Goal: Communication & Community: Participate in discussion

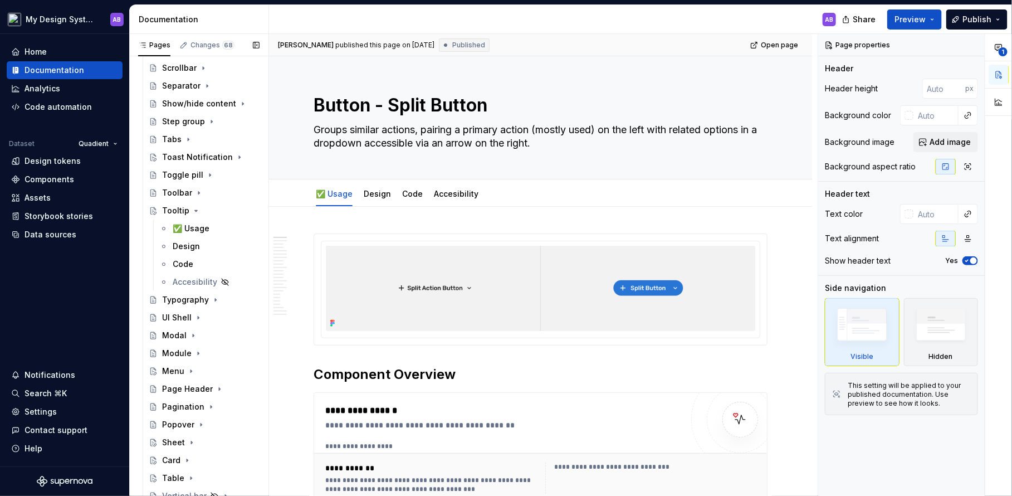
scroll to position [1720, 0]
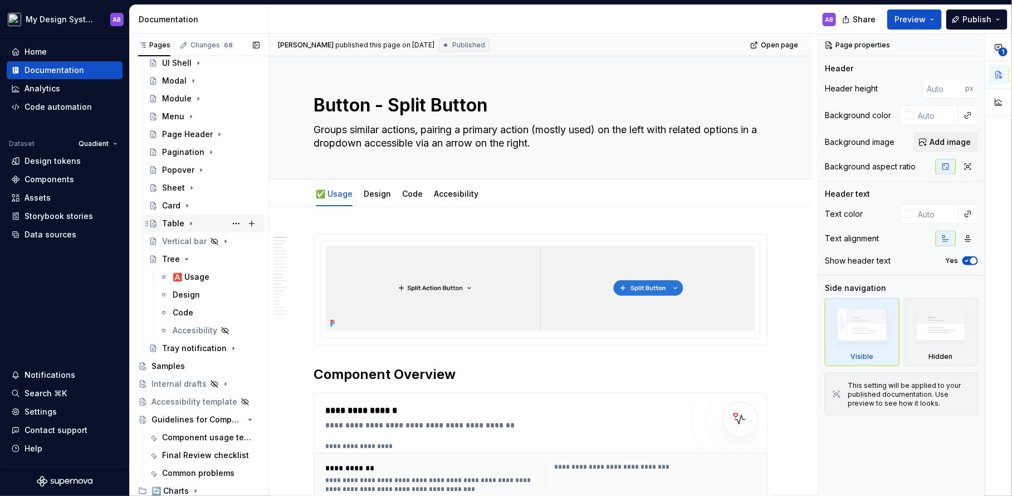
click at [173, 220] on div "Table" at bounding box center [173, 223] width 22 height 11
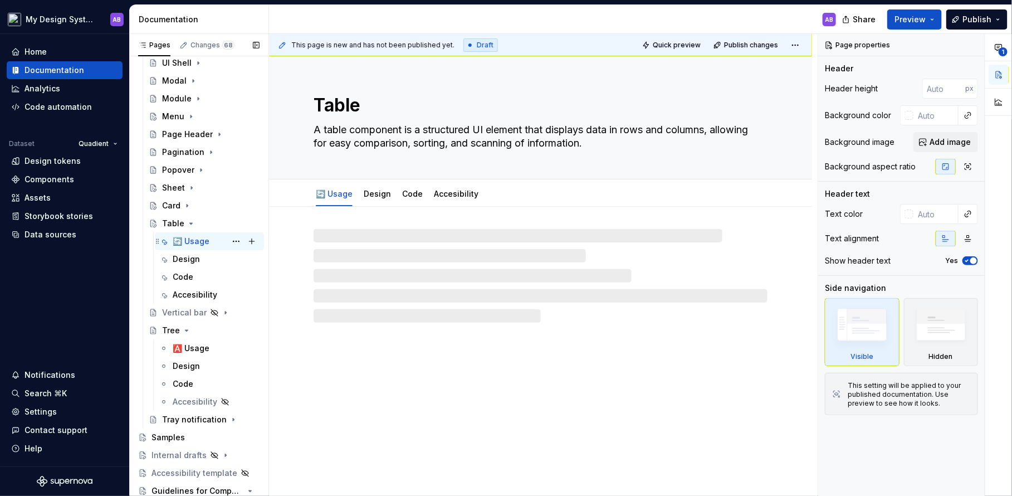
click at [178, 231] on div "Table 🔄 Usage AB Design Code Accesibility" at bounding box center [203, 258] width 121 height 89
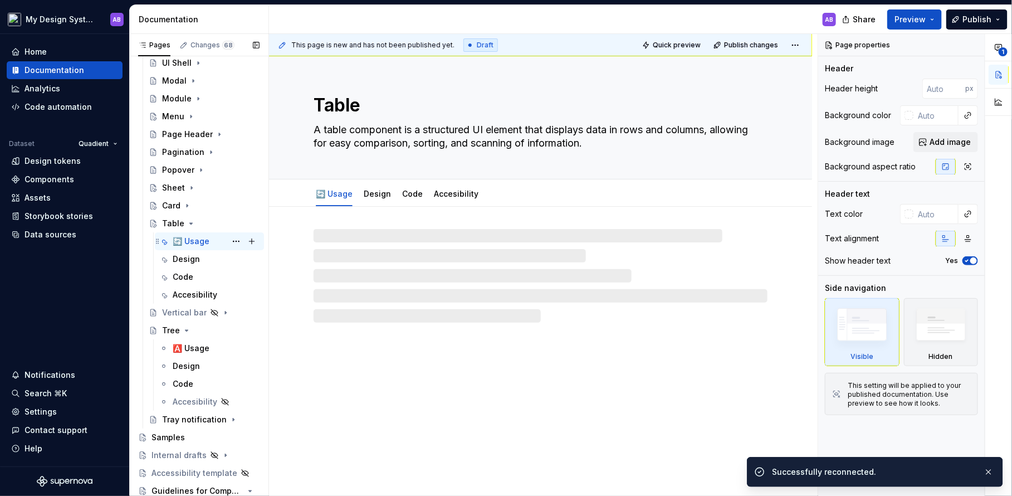
click at [201, 238] on div "🔄 Usage" at bounding box center [191, 241] width 37 height 11
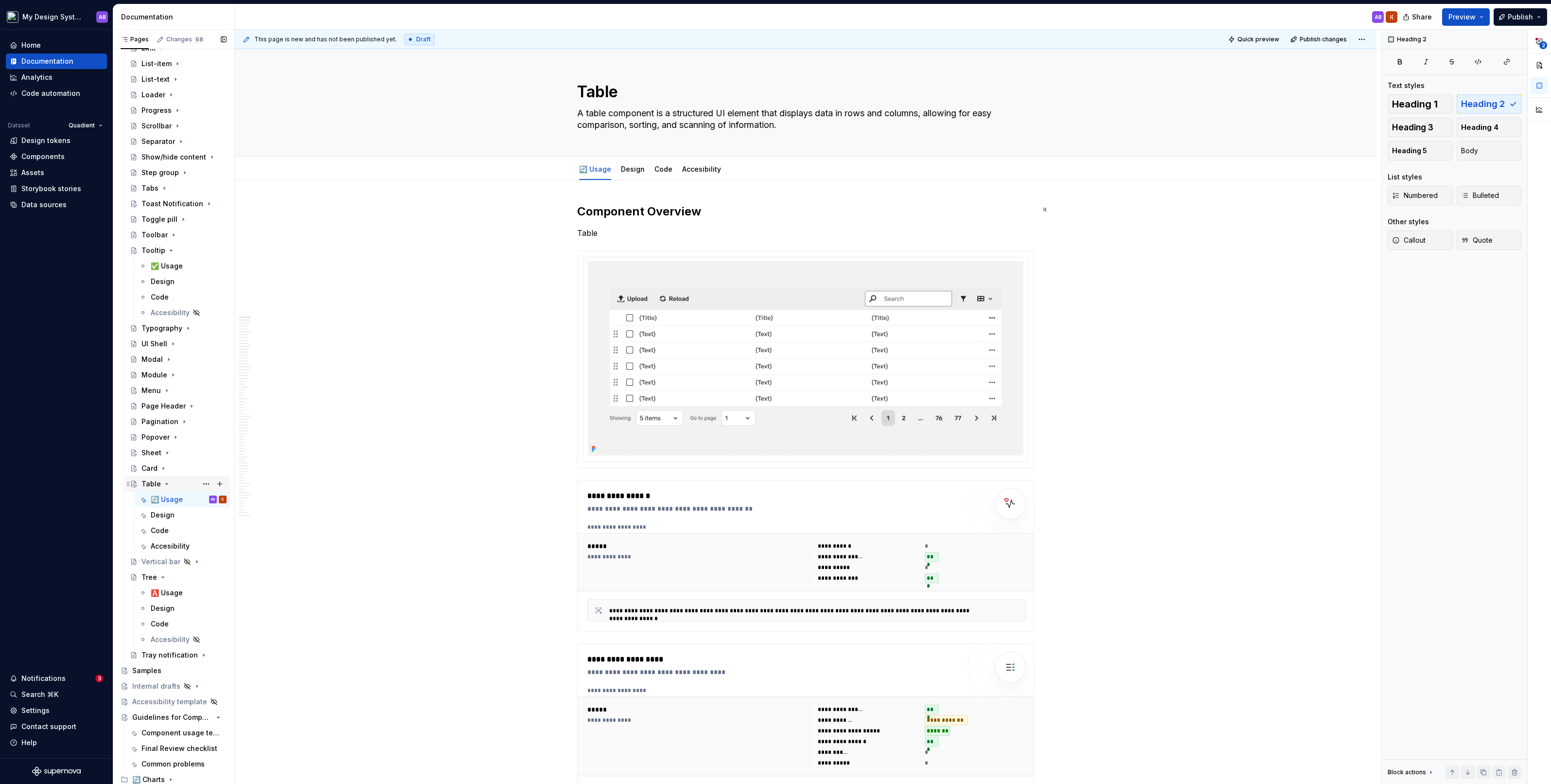
click at [162, 432] on div "Table" at bounding box center [183, 484] width 85 height 14
click at [571, 233] on span at bounding box center [567, 233] width 8 height 14
click at [595, 318] on div "Delete" at bounding box center [616, 318] width 63 height 10
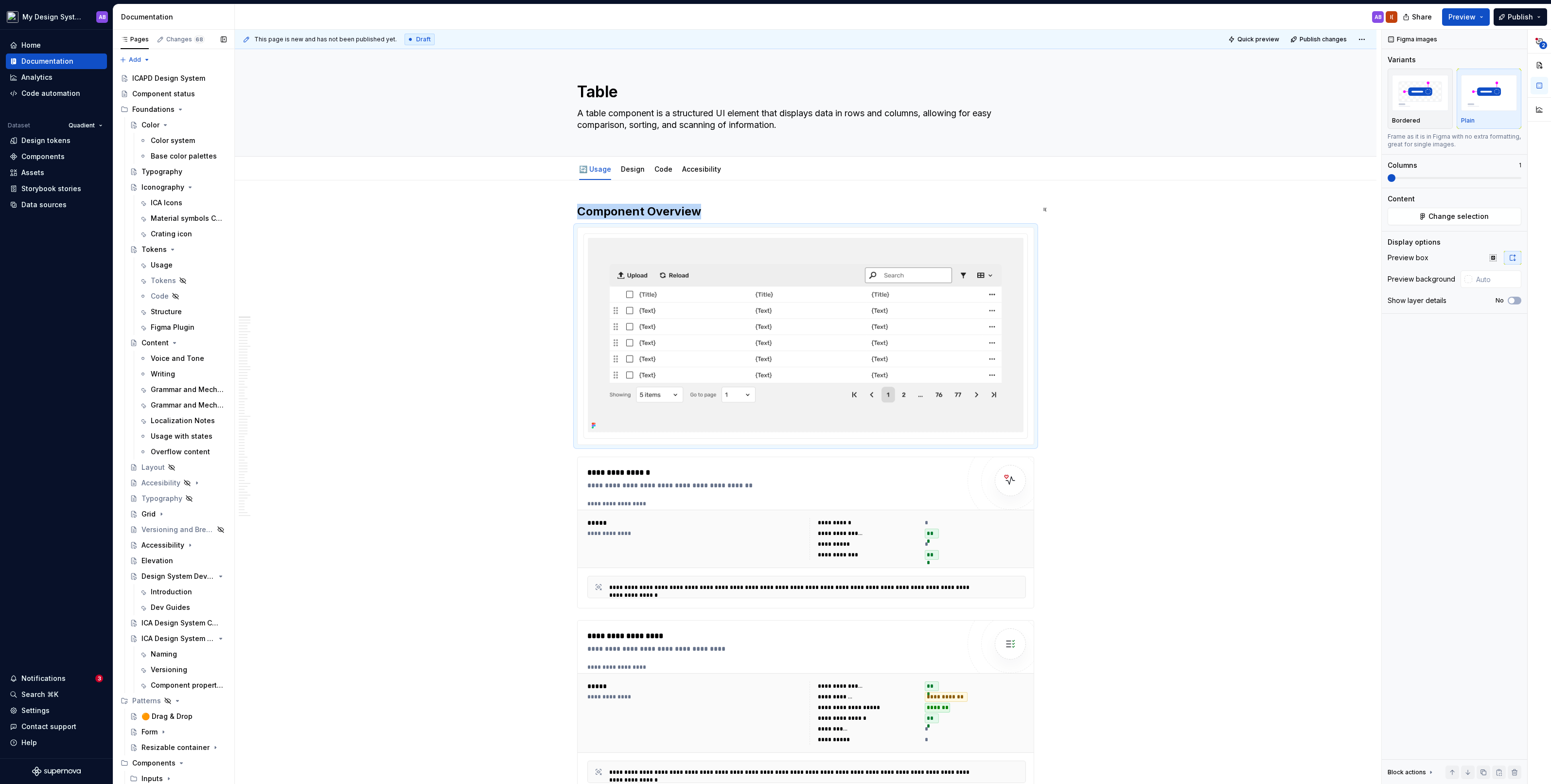
scroll to position [31, 0]
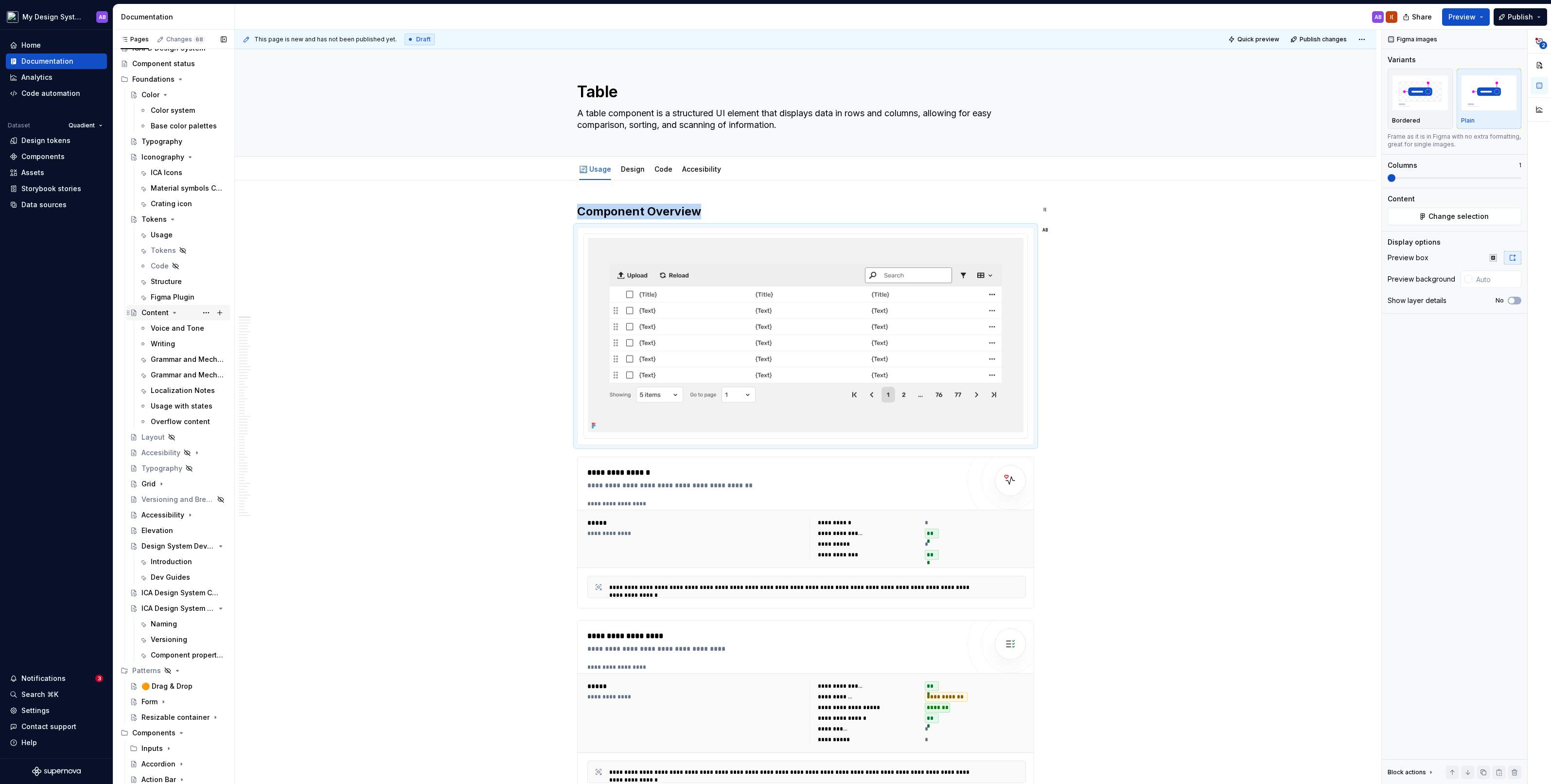
click at [171, 310] on icon "Page tree" at bounding box center [174, 313] width 8 height 8
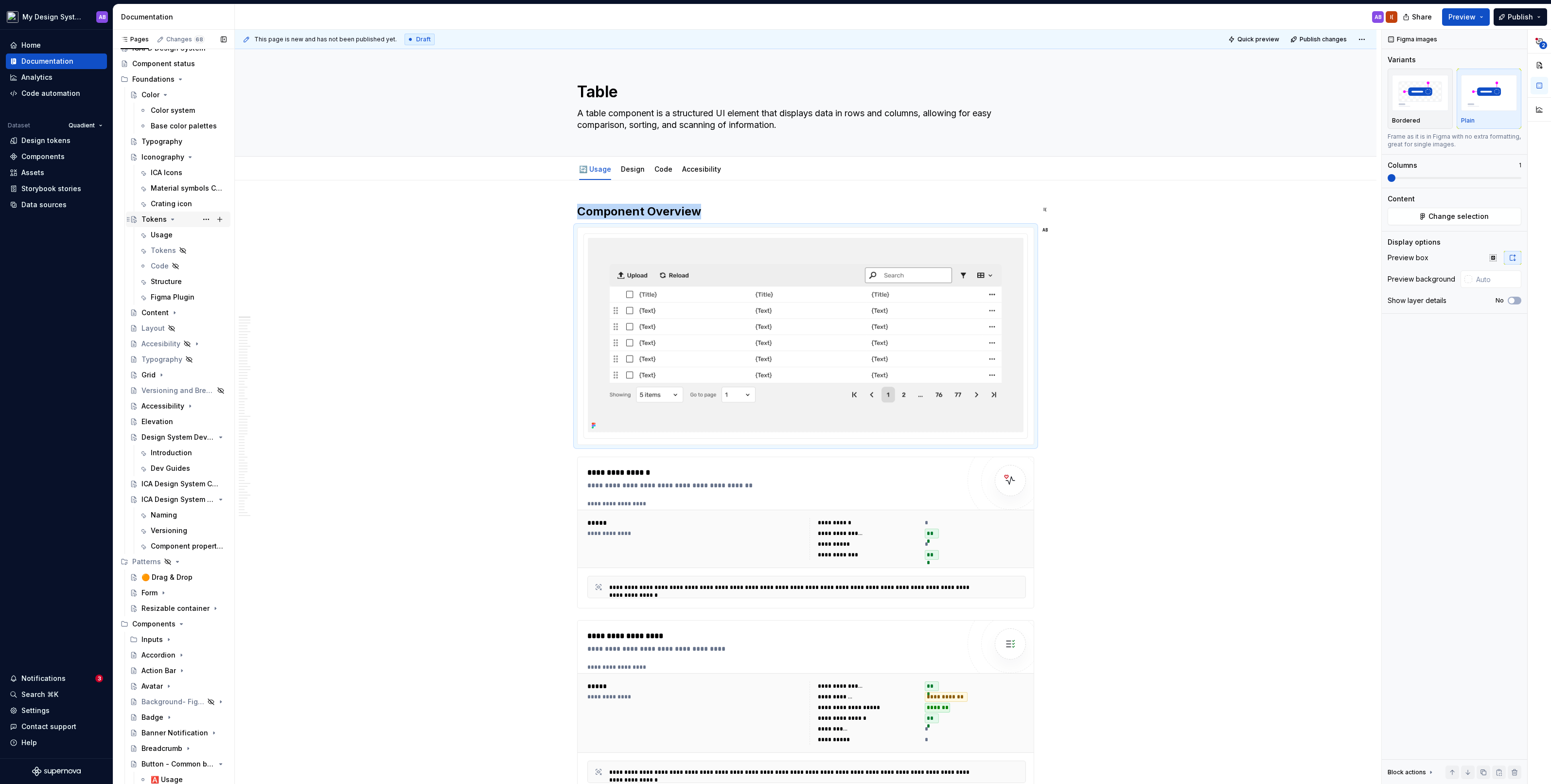
click at [171, 217] on icon "Page tree" at bounding box center [172, 219] width 8 height 8
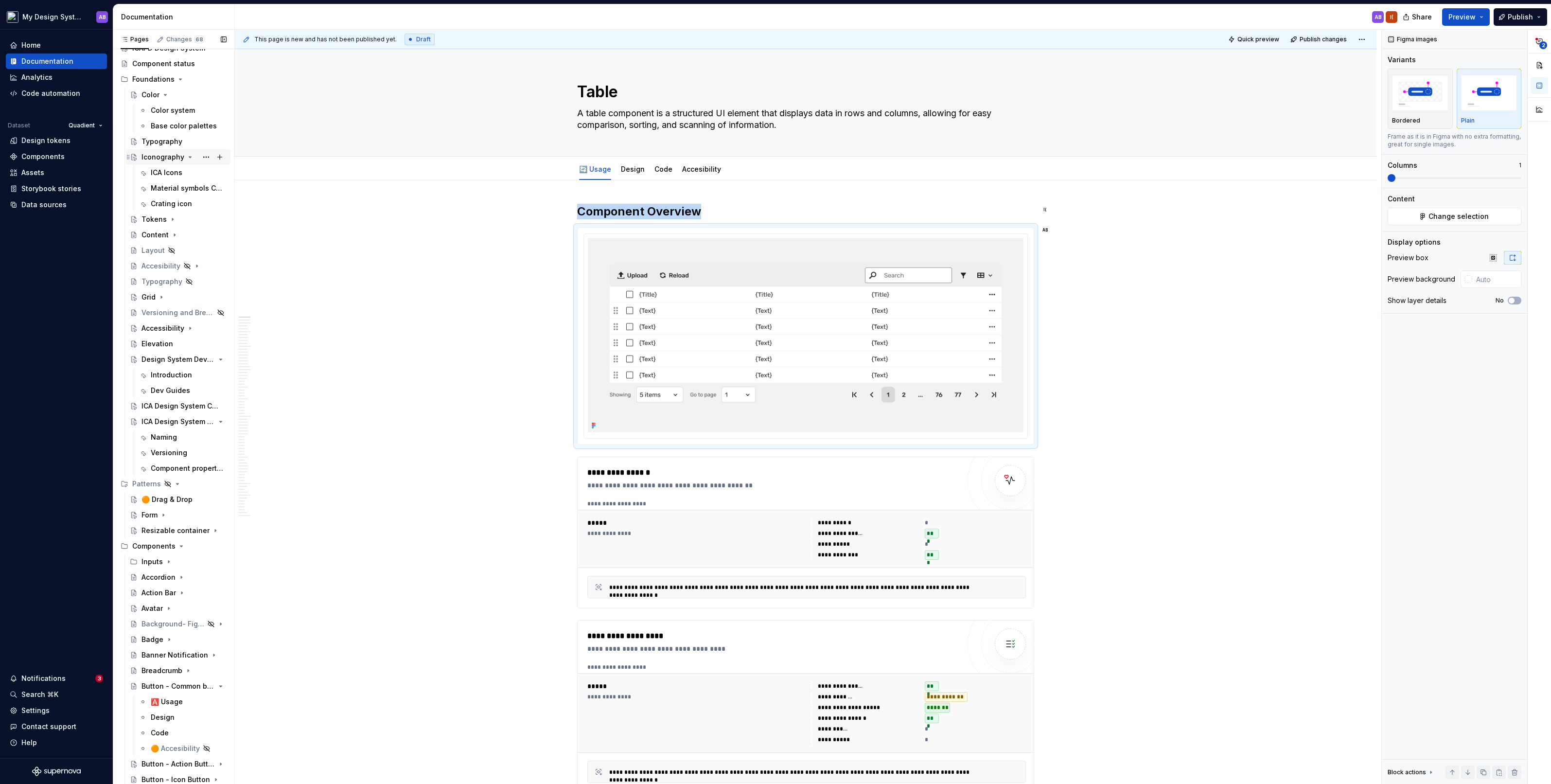
click at [187, 153] on icon "Page tree" at bounding box center [190, 156] width 8 height 8
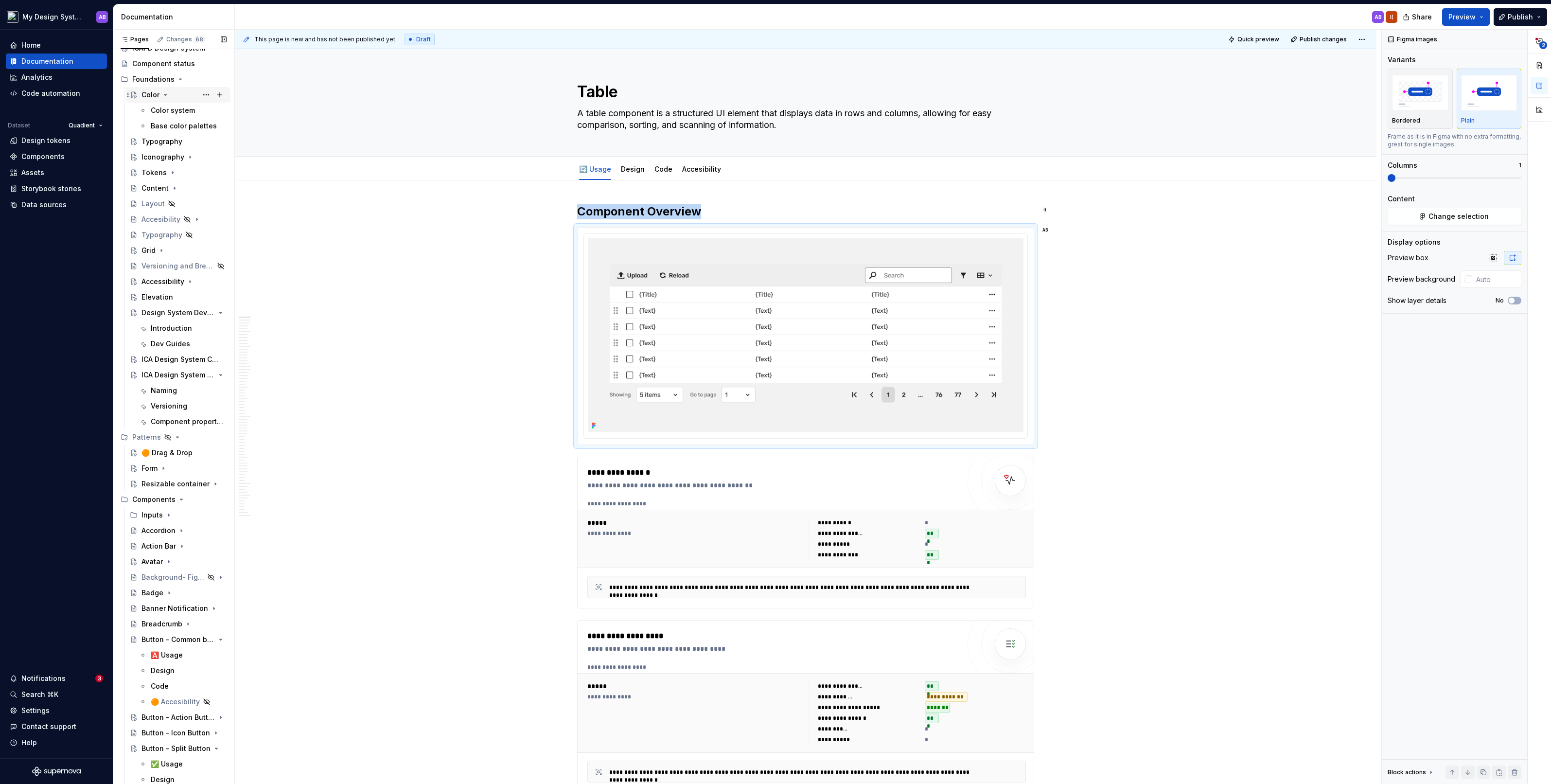
click at [164, 93] on icon "Page tree" at bounding box center [165, 94] width 8 height 8
click at [192, 309] on icon "Page tree" at bounding box center [193, 310] width 8 height 8
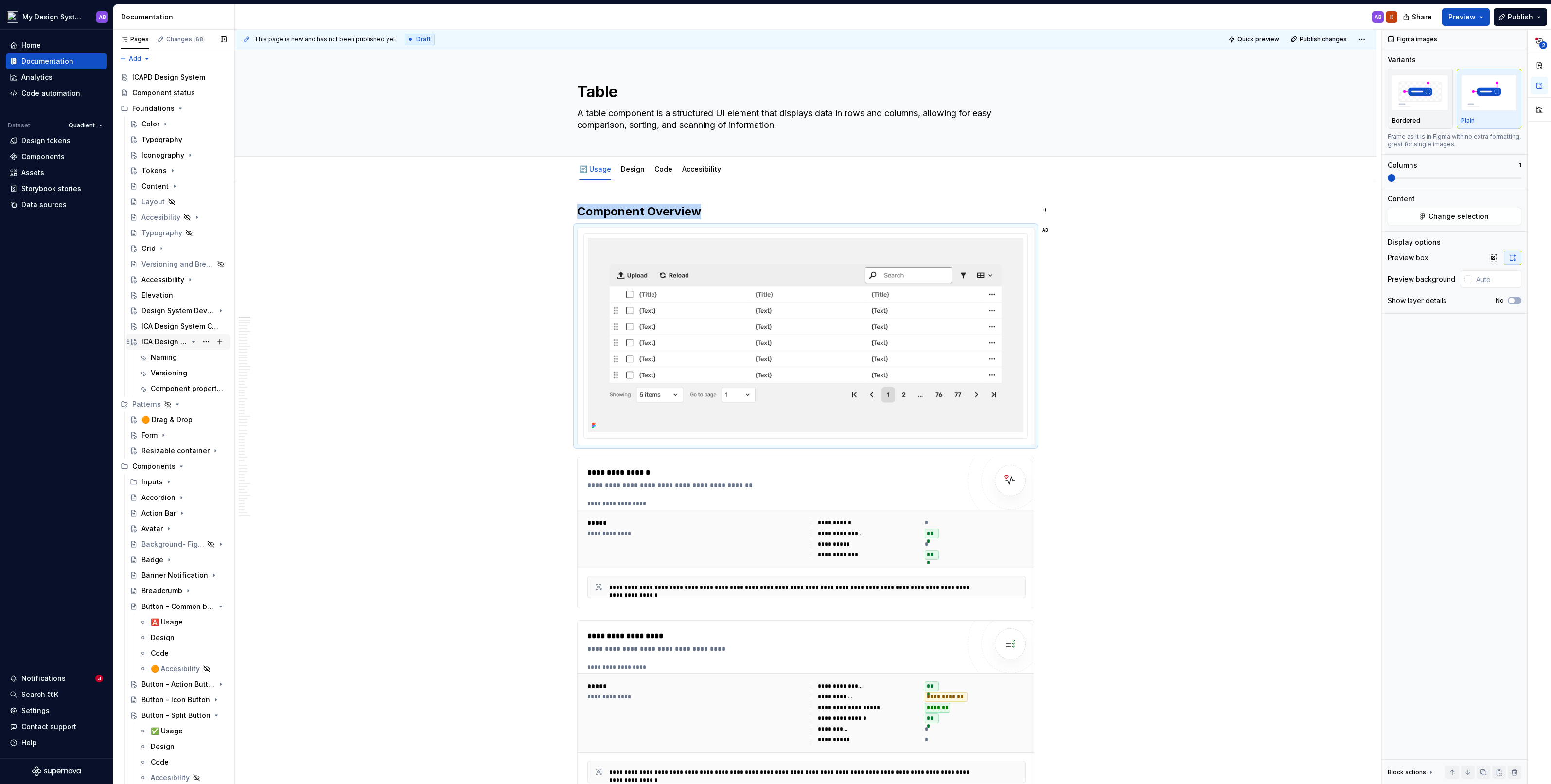
click at [195, 341] on icon "Page tree" at bounding box center [193, 341] width 8 height 8
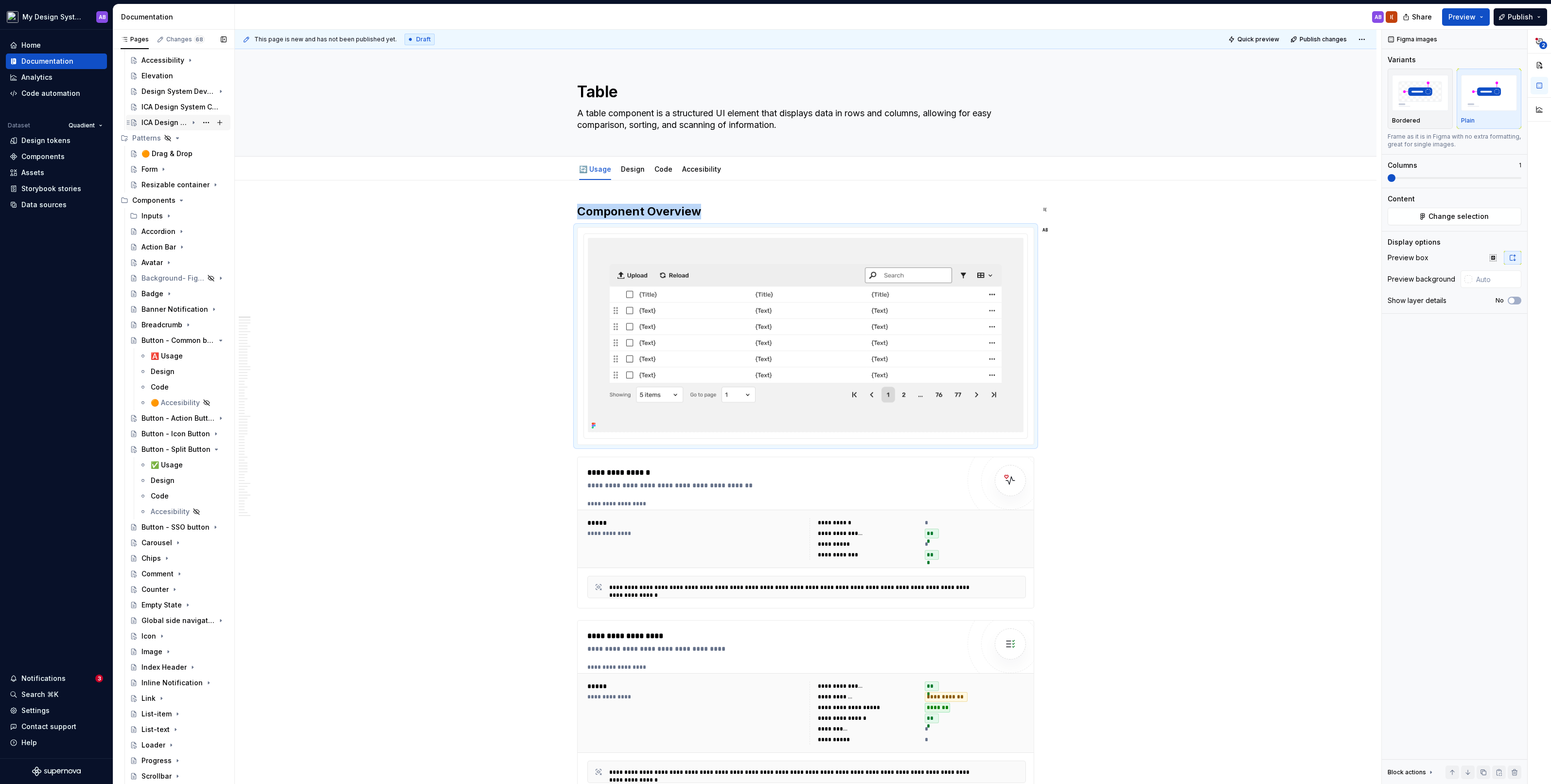
scroll to position [222, 0]
click at [217, 341] on icon "Page tree" at bounding box center [220, 339] width 8 height 8
click at [195, 385] on icon "Page tree" at bounding box center [194, 385] width 3 height 1
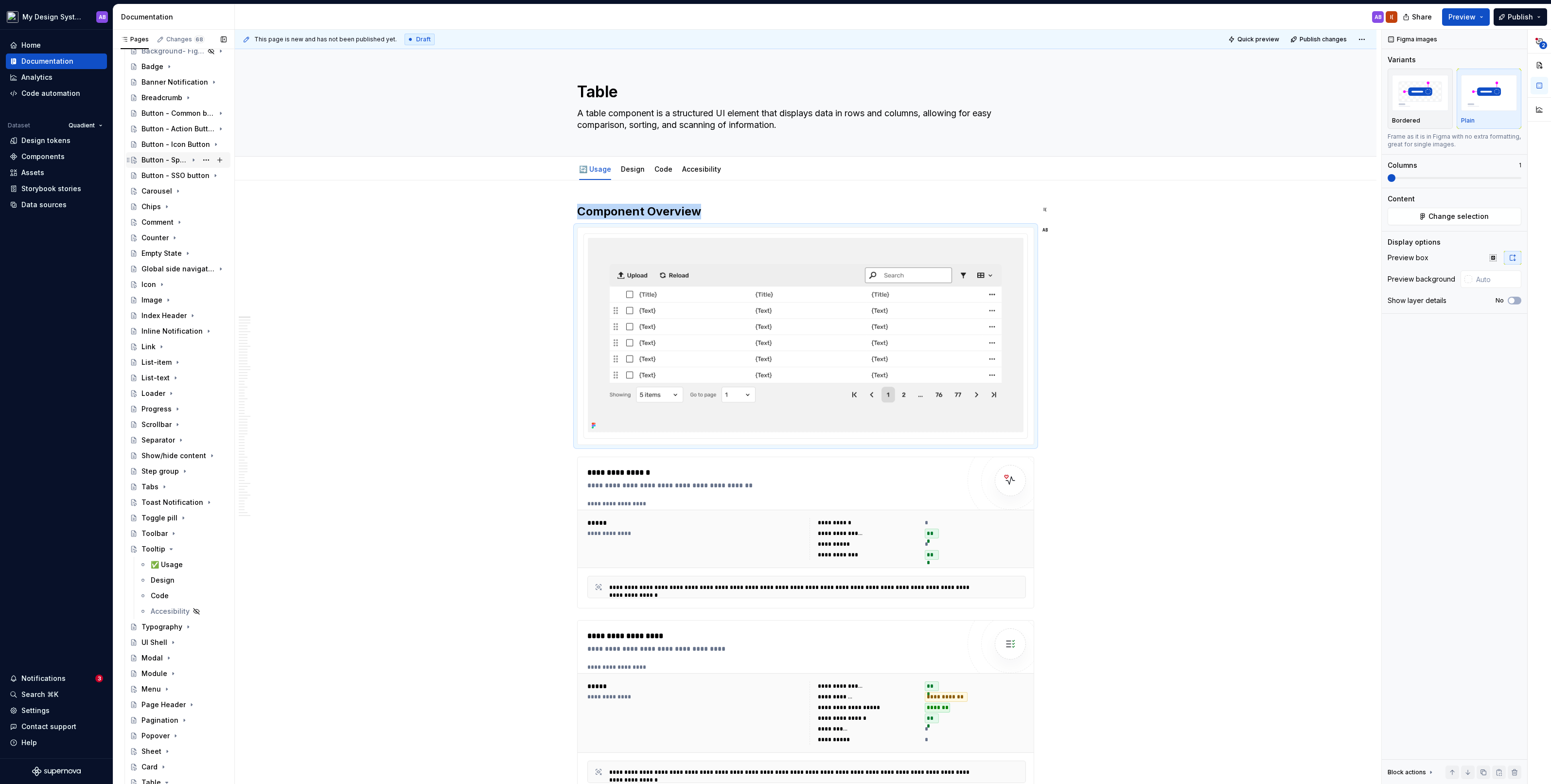
scroll to position [448, 0]
click at [170, 432] on icon "Page tree" at bounding box center [171, 547] width 3 height 1
click at [163, 432] on icon "Page tree" at bounding box center [167, 719] width 8 height 8
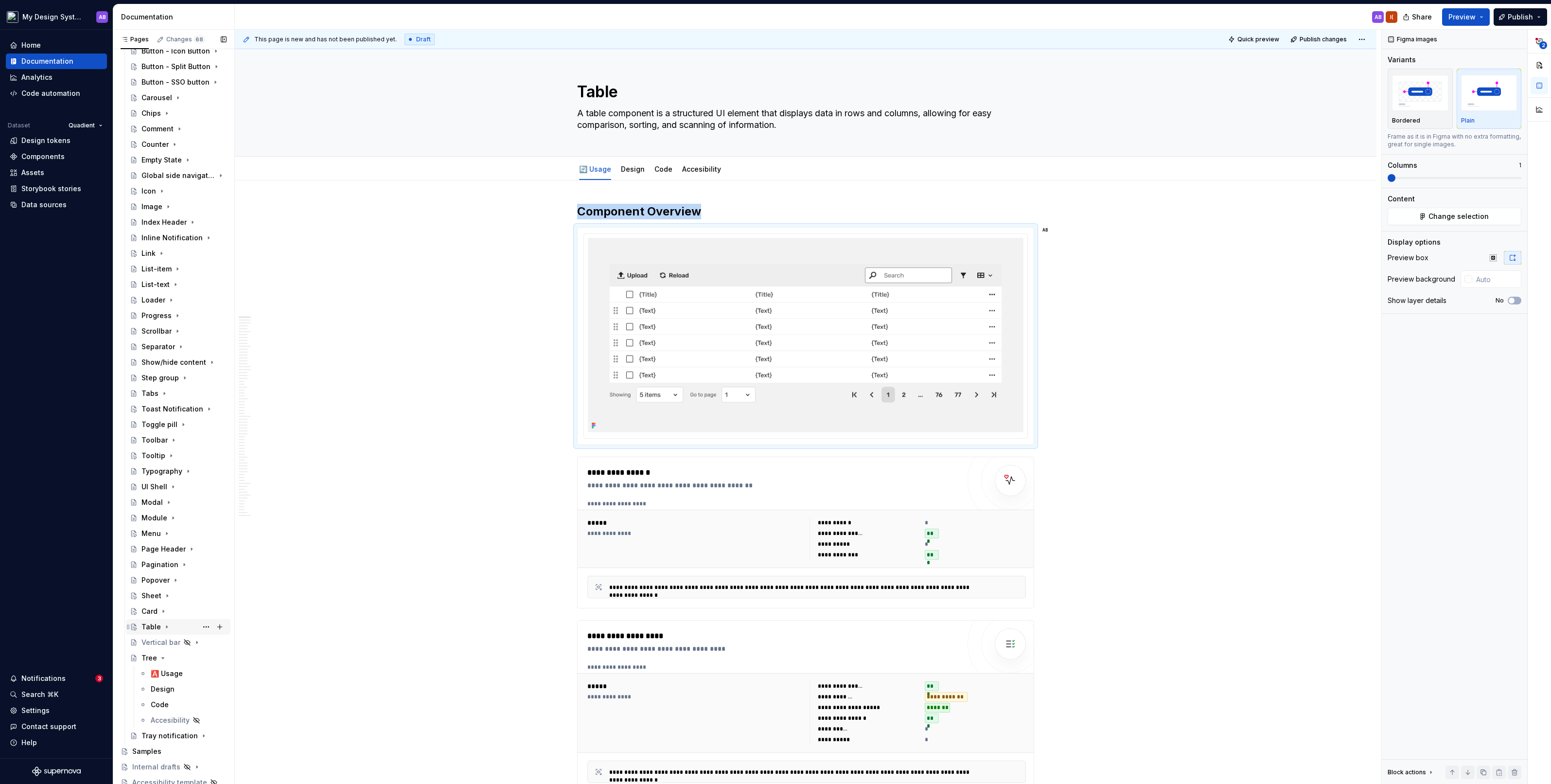
scroll to position [622, 0]
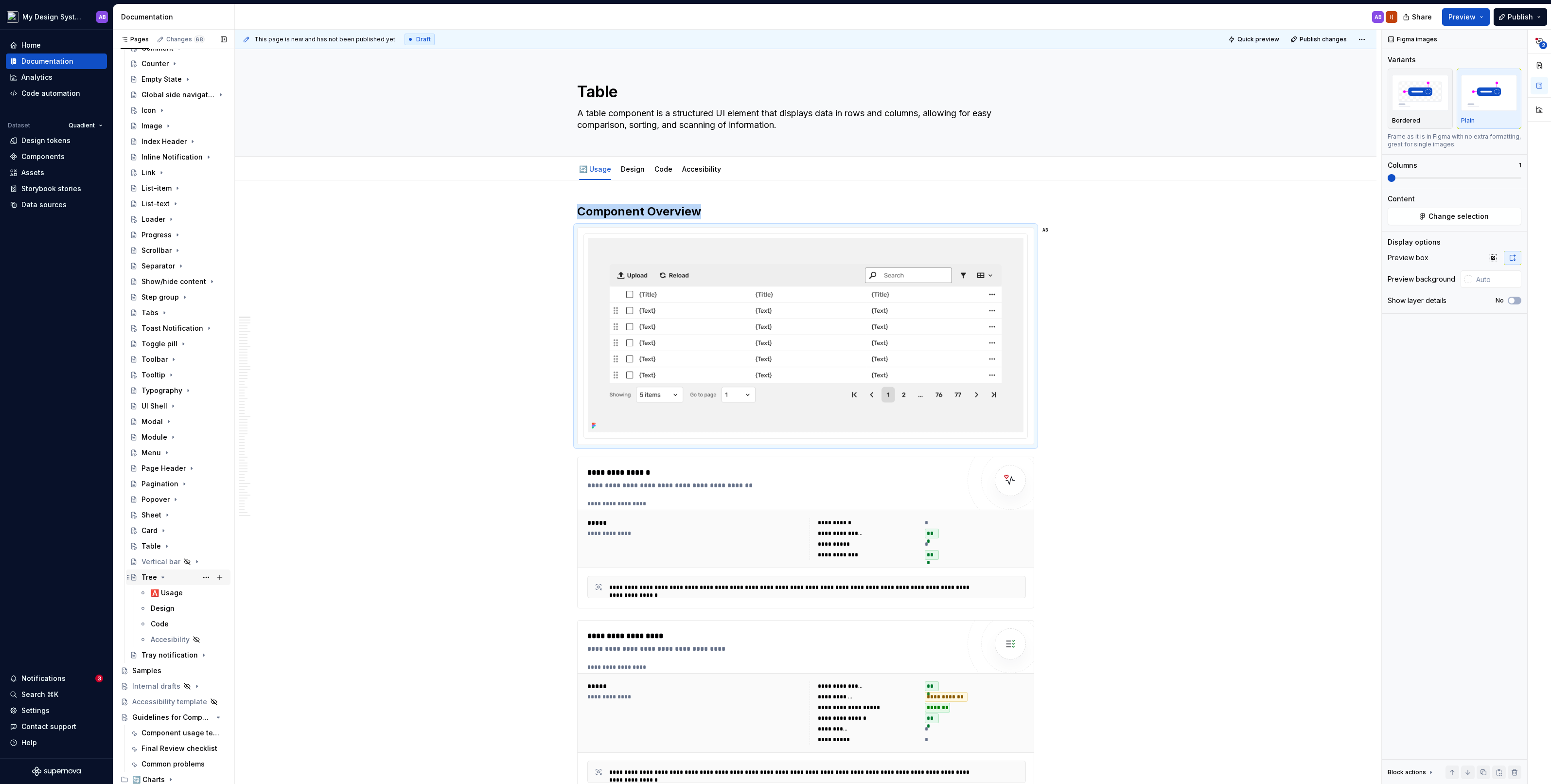
click at [163, 432] on icon "Page tree" at bounding box center [162, 577] width 8 height 8
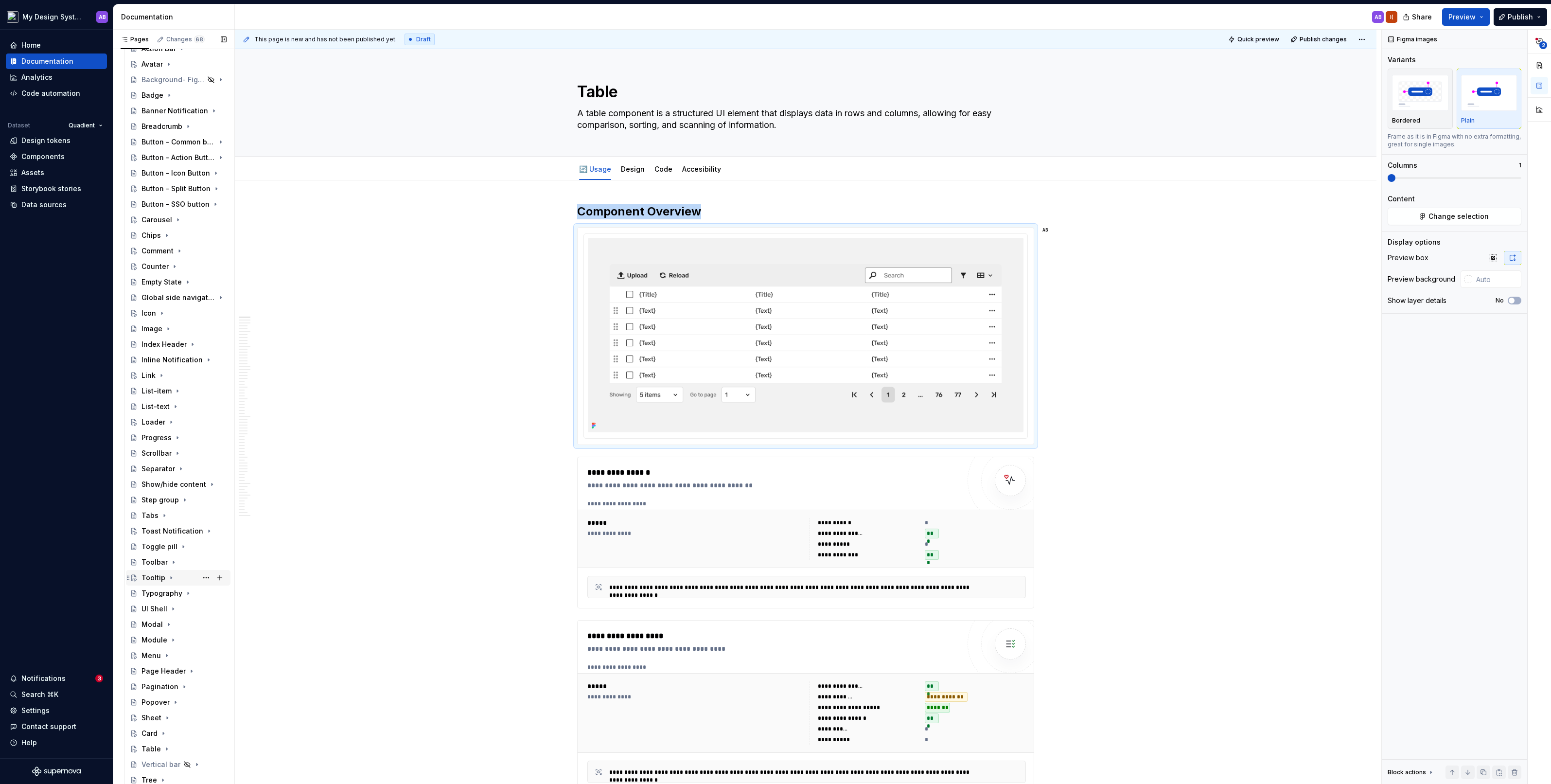
scroll to position [435, 0]
click at [57, 432] on div "Notifications" at bounding box center [44, 677] width 45 height 10
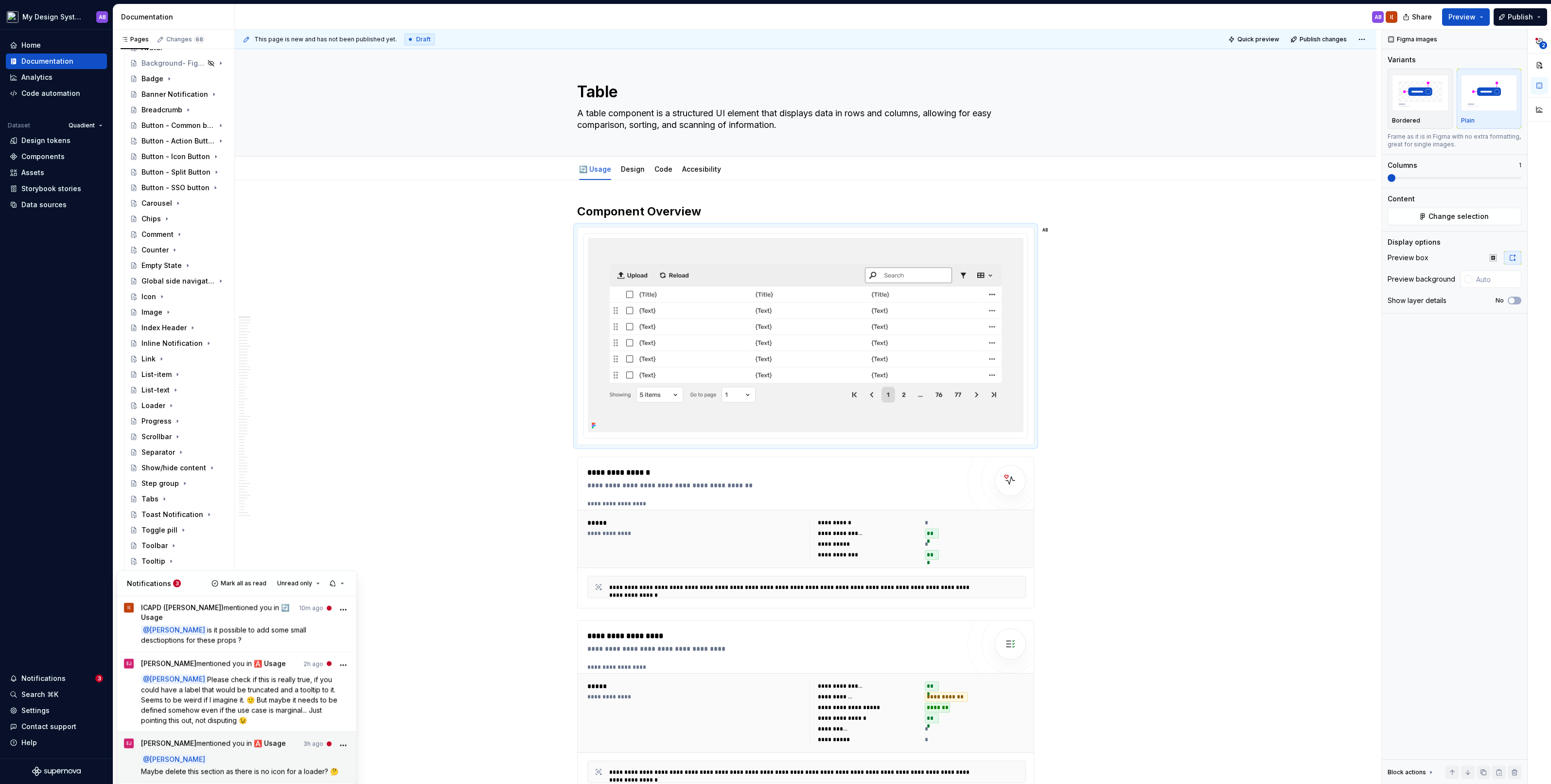
click at [238, 432] on p "@ [PERSON_NAME]" at bounding box center [245, 760] width 209 height 10
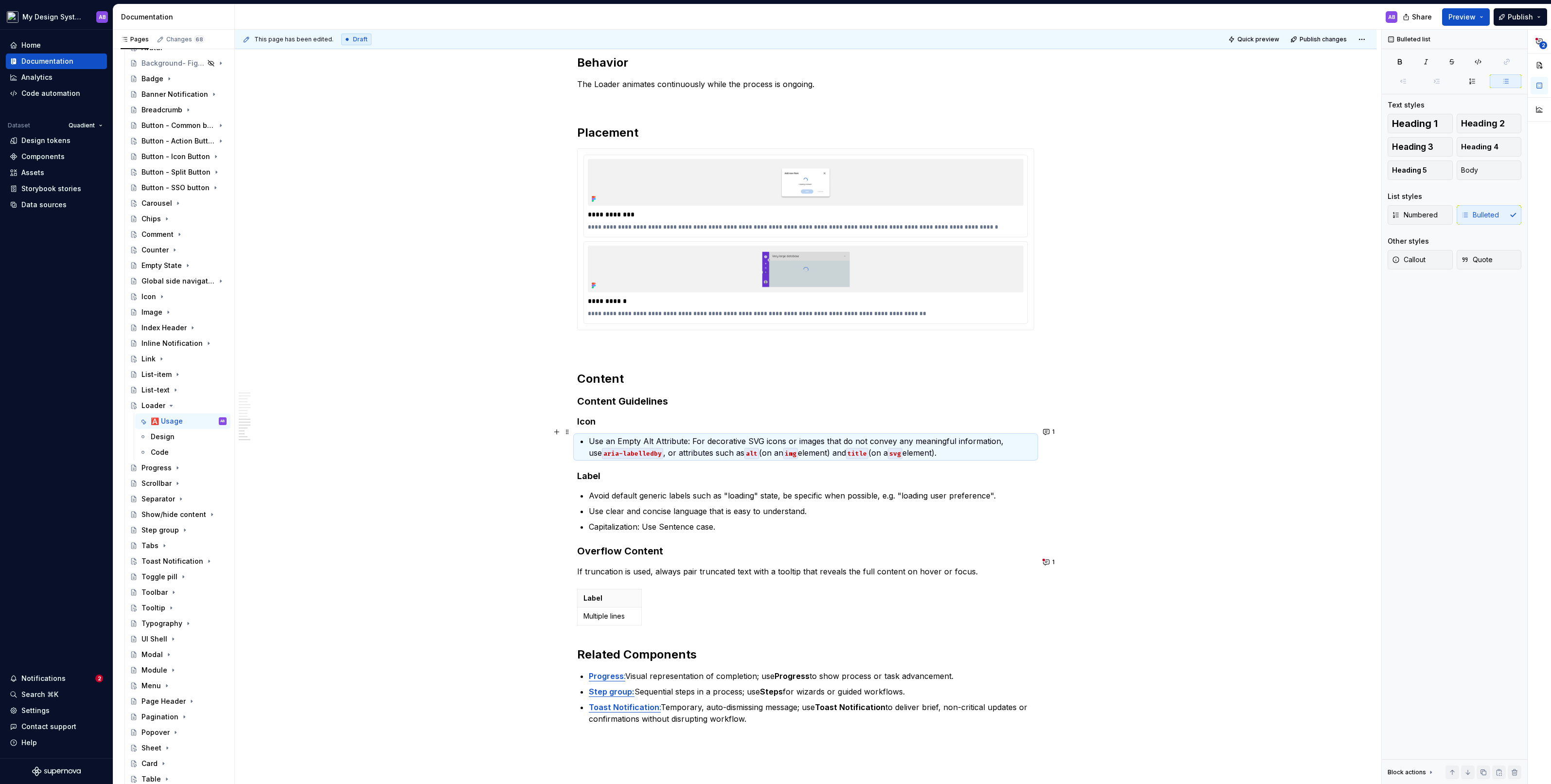
scroll to position [1814, 0]
click at [883, 45] on icon "button" at bounding box center [1540, 41] width 8 height 8
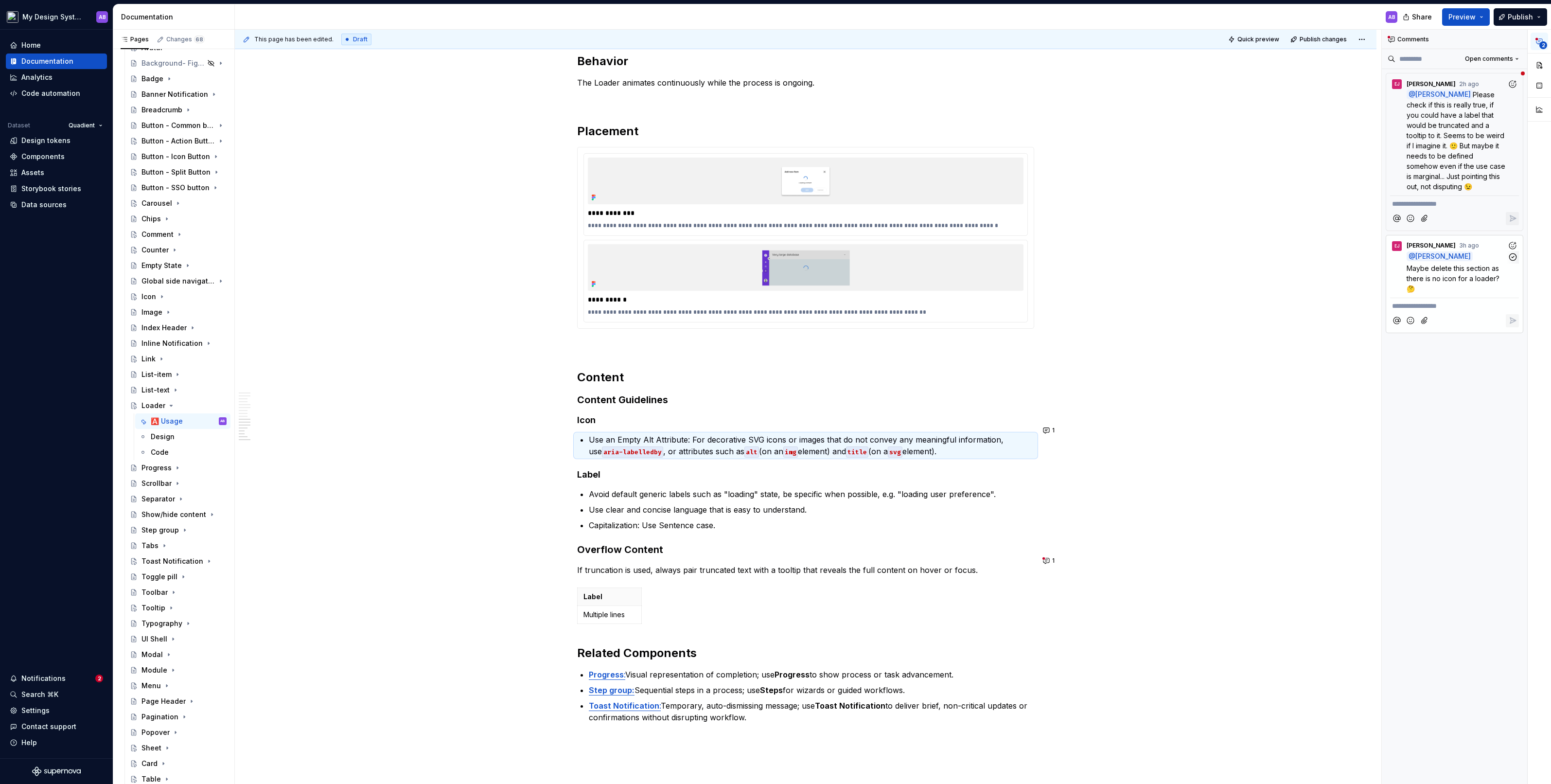
click at [883, 271] on span "Maybe delete this section as there is no icon for a loader? 🤔" at bounding box center [1454, 278] width 95 height 29
click at [781, 432] on h4 "Label" at bounding box center [805, 474] width 457 height 11
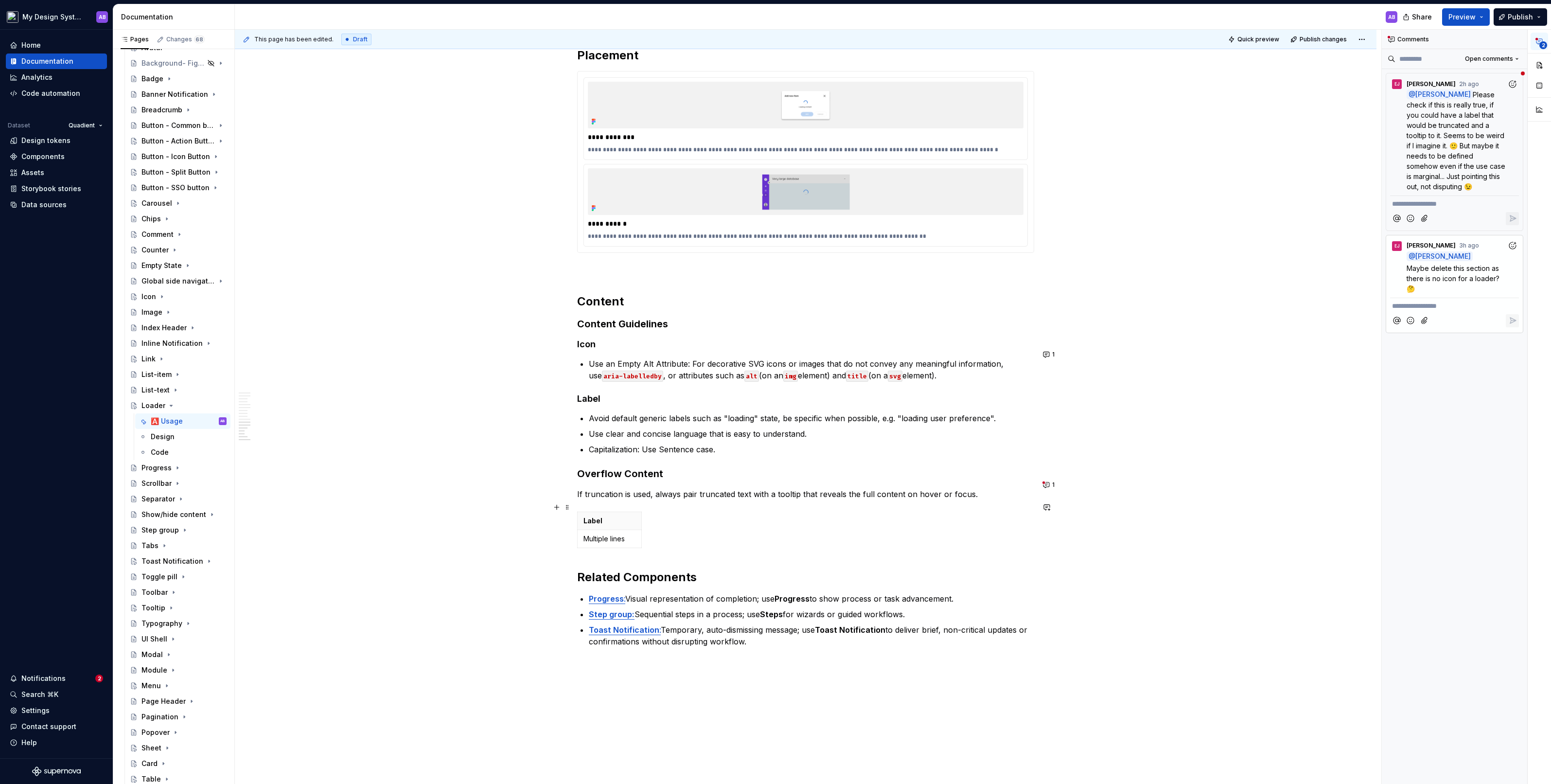
scroll to position [1886, 0]
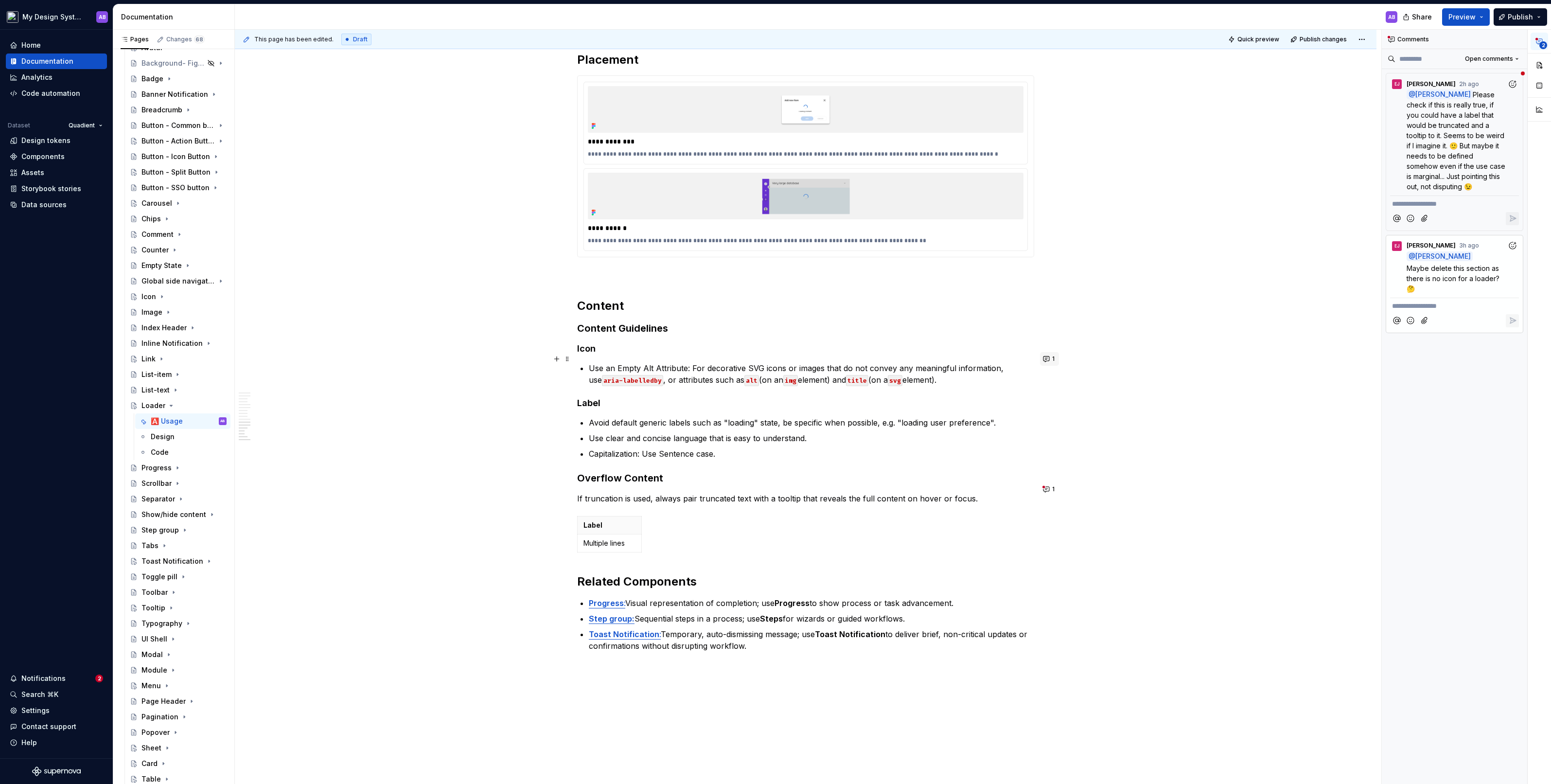
click at [883, 356] on button "1" at bounding box center [1050, 359] width 19 height 14
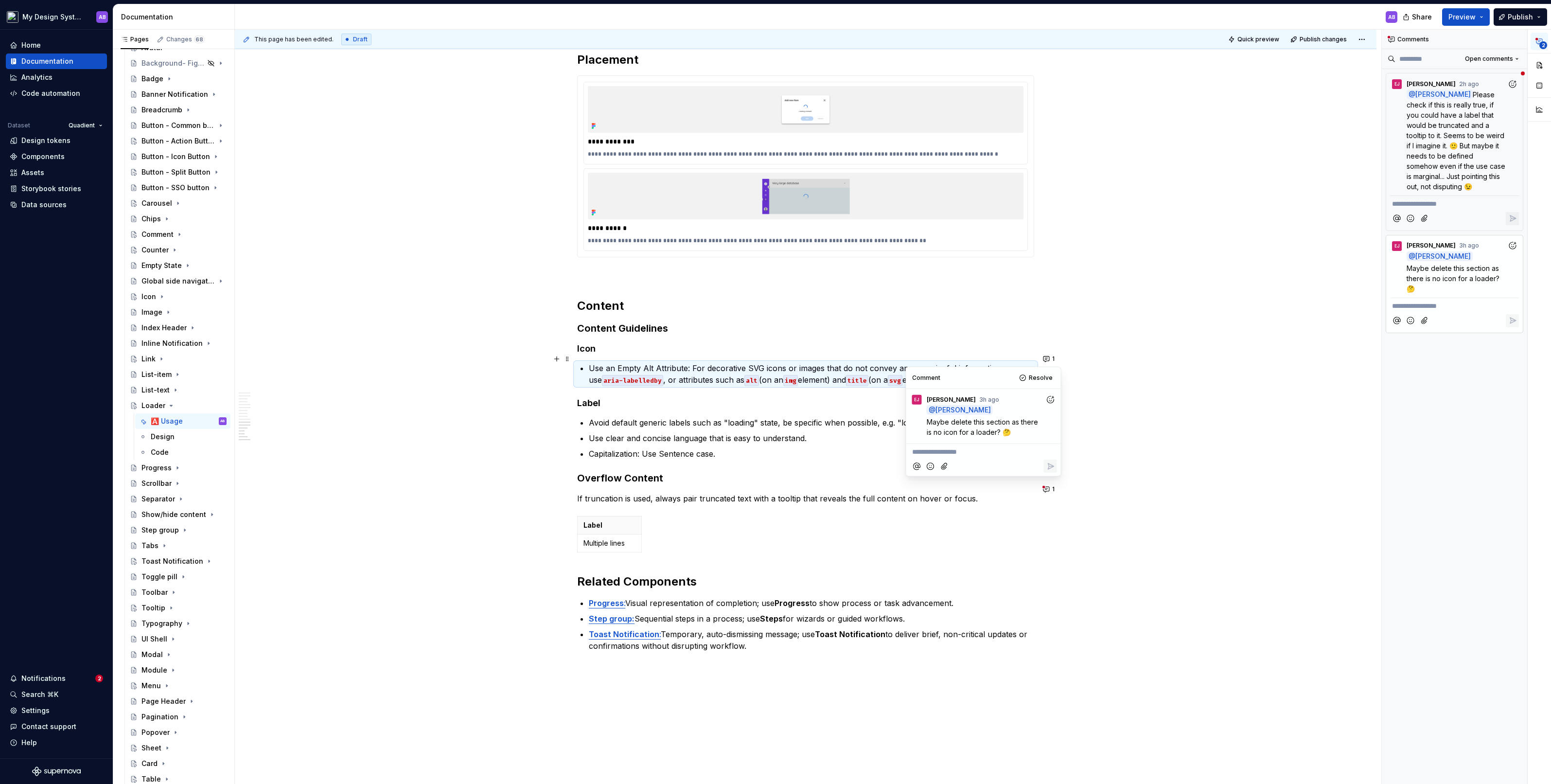
type textarea "*"
click at [883, 432] on p "**********" at bounding box center [984, 452] width 143 height 10
click at [883, 423] on span "[PERSON_NAME]" at bounding box center [945, 424] width 55 height 10
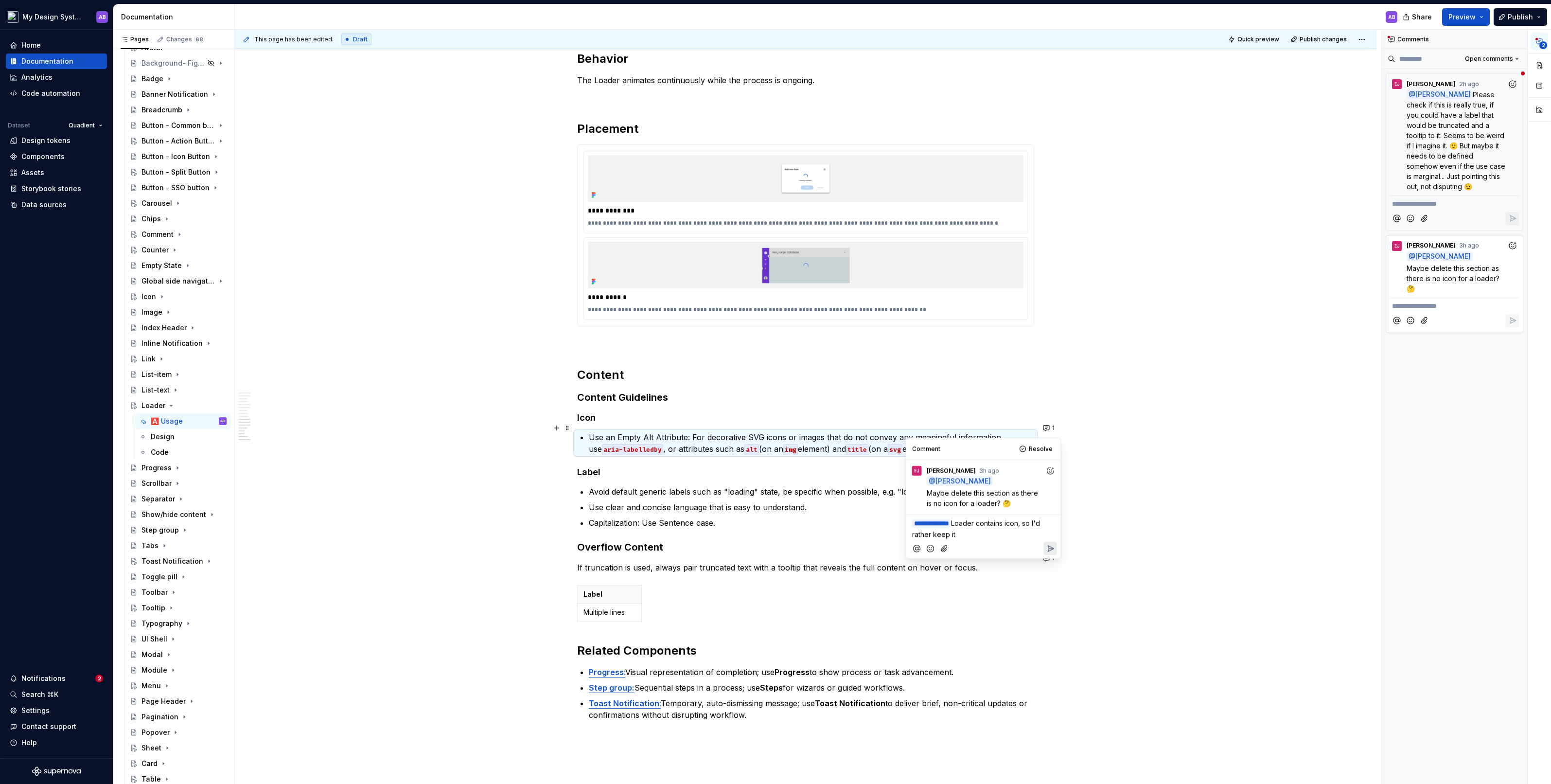
scroll to position [1823, 0]
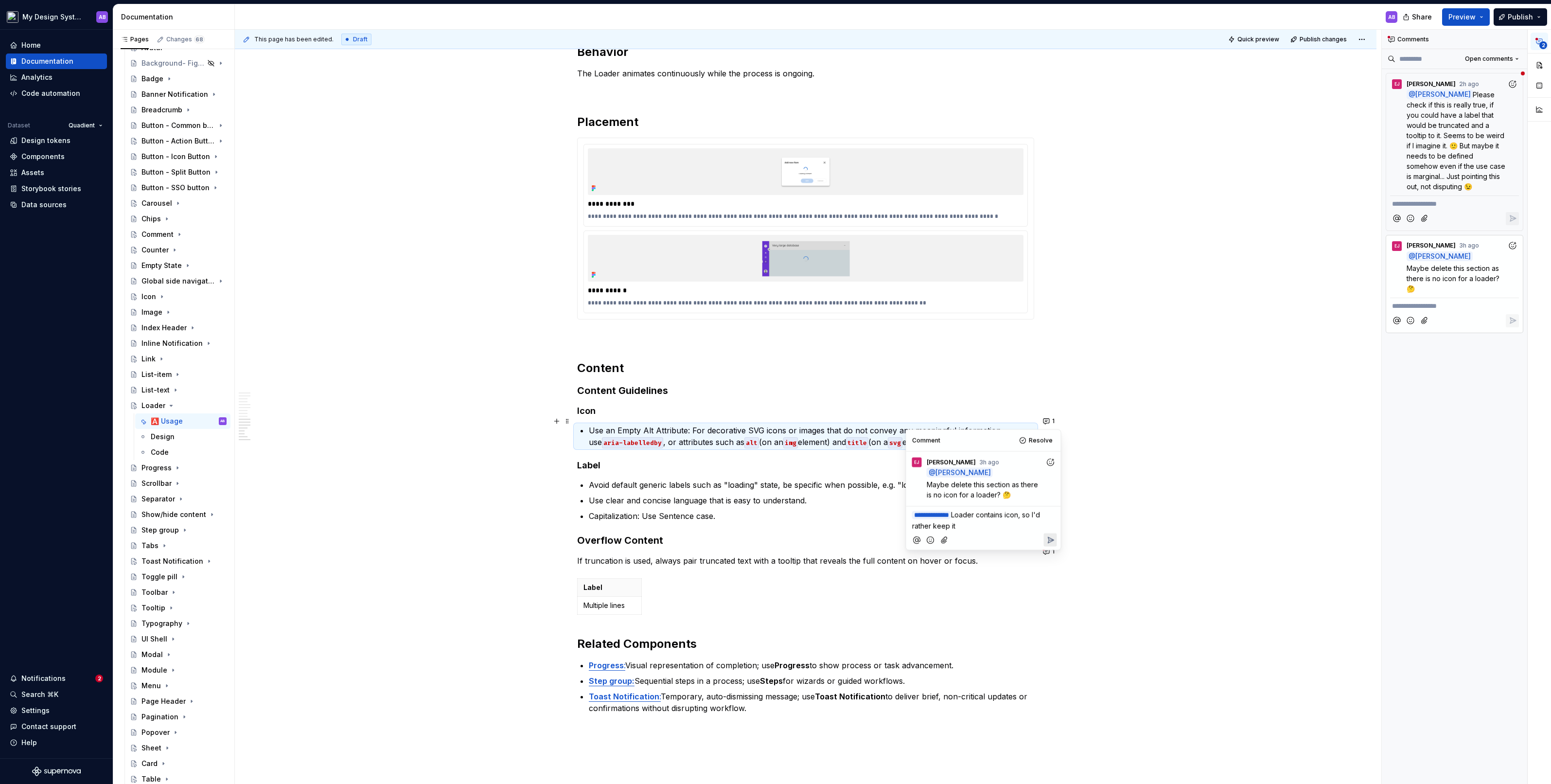
click at [883, 432] on icon "Reply" at bounding box center [1051, 540] width 6 height 6
click at [883, 141] on span "Please check if this is really true, if you could have a label that would be tr…" at bounding box center [1457, 141] width 100 height 100
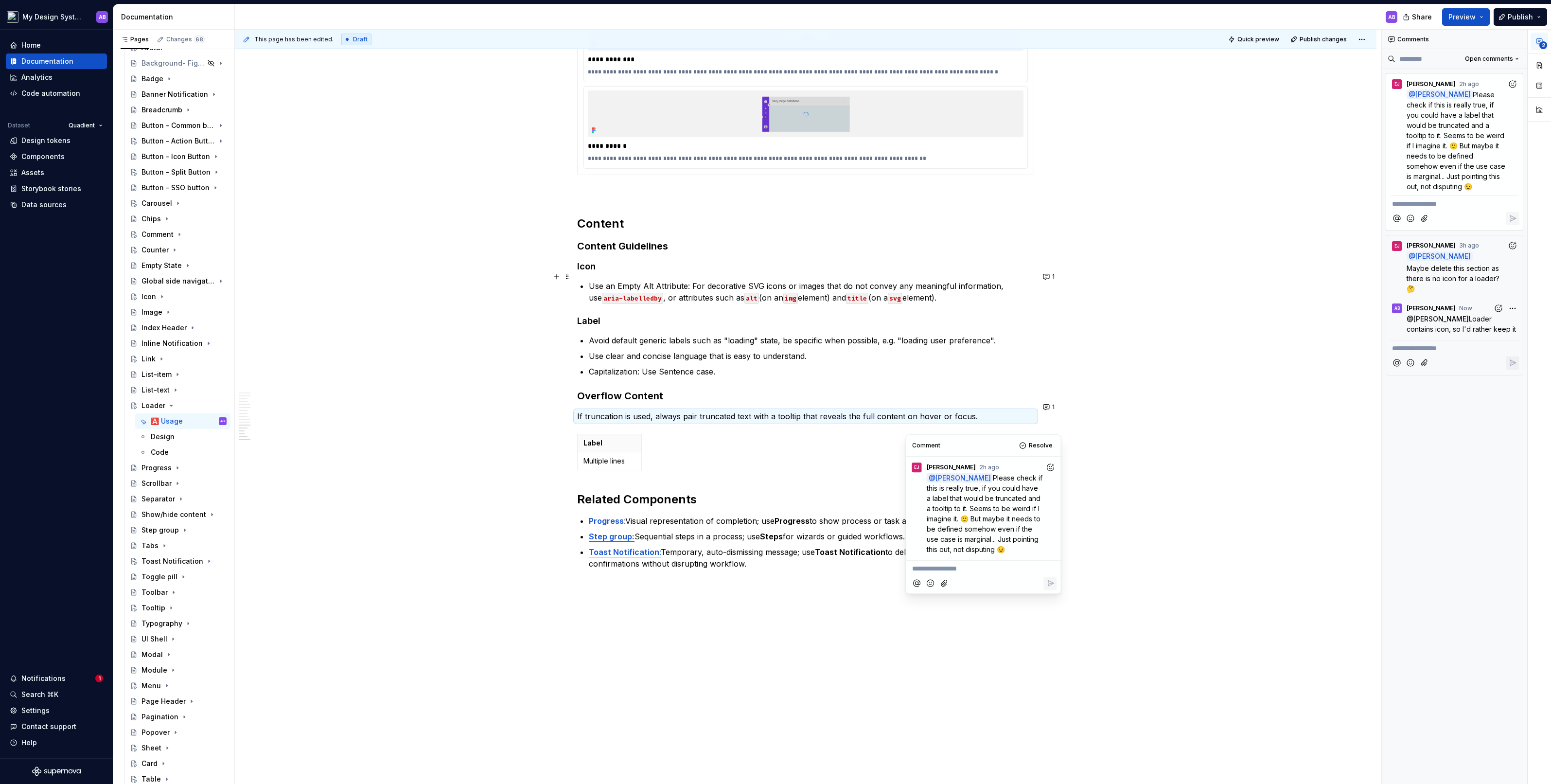
scroll to position [2012, 0]
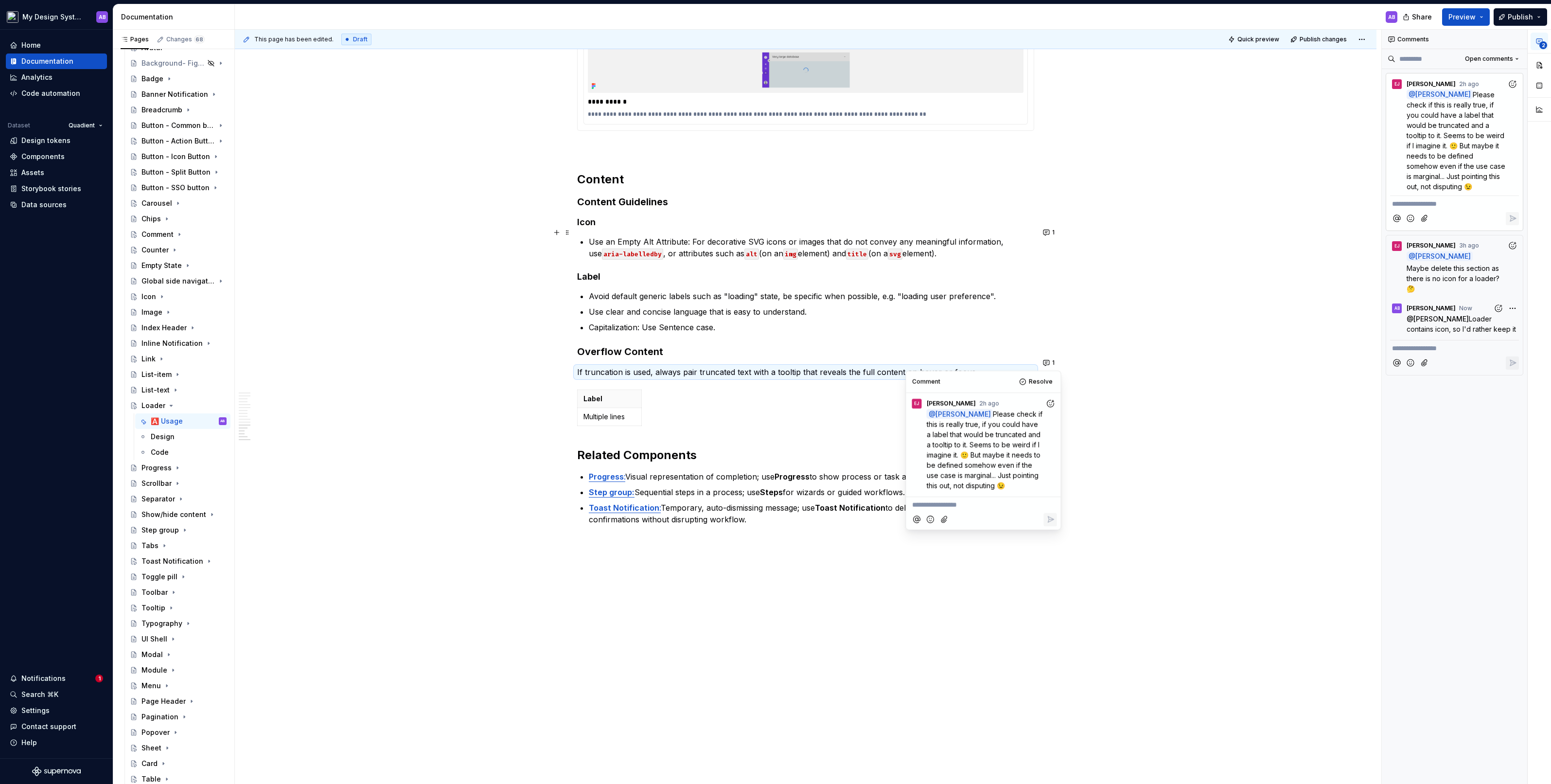
click at [883, 399] on icon "Add reaction" at bounding box center [1050, 402] width 10 height 10
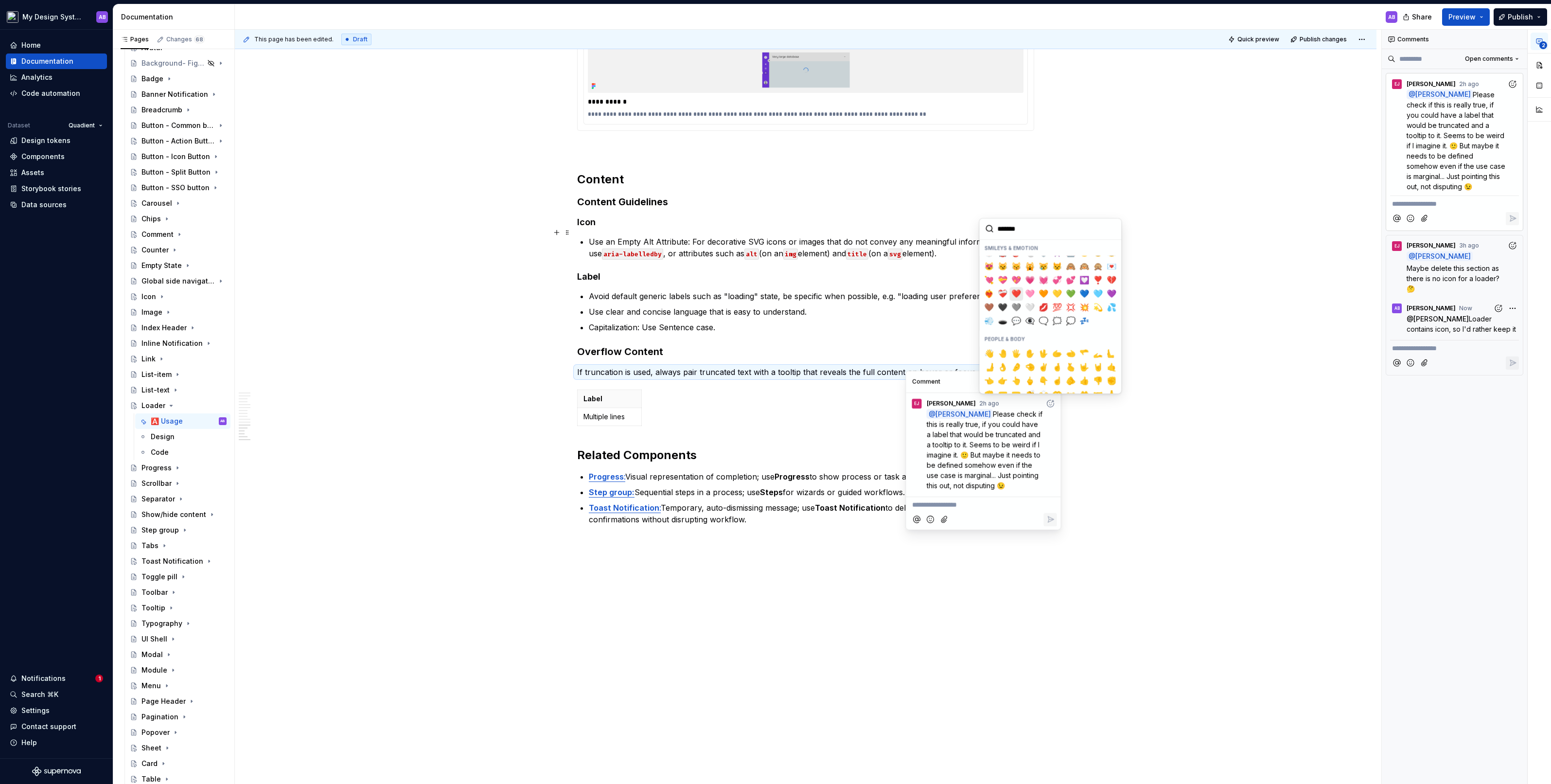
click at [883, 292] on span "❤️" at bounding box center [1016, 293] width 8 height 10
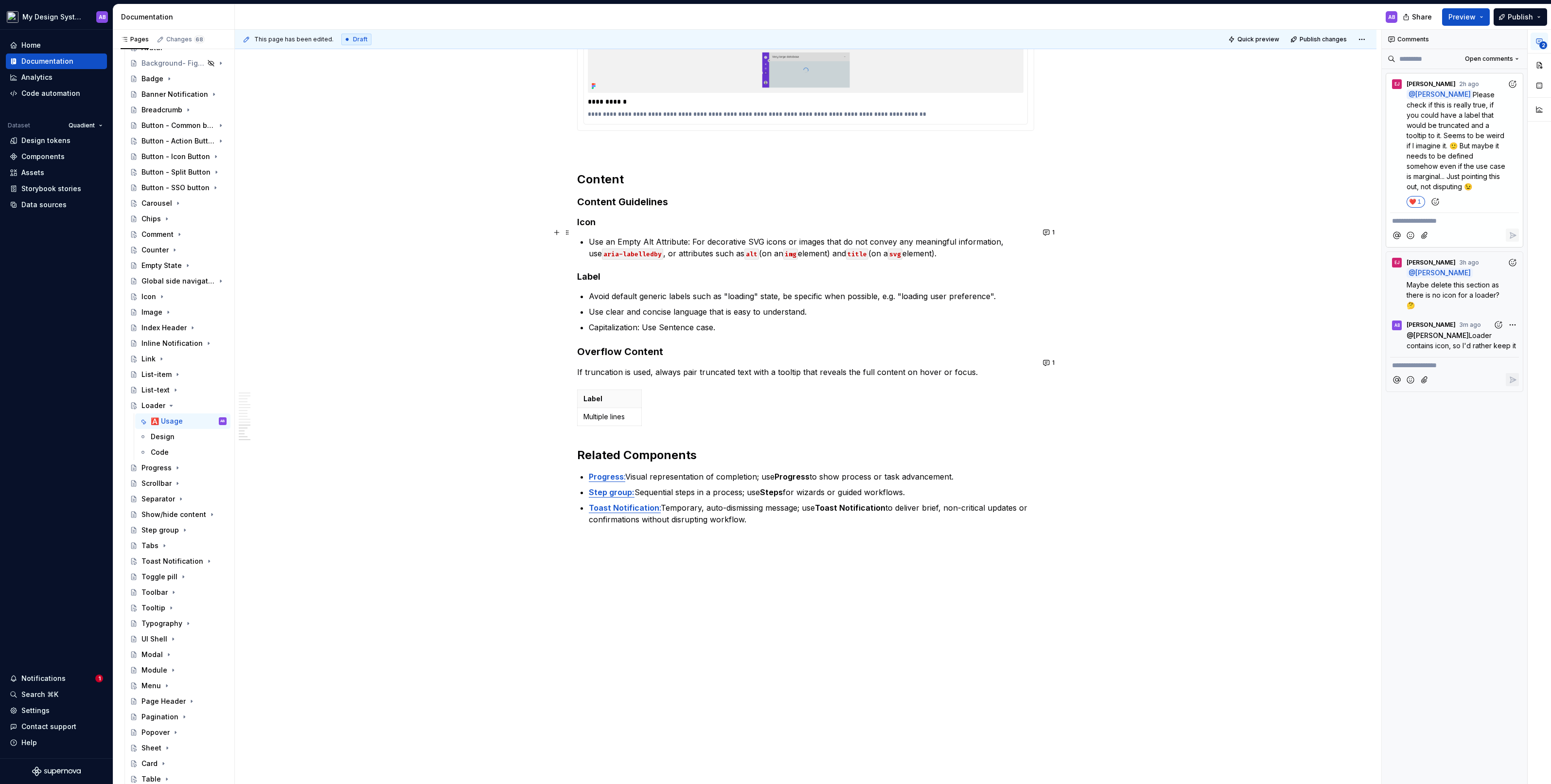
click at [771, 366] on p "If truncation is used, always pair truncated text with a tooltip that reveals t…" at bounding box center [805, 371] width 457 height 11
copy p "If truncation is used, always pair truncated text with a tooltip that reveals t…"
type textarea "*"
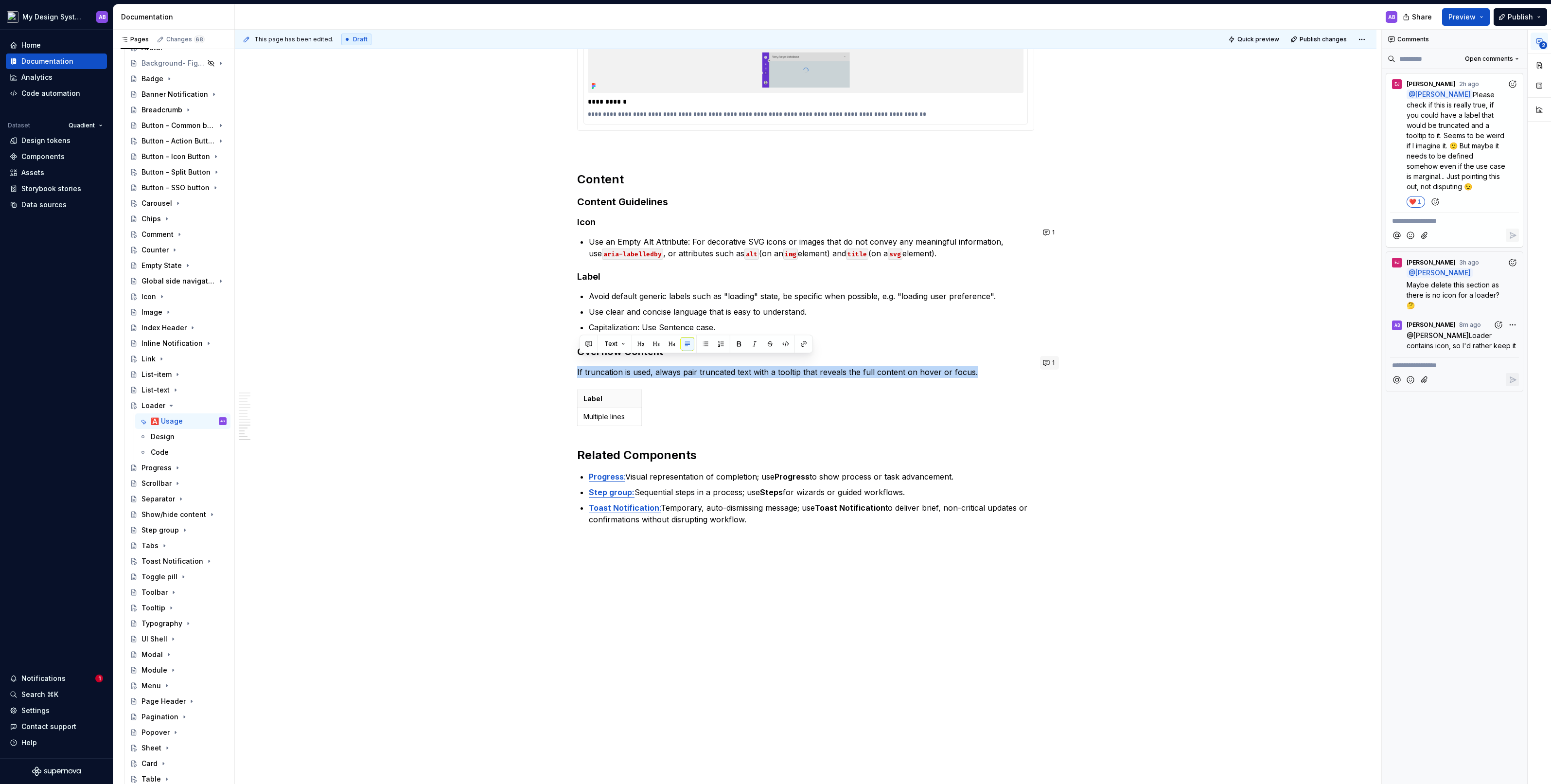
click at [883, 364] on button "1" at bounding box center [1050, 363] width 19 height 14
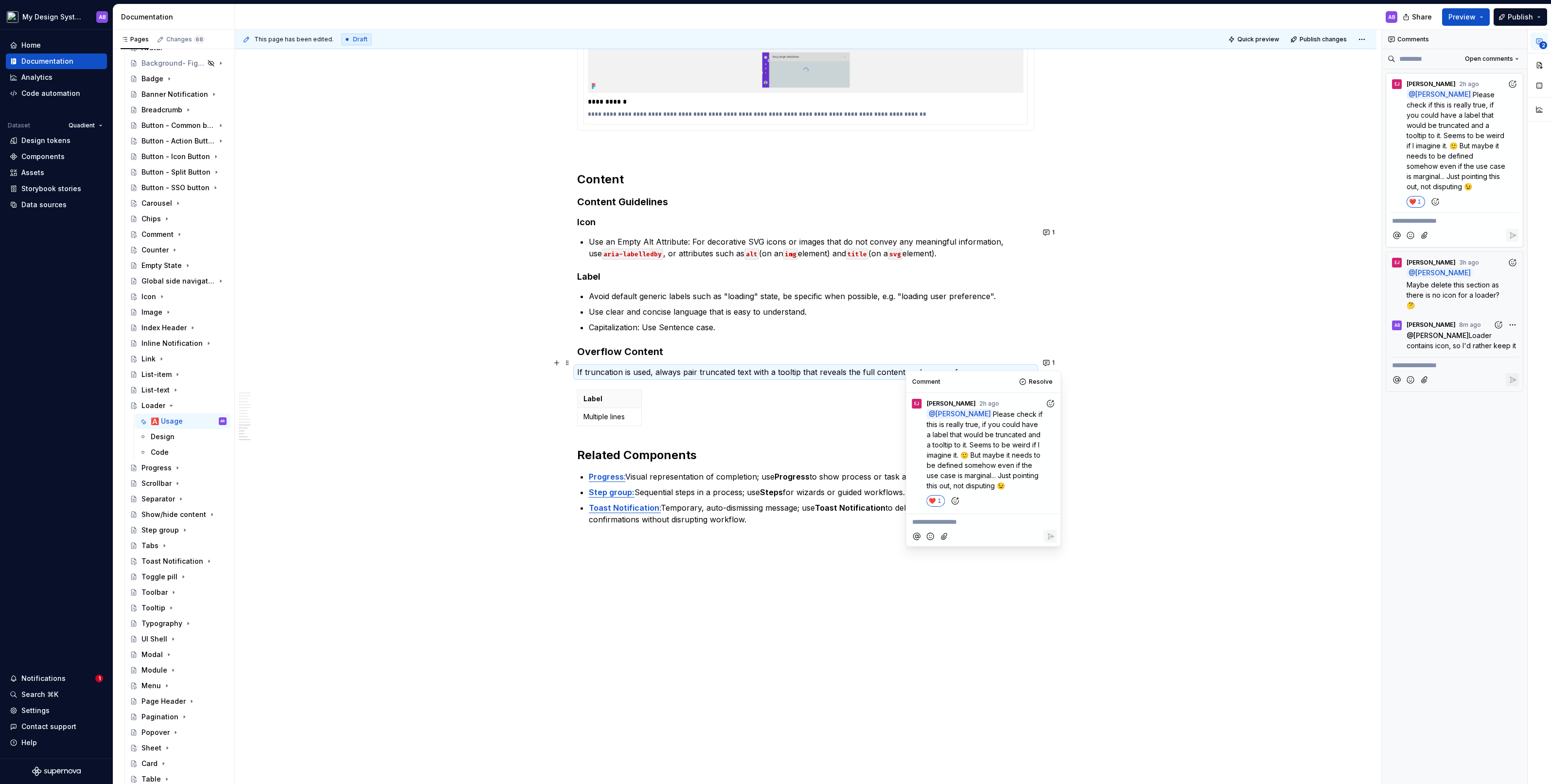
click at [883, 432] on p "**********" at bounding box center [984, 522] width 143 height 10
click at [883, 432] on span "[PERSON_NAME]" at bounding box center [945, 494] width 55 height 10
click at [883, 432] on span "good catch, even if text too long - it should be wrapped in this case. Definate…" at bounding box center [978, 533] width 131 height 30
click at [883, 432] on p "**********" at bounding box center [984, 533] width 143 height 31
click at [883, 432] on icon "Reply" at bounding box center [1050, 557] width 10 height 10
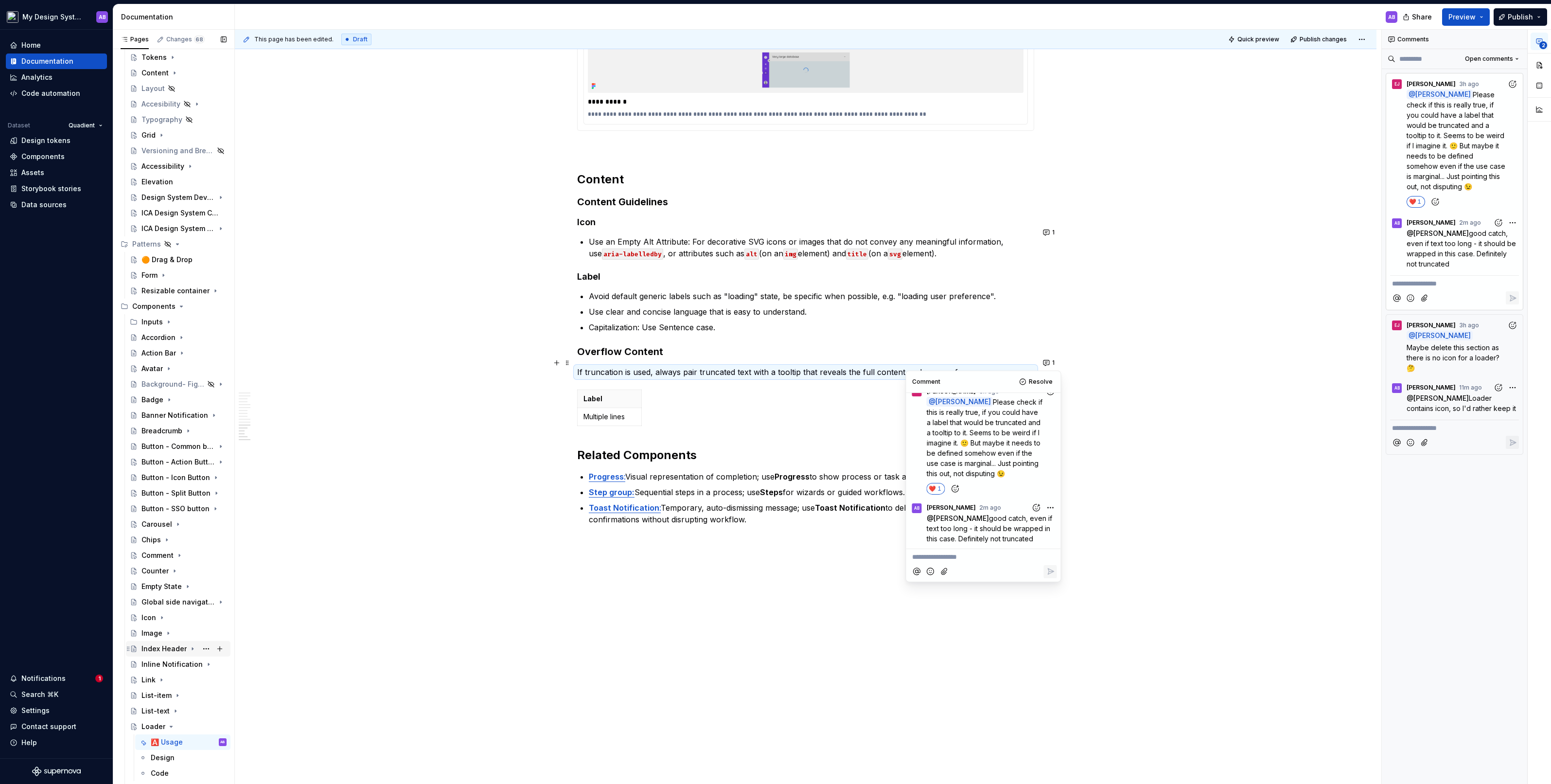
scroll to position [0, 0]
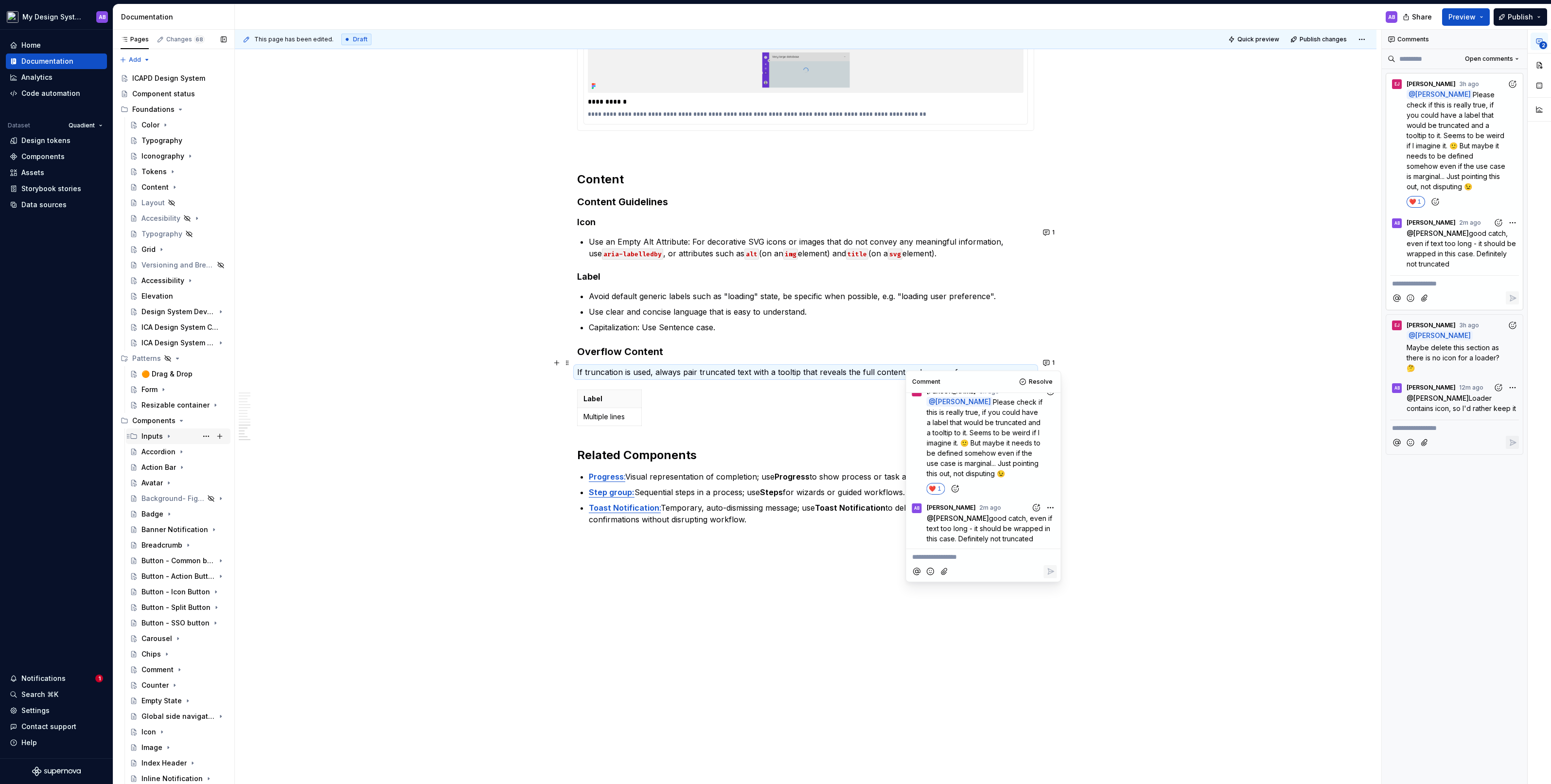
click at [169, 432] on icon "Page tree" at bounding box center [169, 436] width 8 height 8
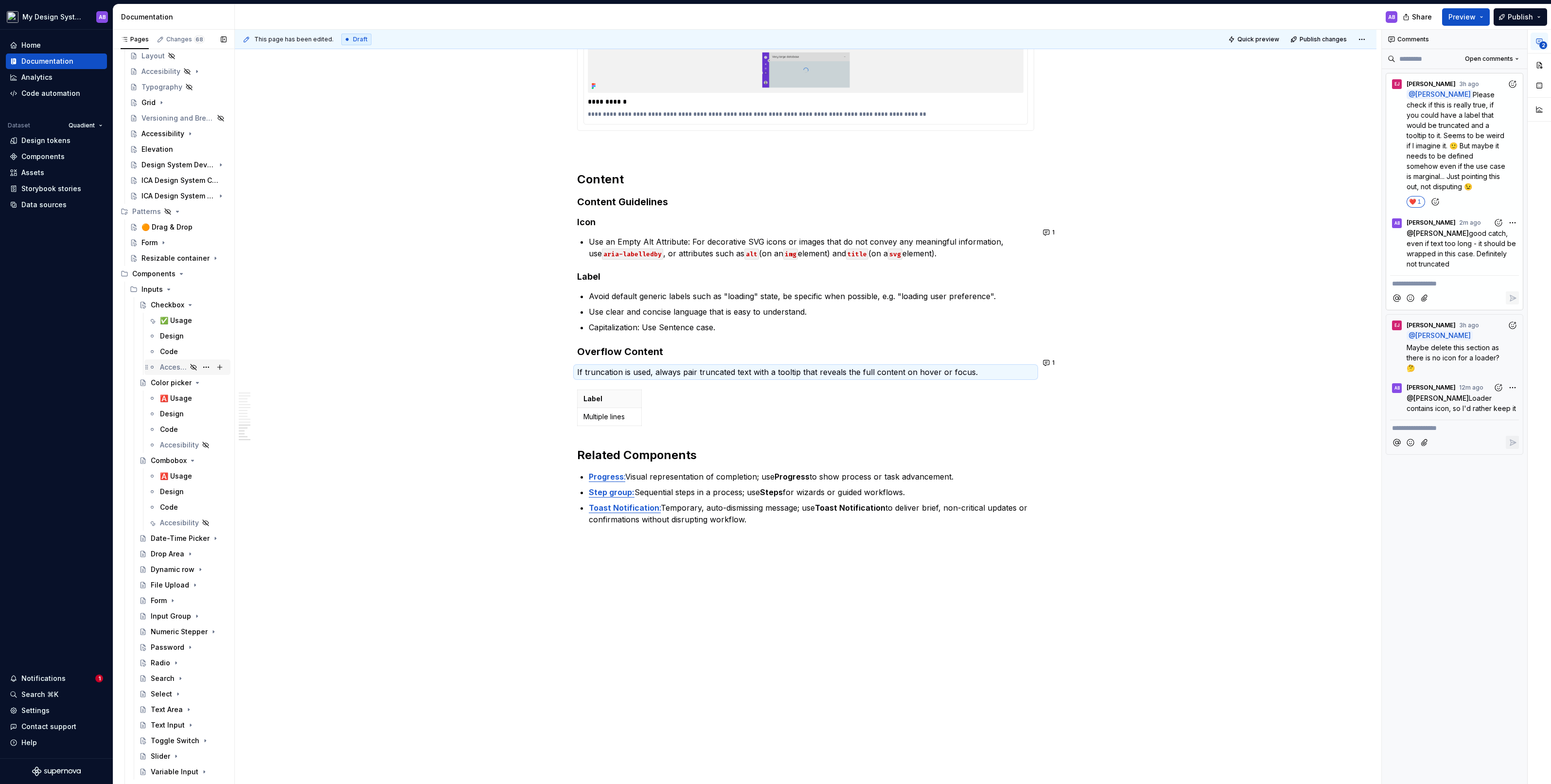
scroll to position [161, 0]
click at [209, 432] on button "Page tree" at bounding box center [206, 525] width 14 height 14
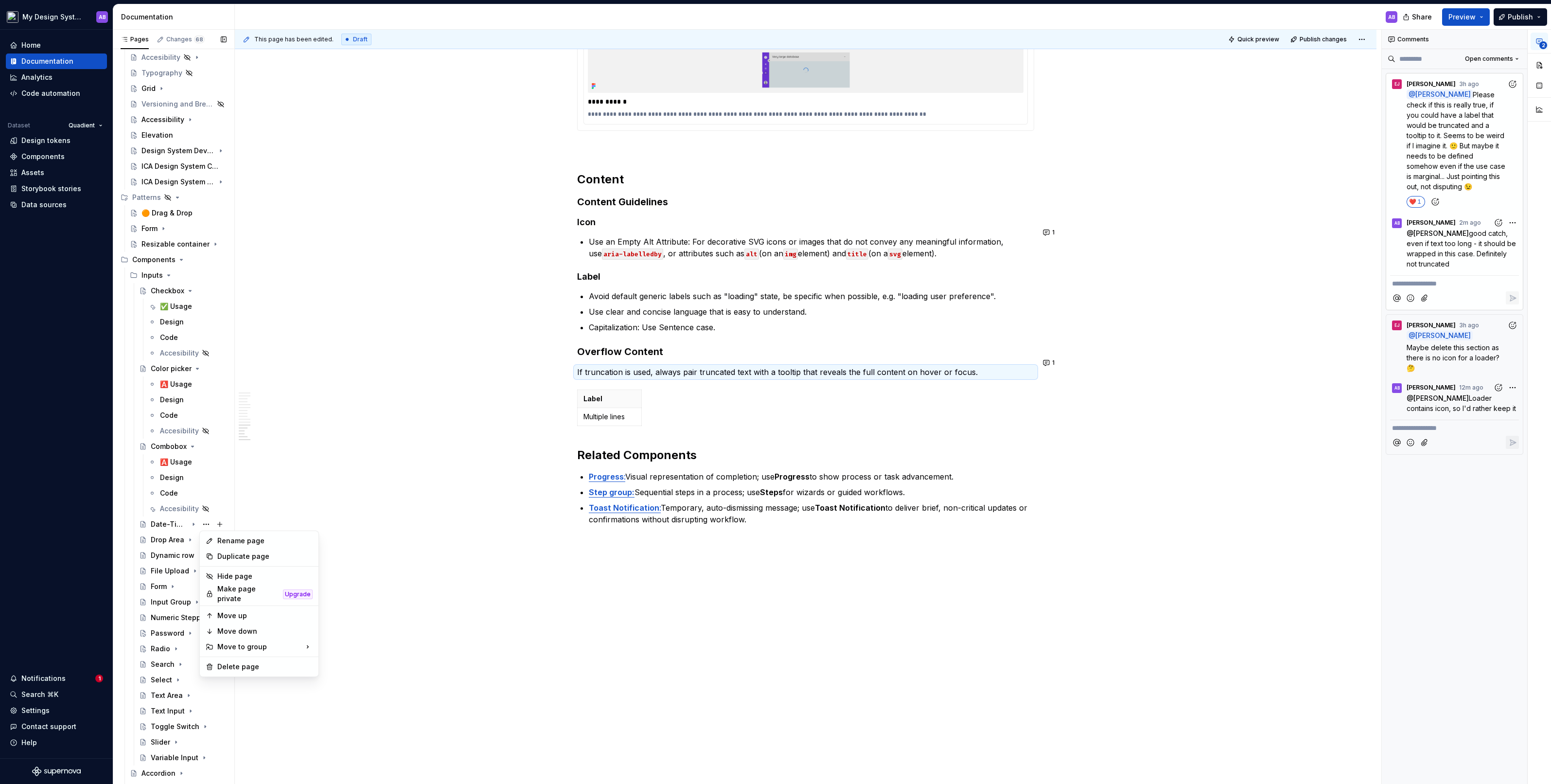
click at [166, 432] on div "Pages Changes 68 Add Accessibility guide for tree Page tree. Navigate the tree …" at bounding box center [173, 409] width 121 height 759
click at [190, 432] on icon "Page tree" at bounding box center [193, 524] width 8 height 8
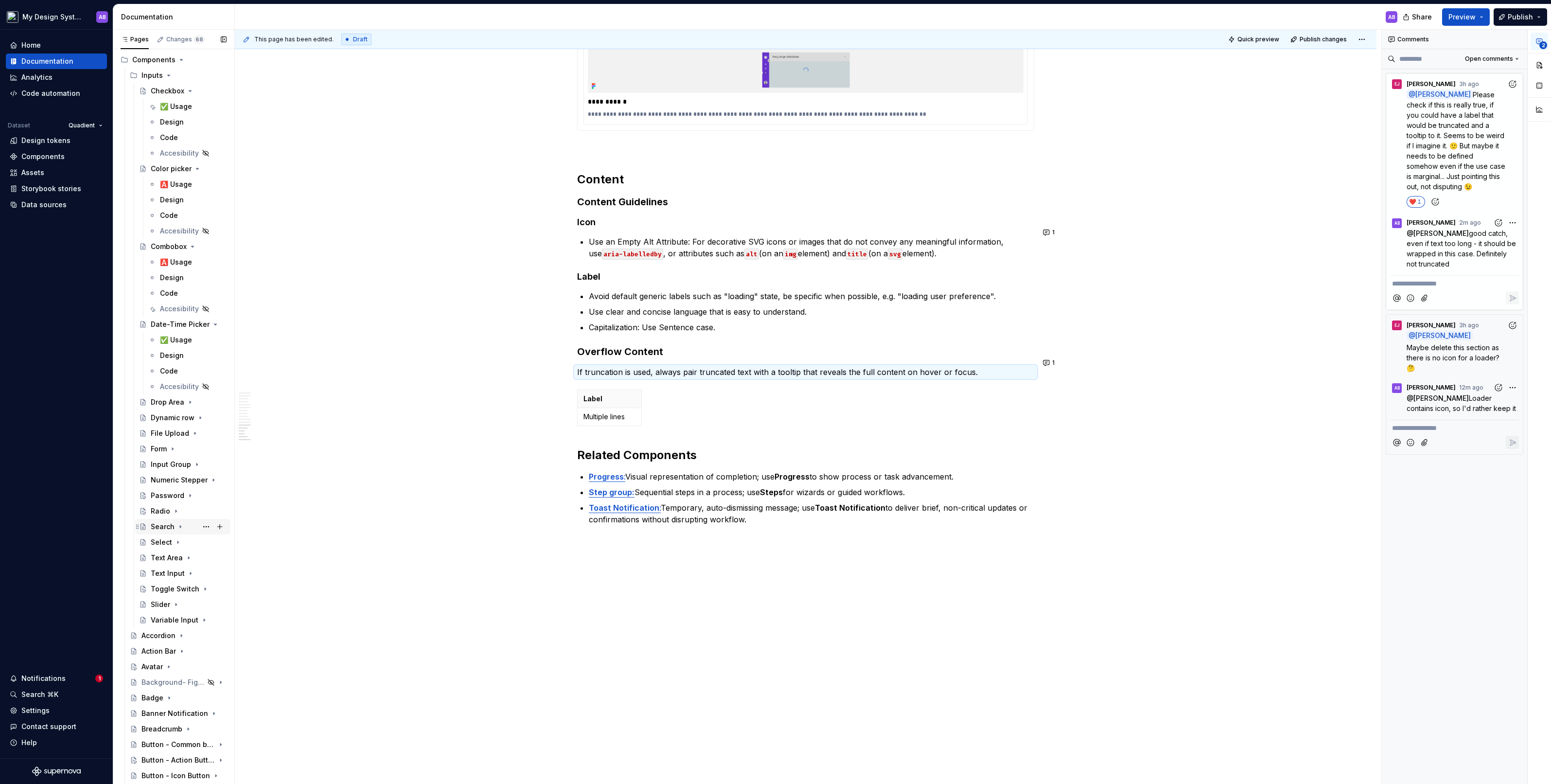
scroll to position [375, 0]
click at [191, 386] on icon "Page tree" at bounding box center [190, 387] width 8 height 8
click at [190, 432] on icon "Page tree" at bounding box center [193, 464] width 8 height 8
click at [190, 432] on icon "Page tree" at bounding box center [193, 543] width 8 height 8
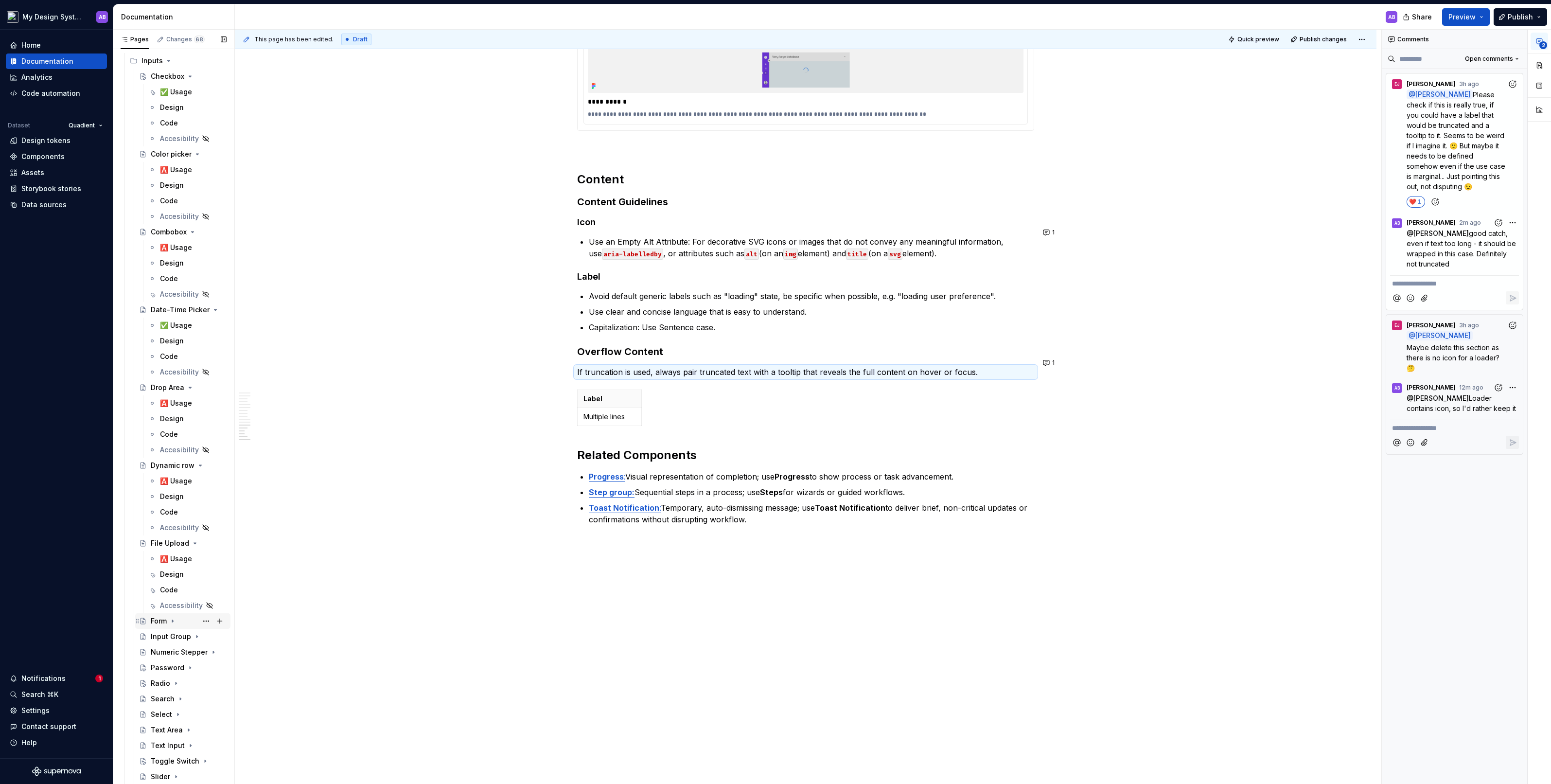
click at [170, 432] on icon "Page tree" at bounding box center [172, 621] width 8 height 8
click at [193, 432] on icon "Page tree" at bounding box center [193, 698] width 1 height 3
click at [194, 432] on icon "Page tree" at bounding box center [193, 528] width 1 height 3
click at [183, 432] on div "Password" at bounding box center [189, 607] width 76 height 14
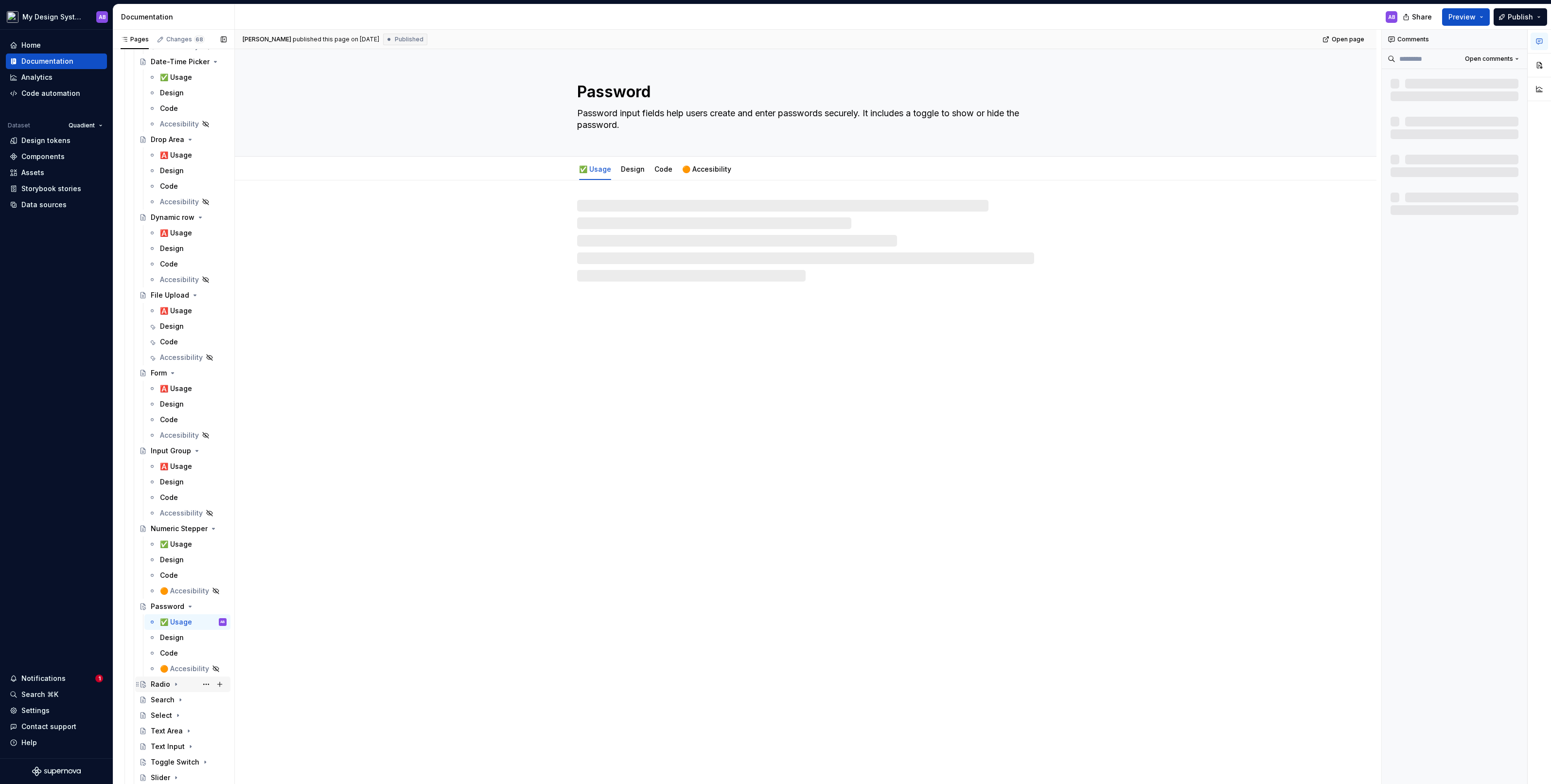
click at [177, 432] on icon "Page tree" at bounding box center [176, 684] width 8 height 8
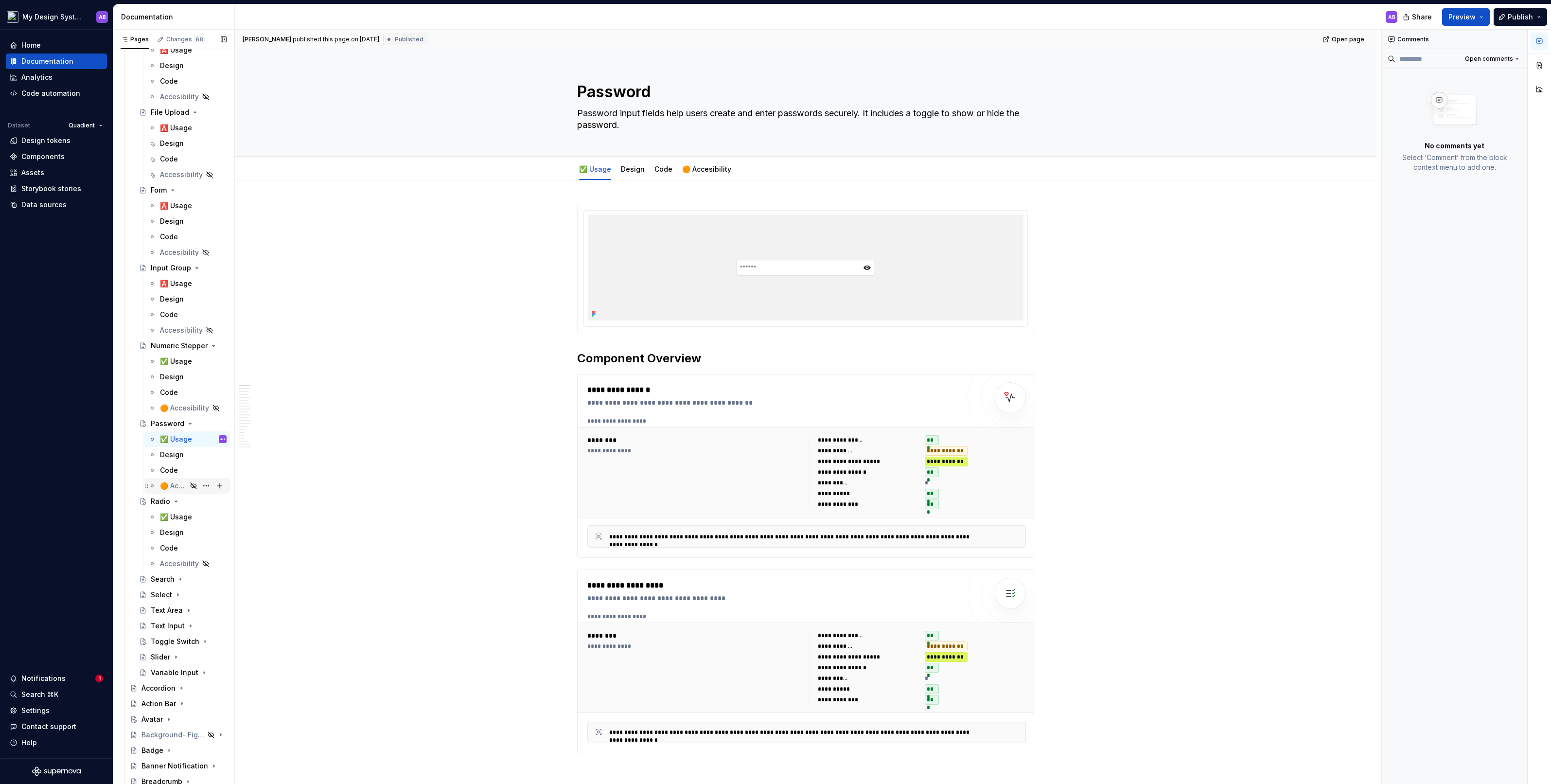
scroll to position [840, 0]
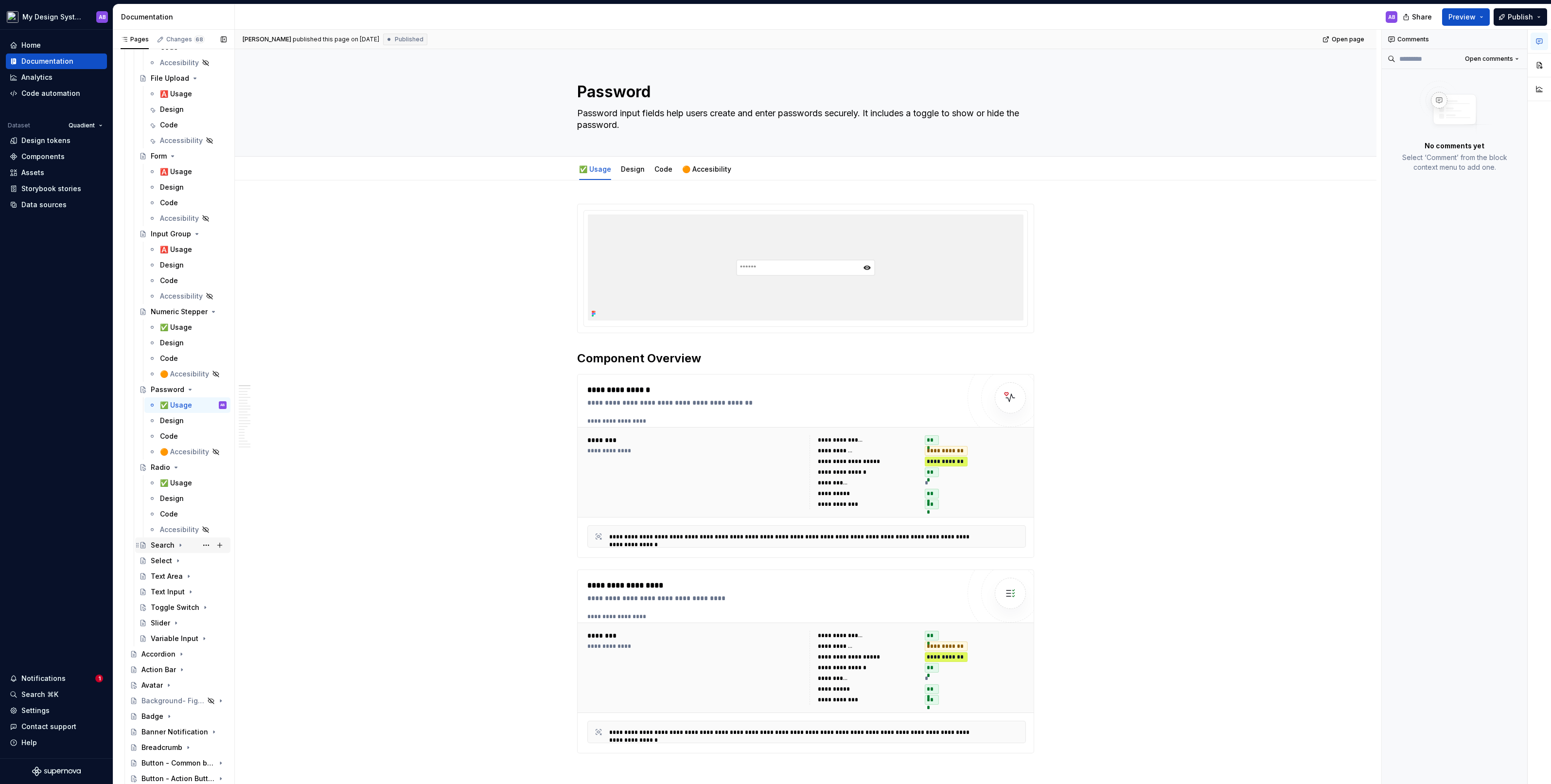
click at [176, 432] on icon "Page tree" at bounding box center [180, 545] width 8 height 8
click at [179, 432] on icon "Page tree" at bounding box center [177, 622] width 8 height 8
click at [182, 432] on div "Text Area" at bounding box center [189, 701] width 76 height 14
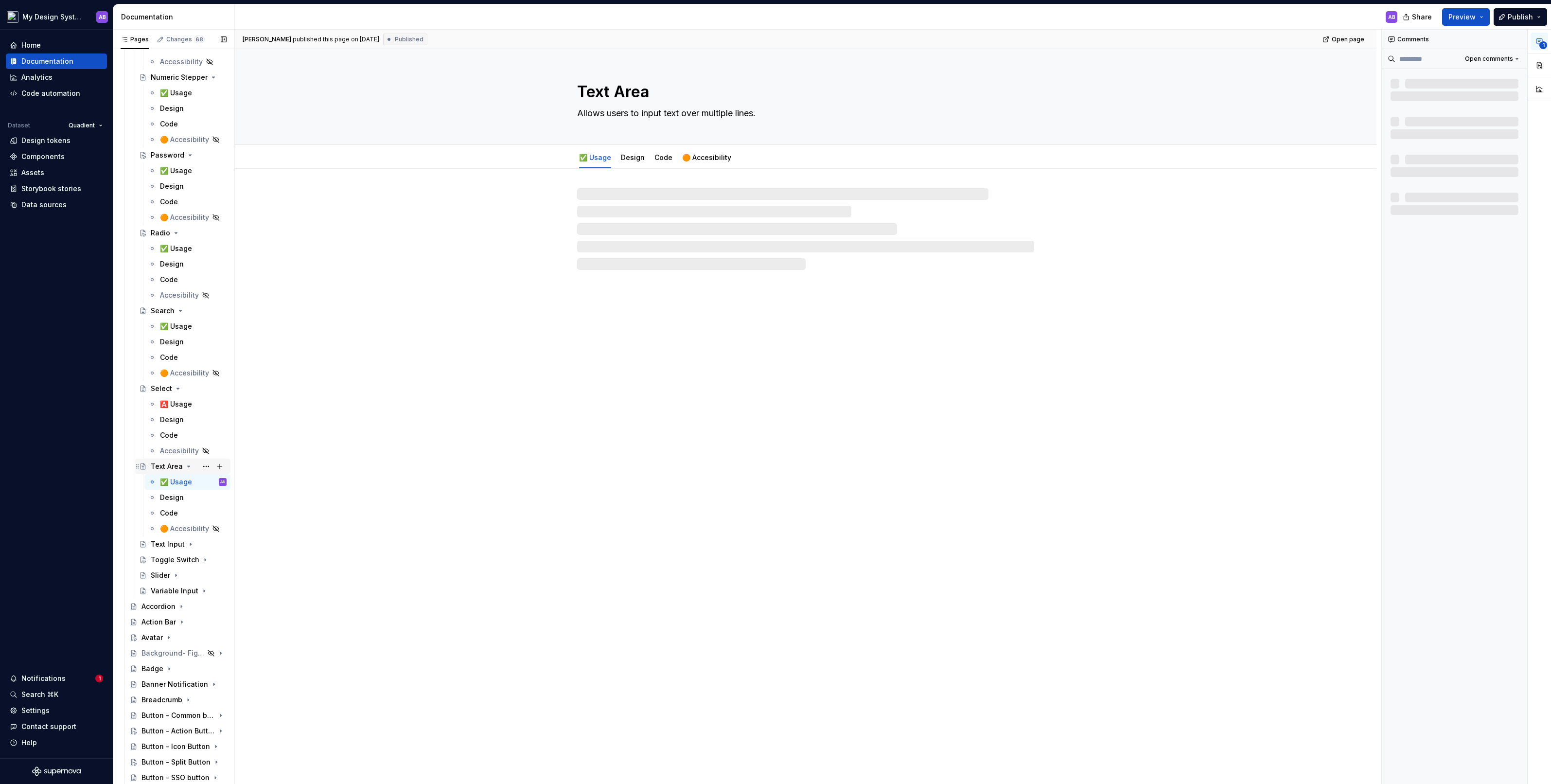
scroll to position [1102, 0]
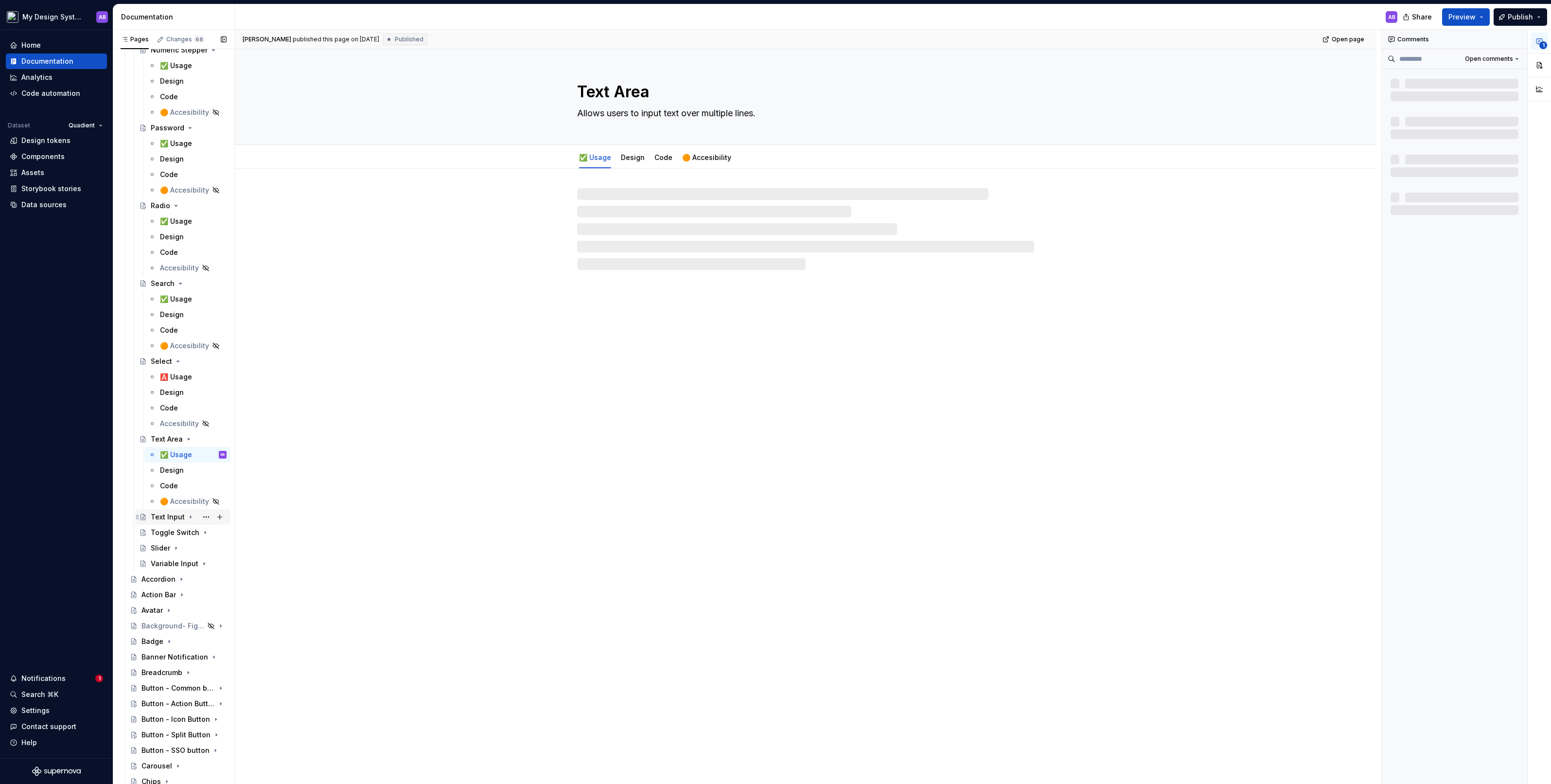
click at [190, 432] on icon "Page tree" at bounding box center [190, 517] width 1 height 3
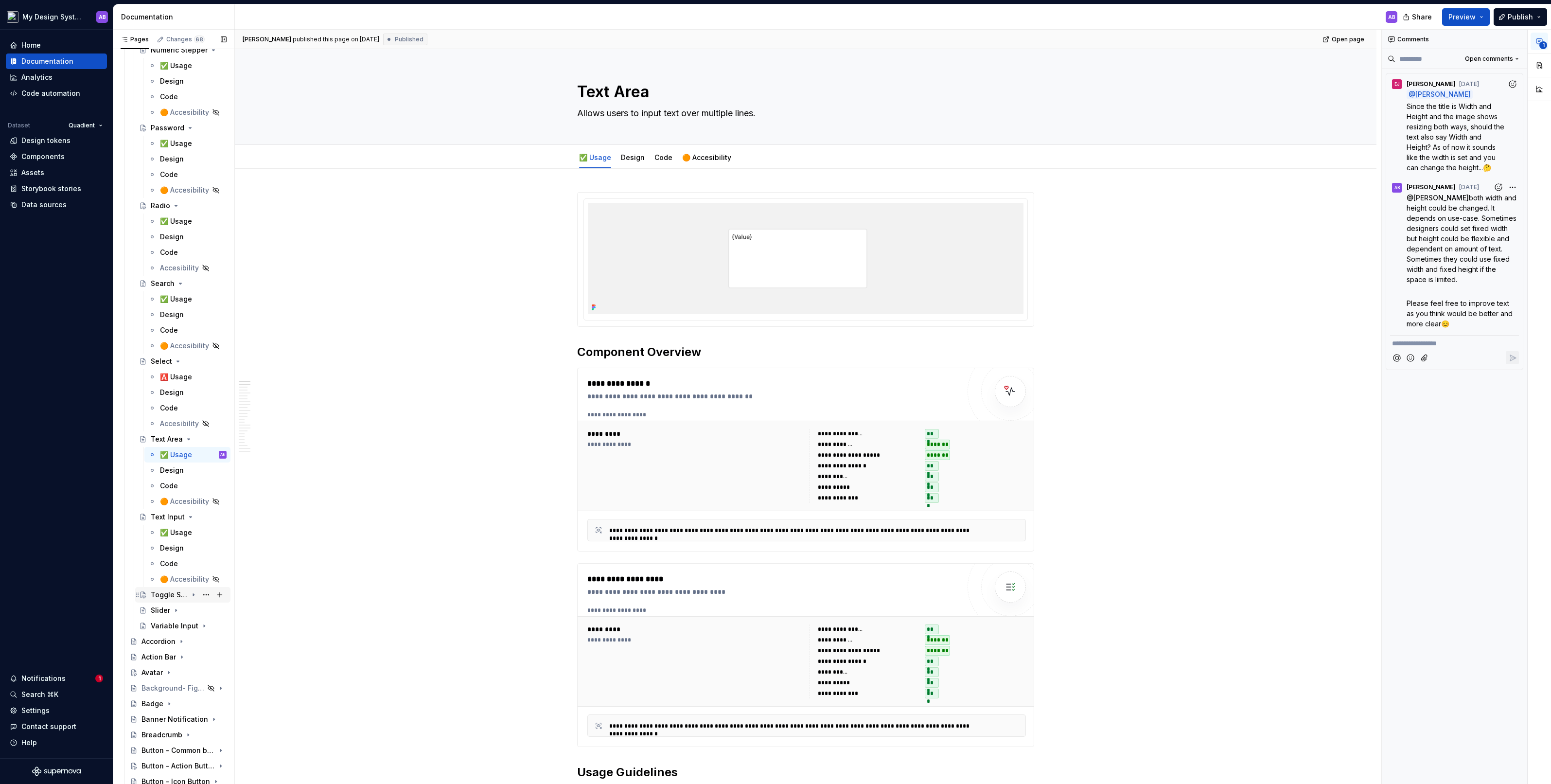
click at [194, 432] on icon "Page tree" at bounding box center [193, 595] width 8 height 8
click at [176, 432] on icon "Page tree" at bounding box center [176, 672] width 8 height 8
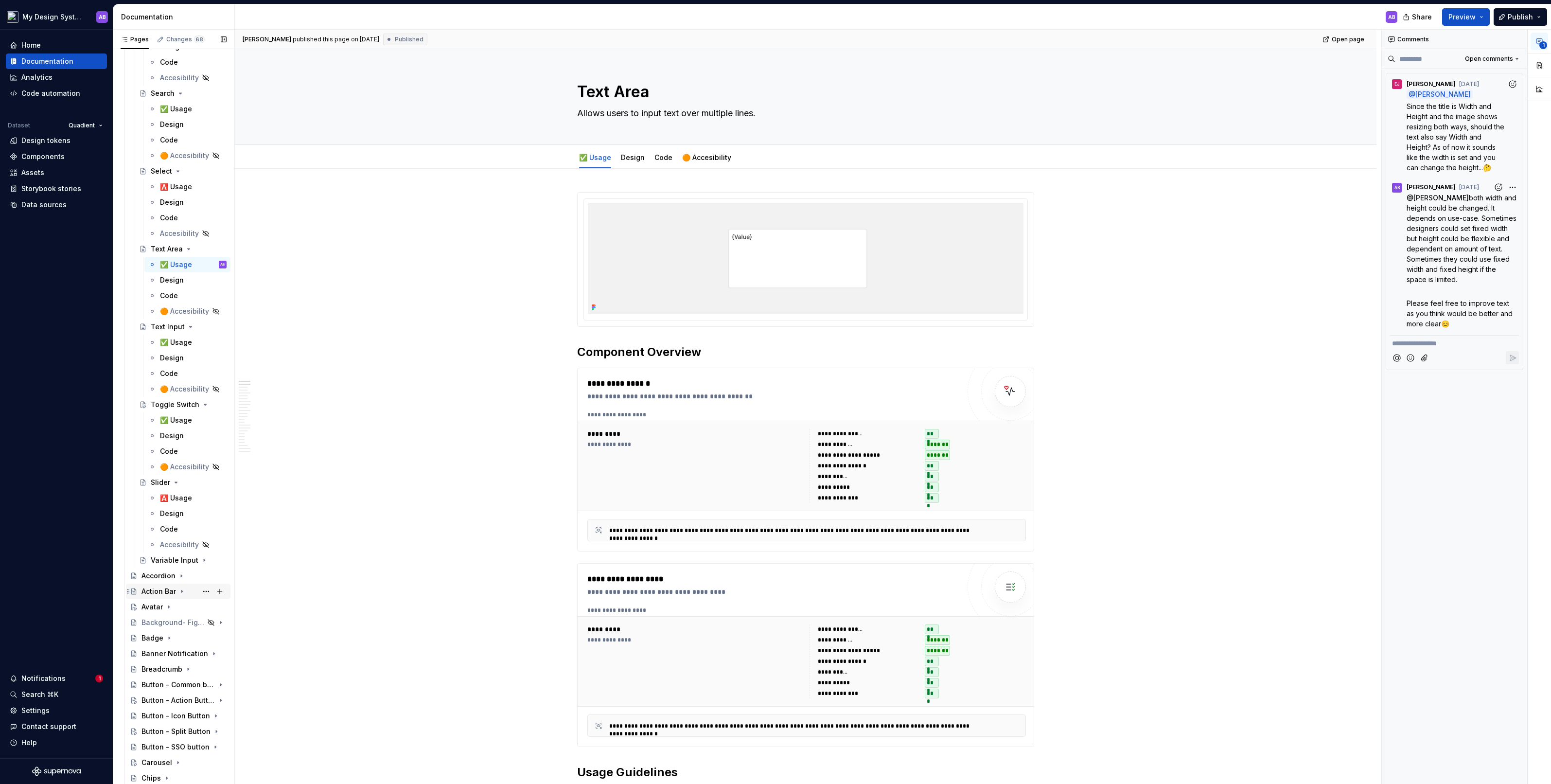
scroll to position [1299, 0]
click at [190, 432] on icon "Page tree" at bounding box center [193, 552] width 8 height 8
click at [181, 432] on icon "Page tree" at bounding box center [181, 630] width 1 height 3
click at [183, 432] on icon "Page tree" at bounding box center [182, 567] width 8 height 8
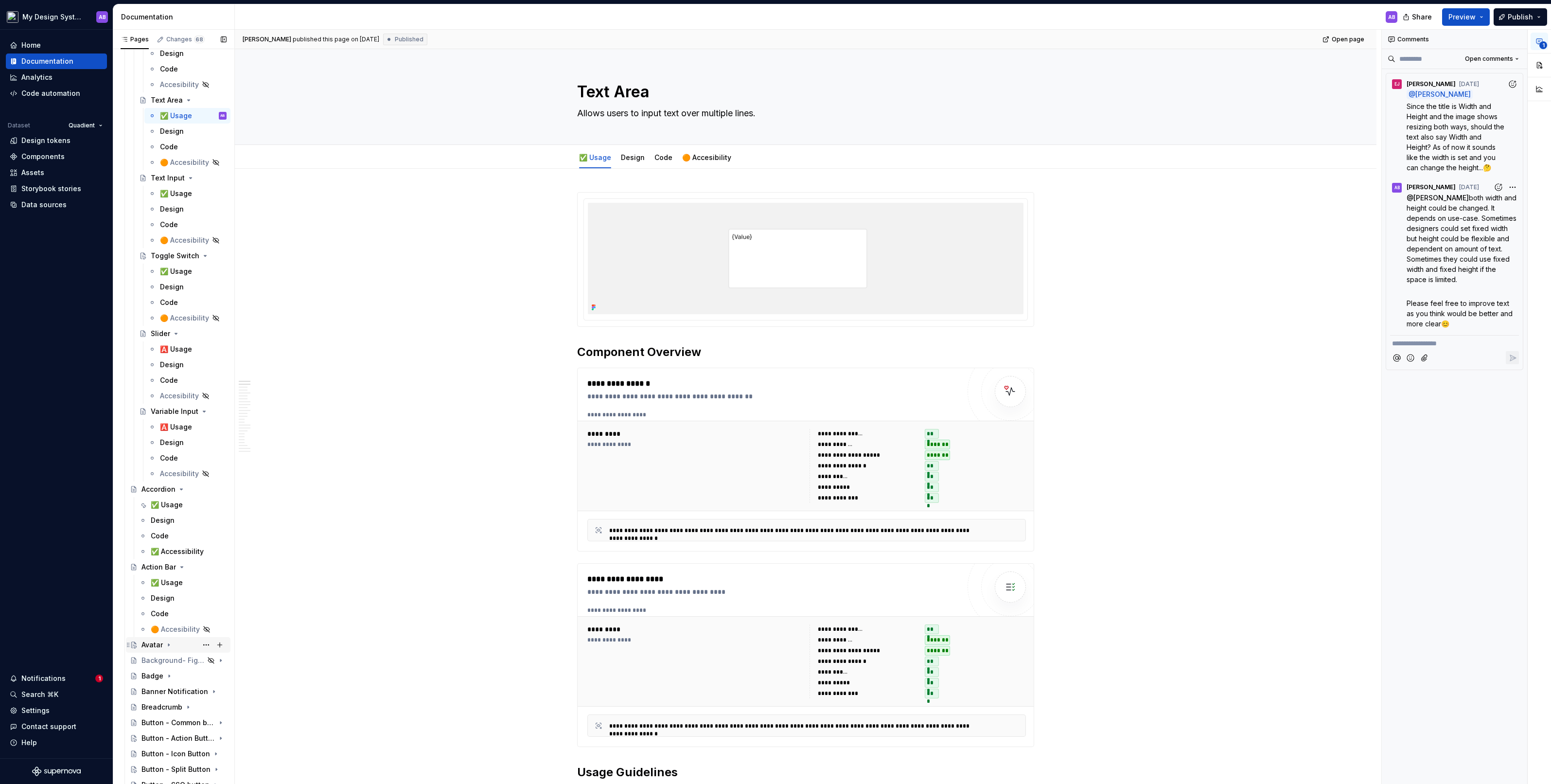
click at [169, 432] on icon "Page tree" at bounding box center [169, 644] width 8 height 8
click at [165, 432] on icon "Page tree" at bounding box center [169, 738] width 8 height 8
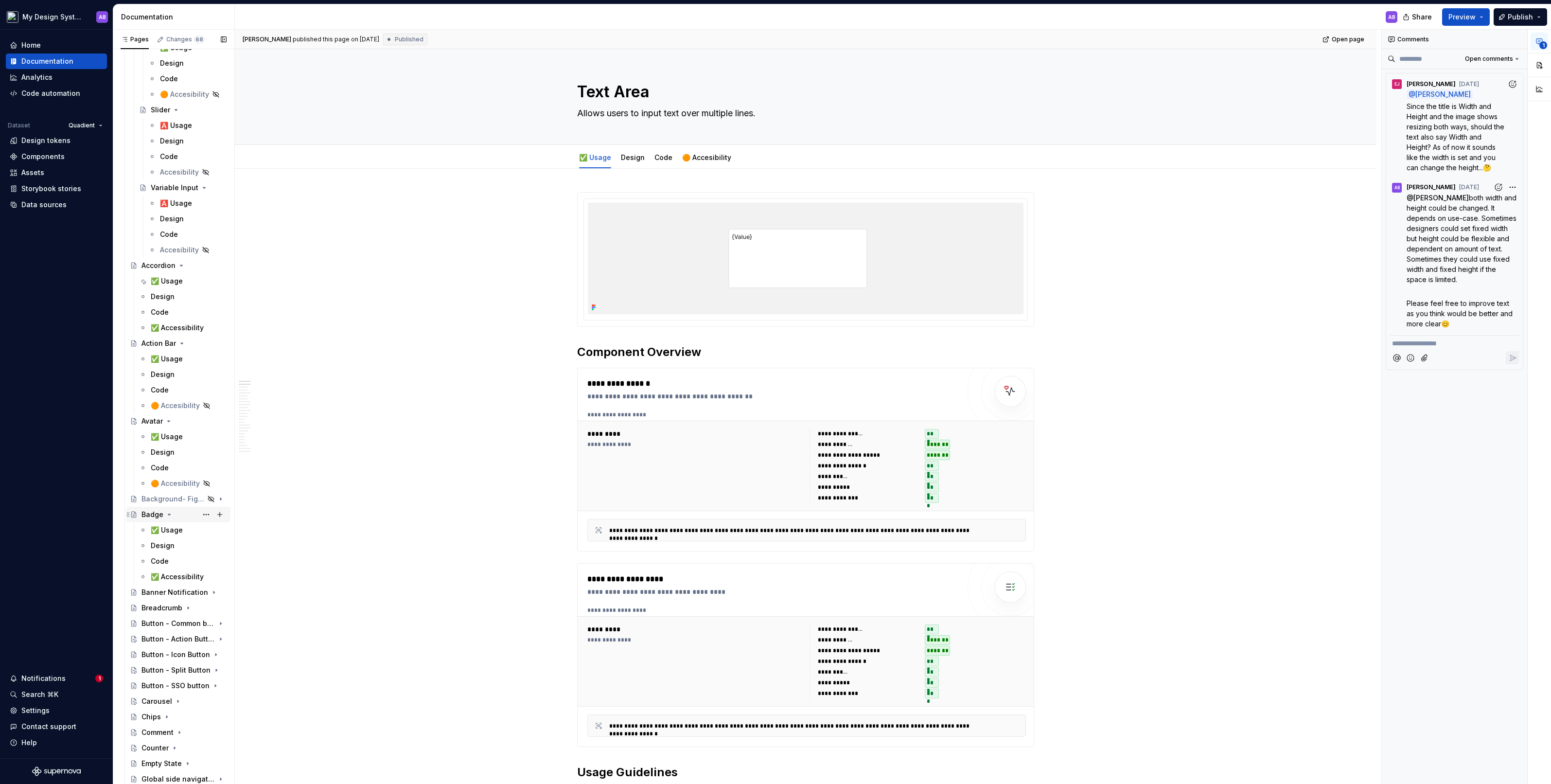
scroll to position [1734, 0]
click at [195, 432] on icon "Page tree" at bounding box center [193, 522] width 8 height 8
click at [185, 432] on icon "Page tree" at bounding box center [188, 600] width 8 height 8
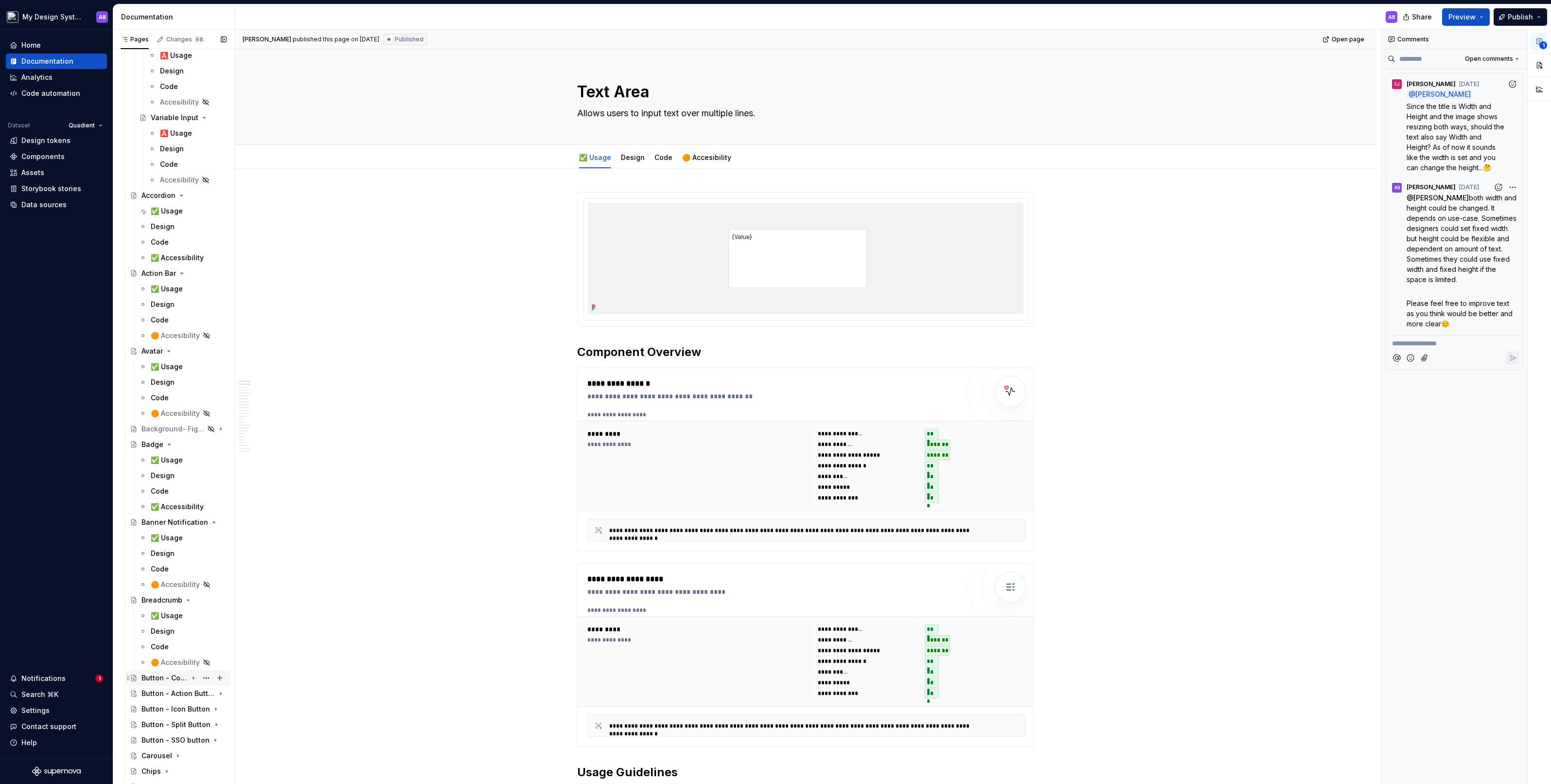
click at [195, 432] on icon "Page tree" at bounding box center [193, 677] width 8 height 8
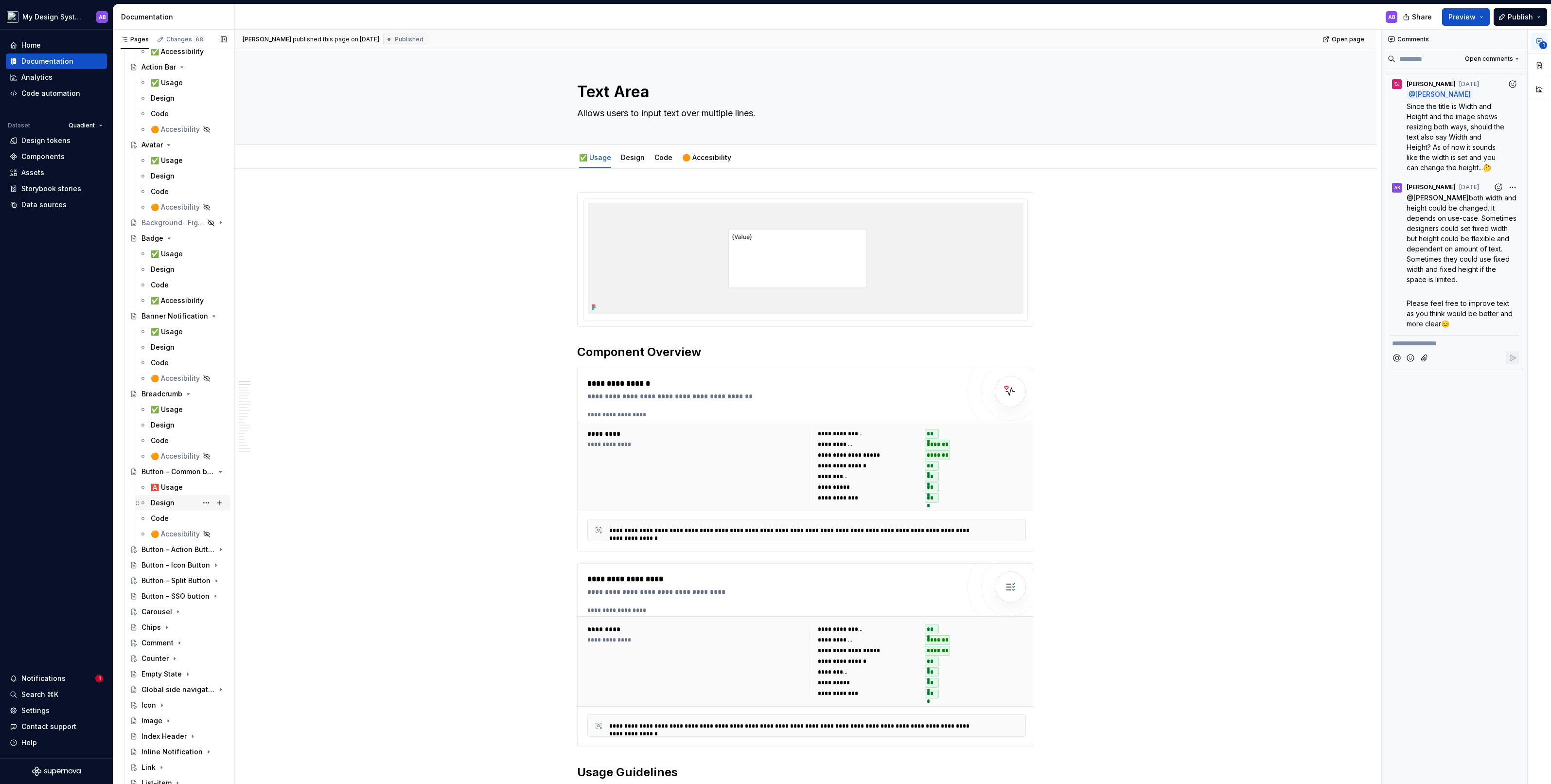
scroll to position [1957, 0]
click at [196, 432] on icon "Page tree" at bounding box center [193, 533] width 8 height 8
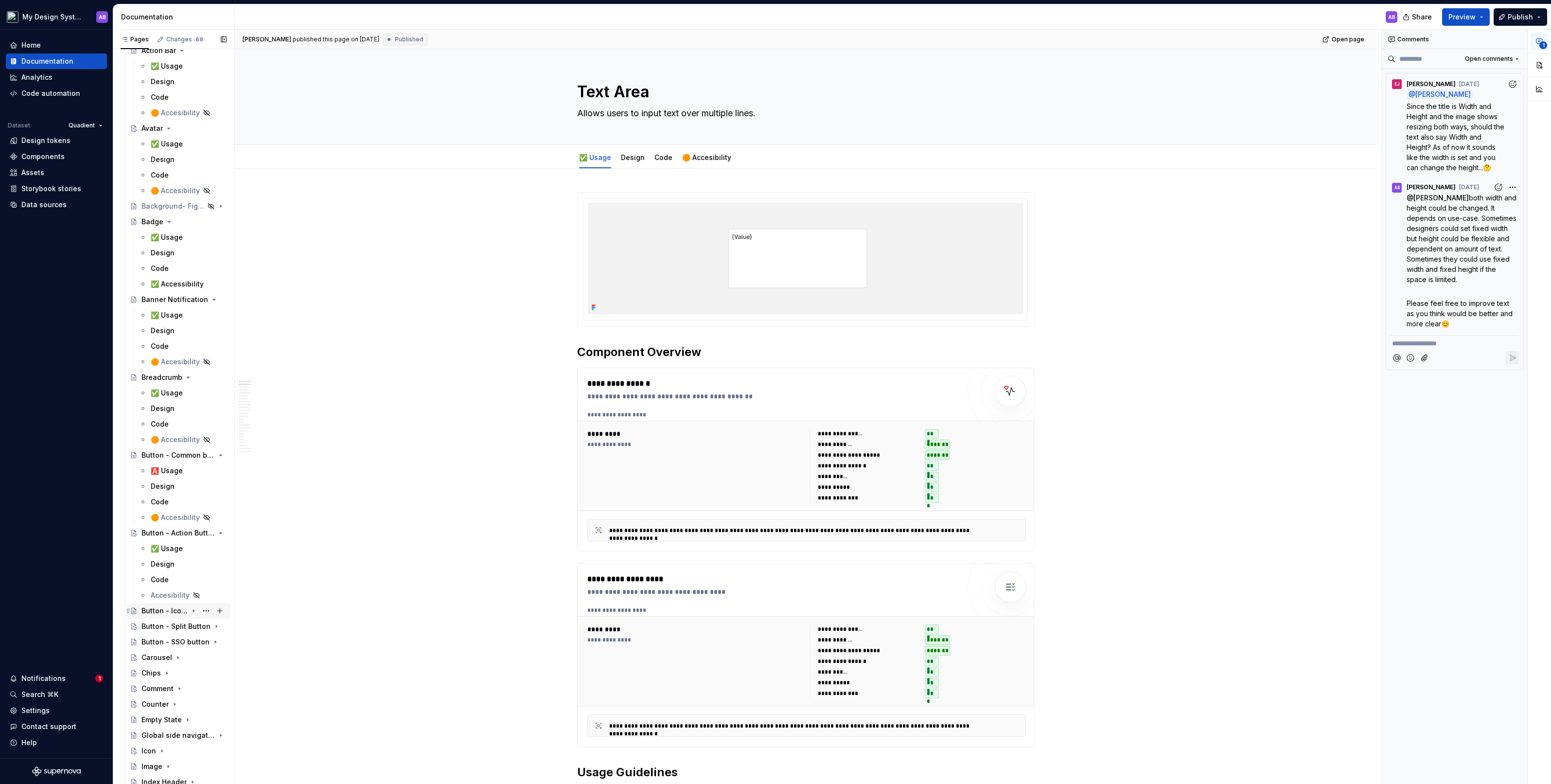
click at [191, 432] on icon "Page tree" at bounding box center [193, 610] width 8 height 8
click at [196, 432] on icon "Page tree" at bounding box center [193, 688] width 8 height 8
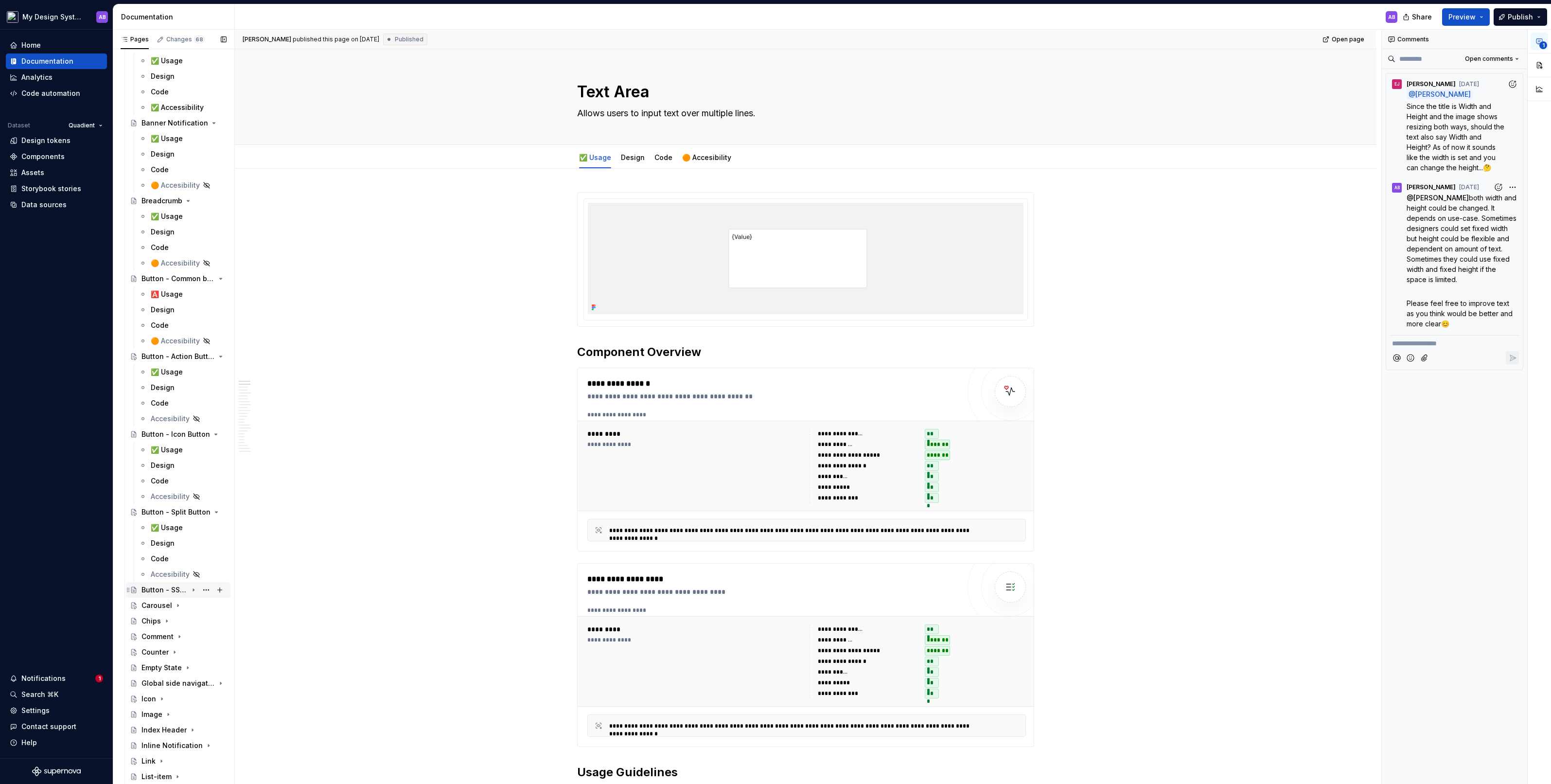
click at [194, 432] on icon "Page tree" at bounding box center [193, 589] width 1 height 3
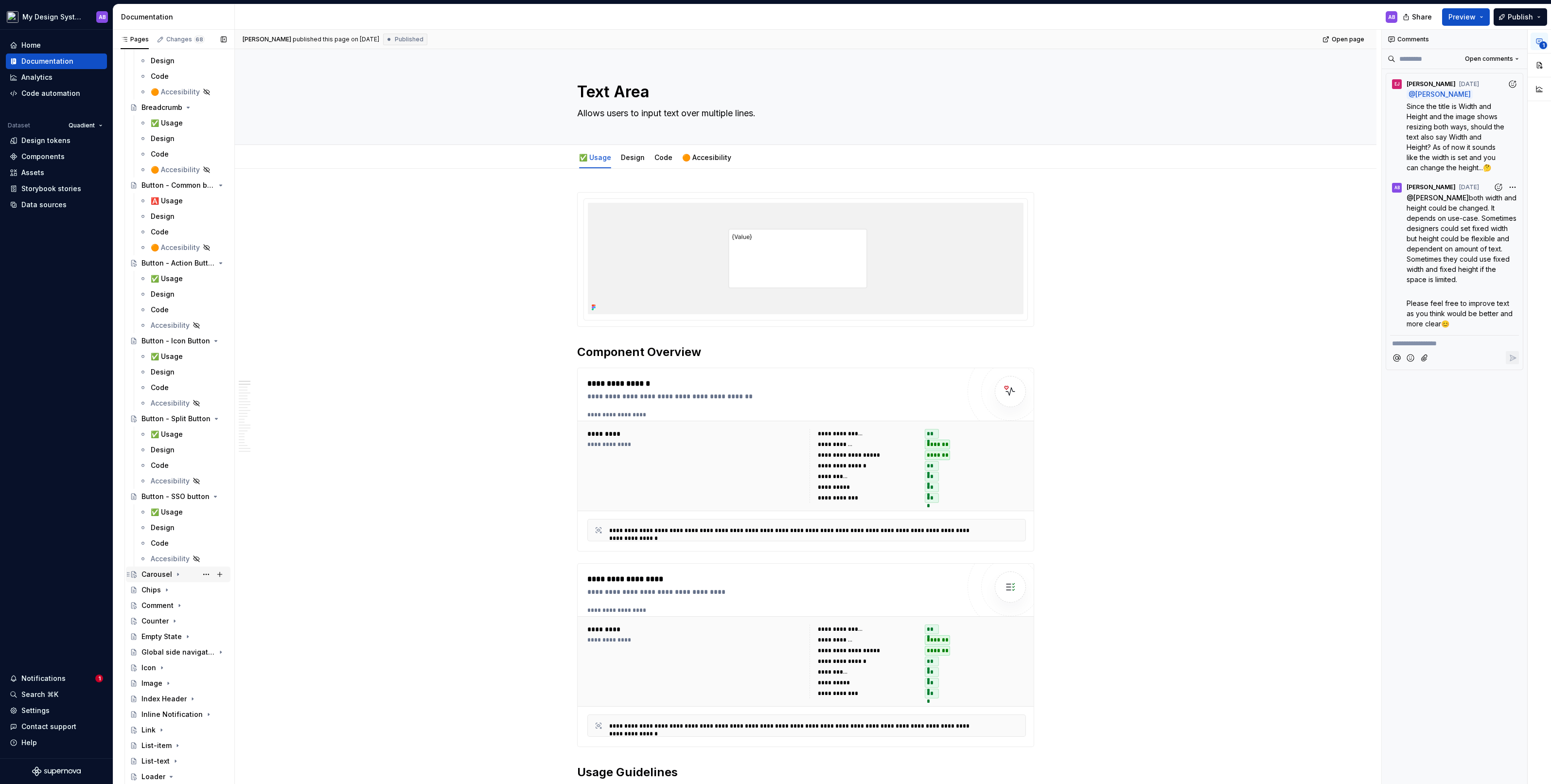
click at [177, 432] on icon "Page tree" at bounding box center [177, 574] width 1 height 3
click at [167, 432] on icon "Page tree" at bounding box center [167, 651] width 8 height 8
click at [177, 432] on icon "Page tree" at bounding box center [179, 564] width 8 height 8
click at [171, 432] on icon "Page tree" at bounding box center [174, 642] width 8 height 8
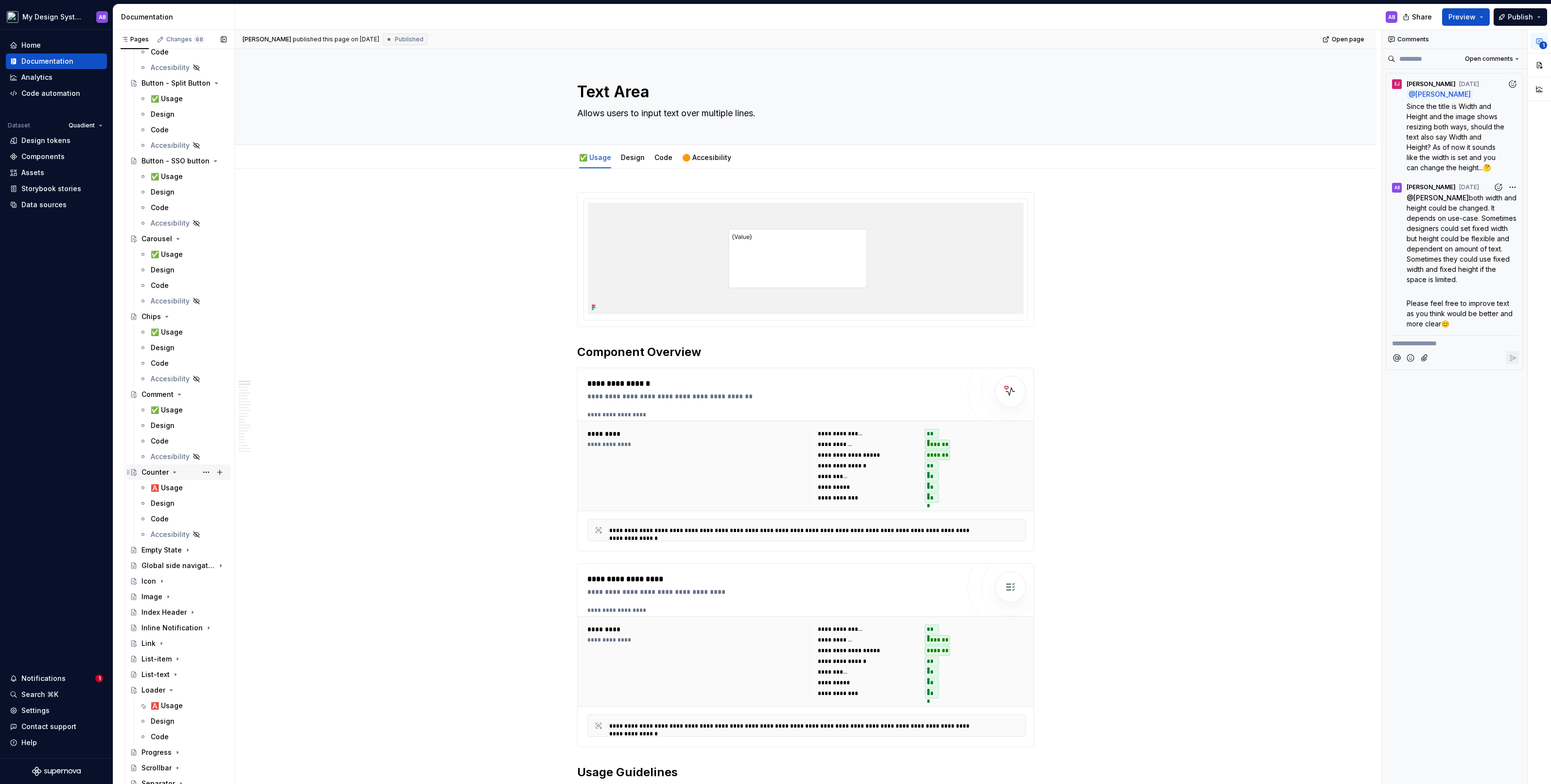
scroll to position [2578, 0]
click at [184, 432] on icon "Page tree" at bounding box center [187, 533] width 8 height 8
click at [191, 432] on icon "Page tree" at bounding box center [193, 611] width 8 height 8
click at [160, 432] on icon "Page tree" at bounding box center [162, 689] width 8 height 8
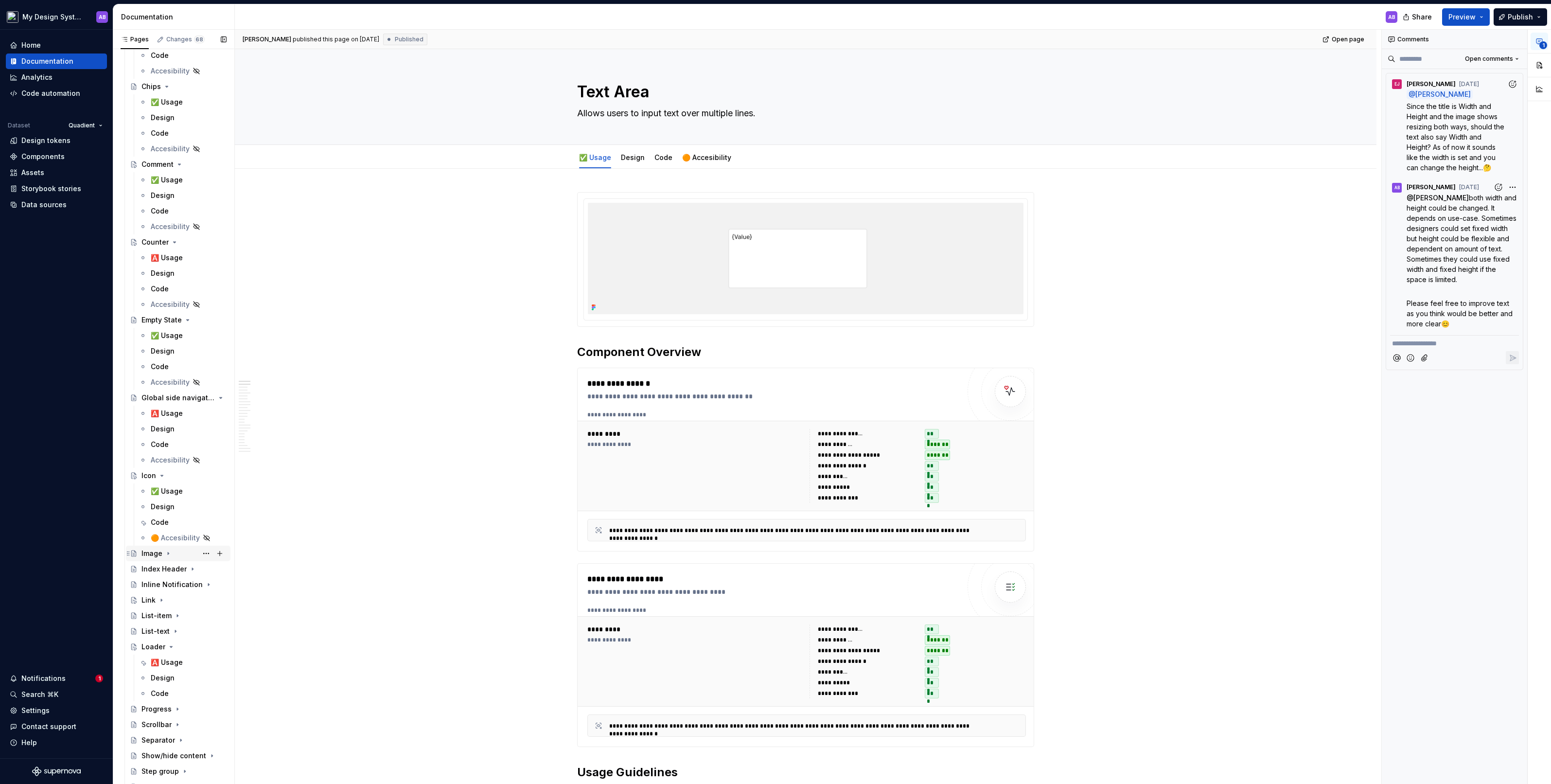
click at [168, 432] on icon "Page tree" at bounding box center [168, 554] width 1 height 3
click at [189, 432] on icon "Page tree" at bounding box center [192, 630] width 8 height 8
click at [194, 432] on icon "Page tree" at bounding box center [193, 708] width 8 height 8
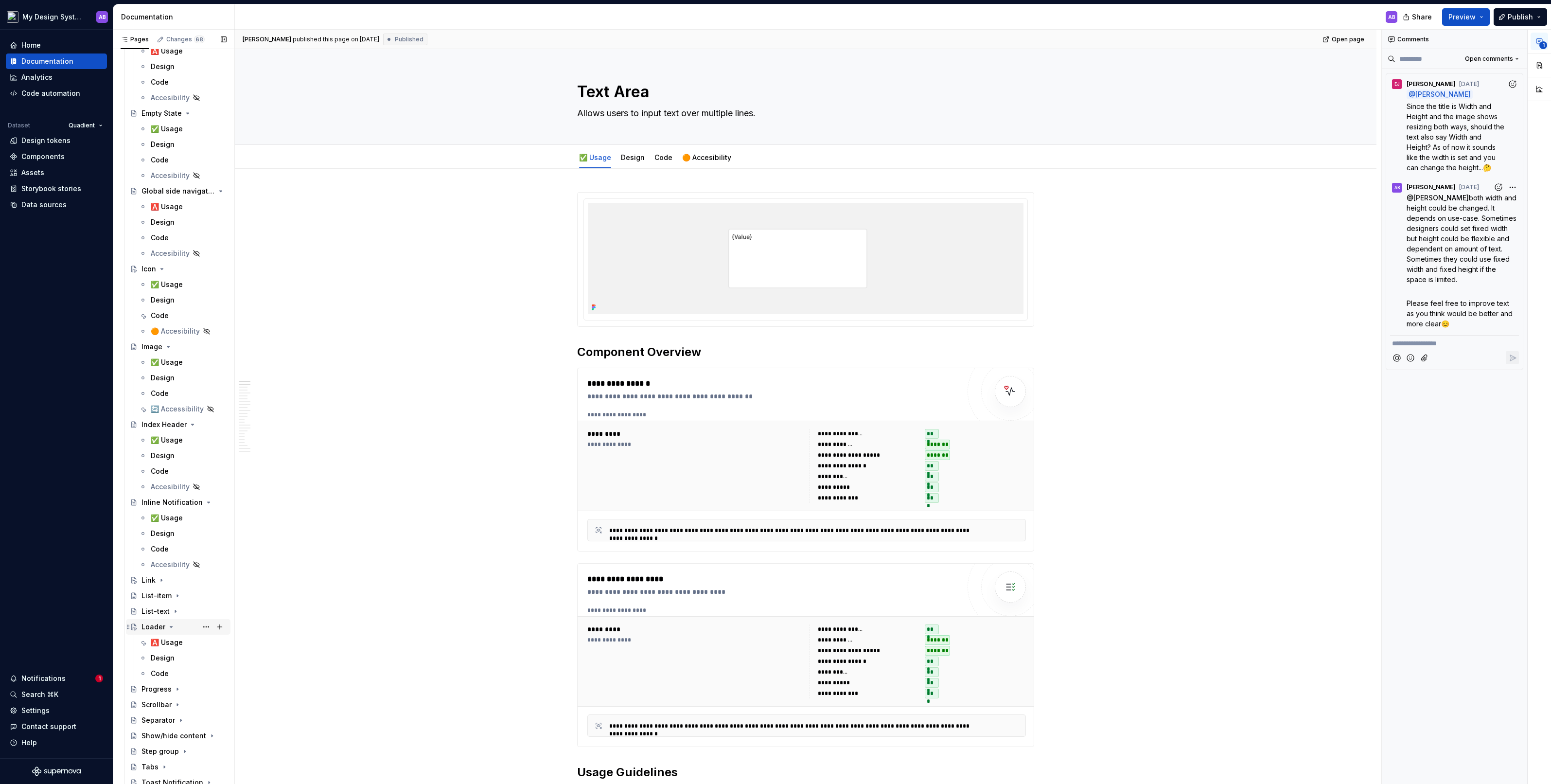
scroll to position [3022, 0]
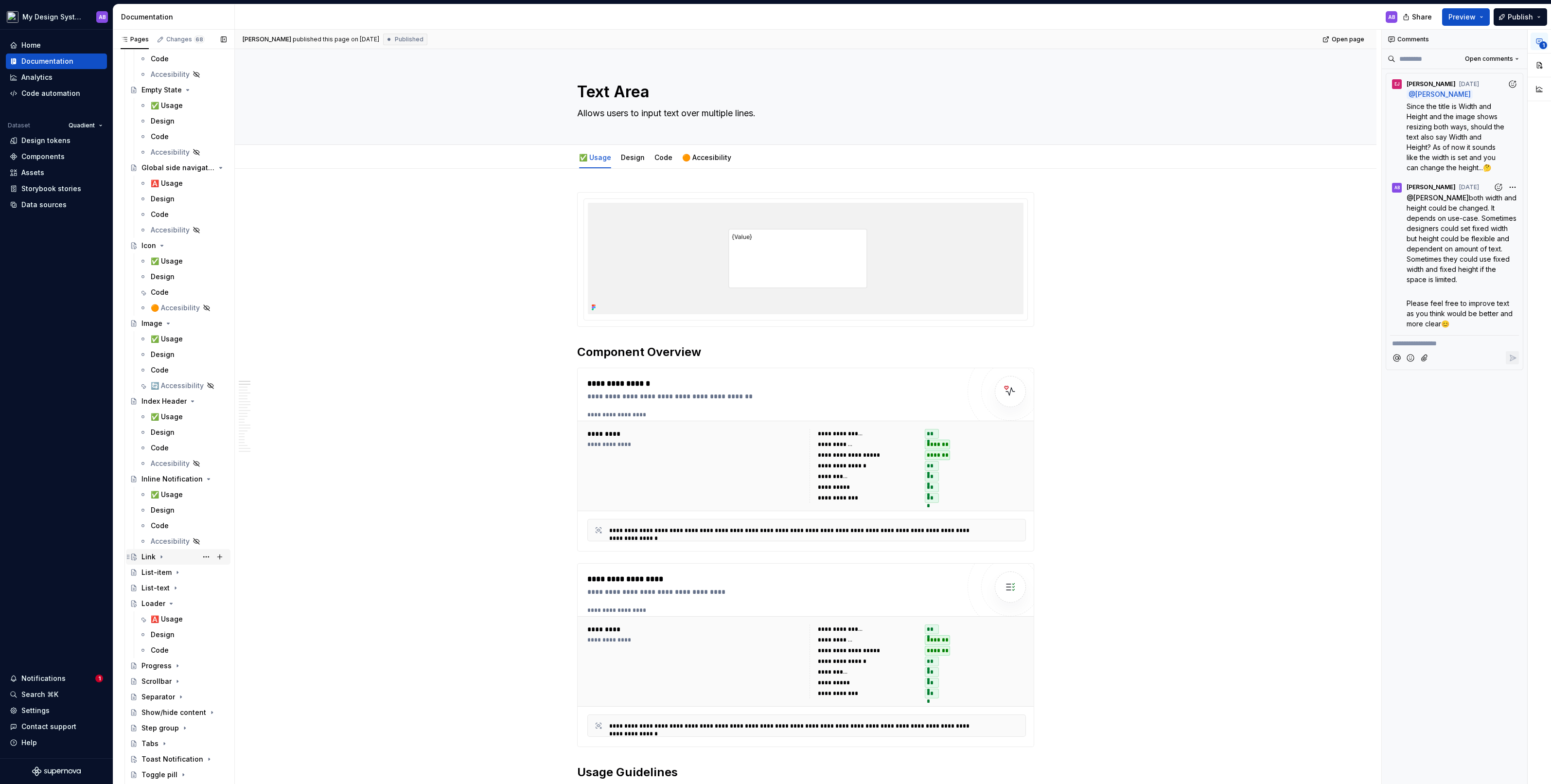
click at [162, 432] on icon "Page tree" at bounding box center [161, 556] width 8 height 8
click at [174, 432] on icon "Page tree" at bounding box center [177, 634] width 8 height 8
click at [173, 432] on icon "Page tree" at bounding box center [176, 712] width 8 height 8
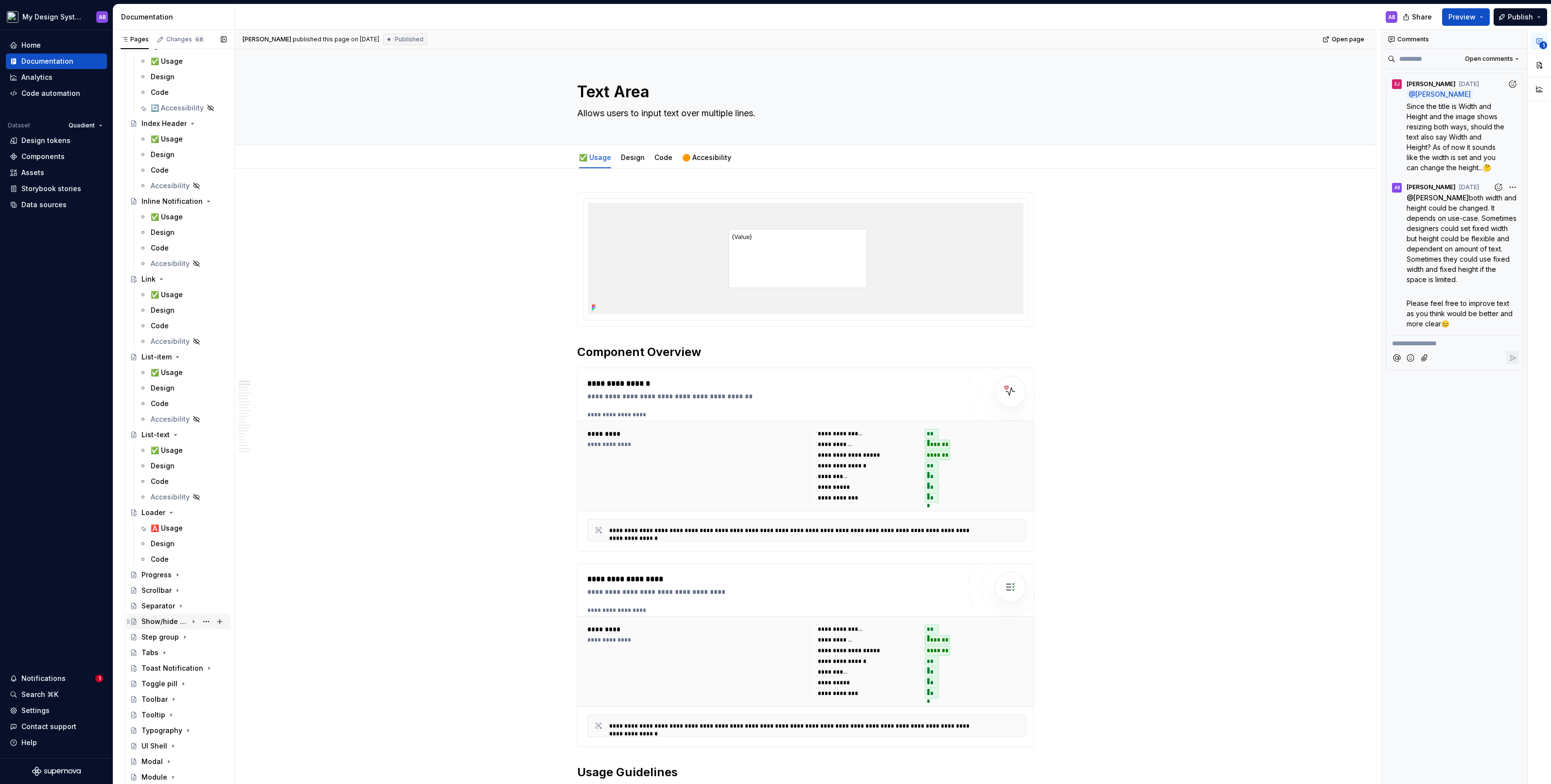
scroll to position [3304, 0]
click at [176, 432] on icon "Page tree" at bounding box center [177, 570] width 8 height 8
click at [175, 432] on icon "Page tree" at bounding box center [177, 632] width 8 height 8
click at [179, 432] on icon "Page tree" at bounding box center [181, 694] width 8 height 8
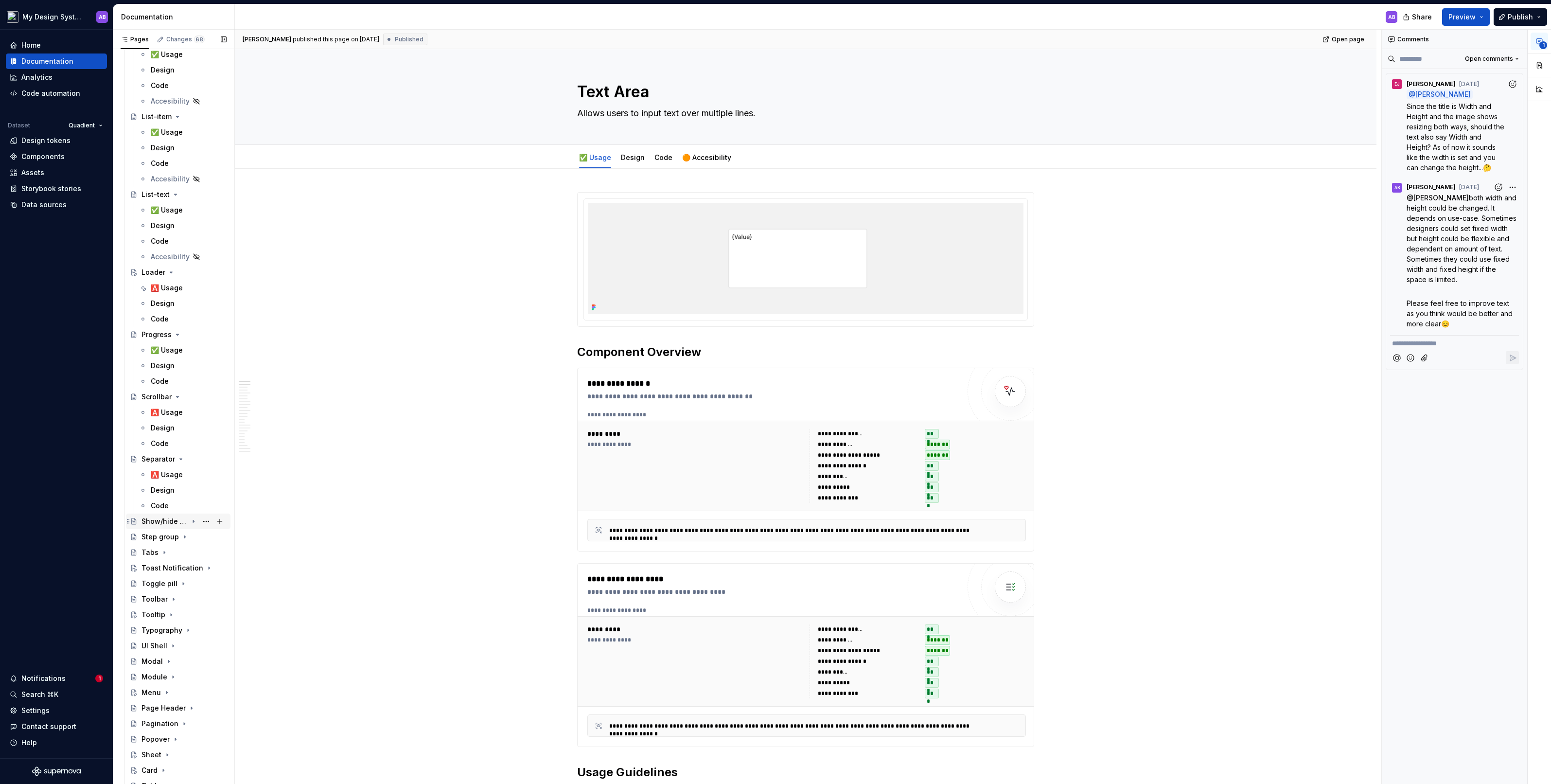
click at [193, 432] on icon "Page tree" at bounding box center [193, 521] width 8 height 8
click at [181, 432] on icon "Page tree" at bounding box center [184, 599] width 8 height 8
click at [162, 432] on icon "Page tree" at bounding box center [164, 677] width 8 height 8
click at [194, 432] on icon "Page tree" at bounding box center [193, 588] width 8 height 8
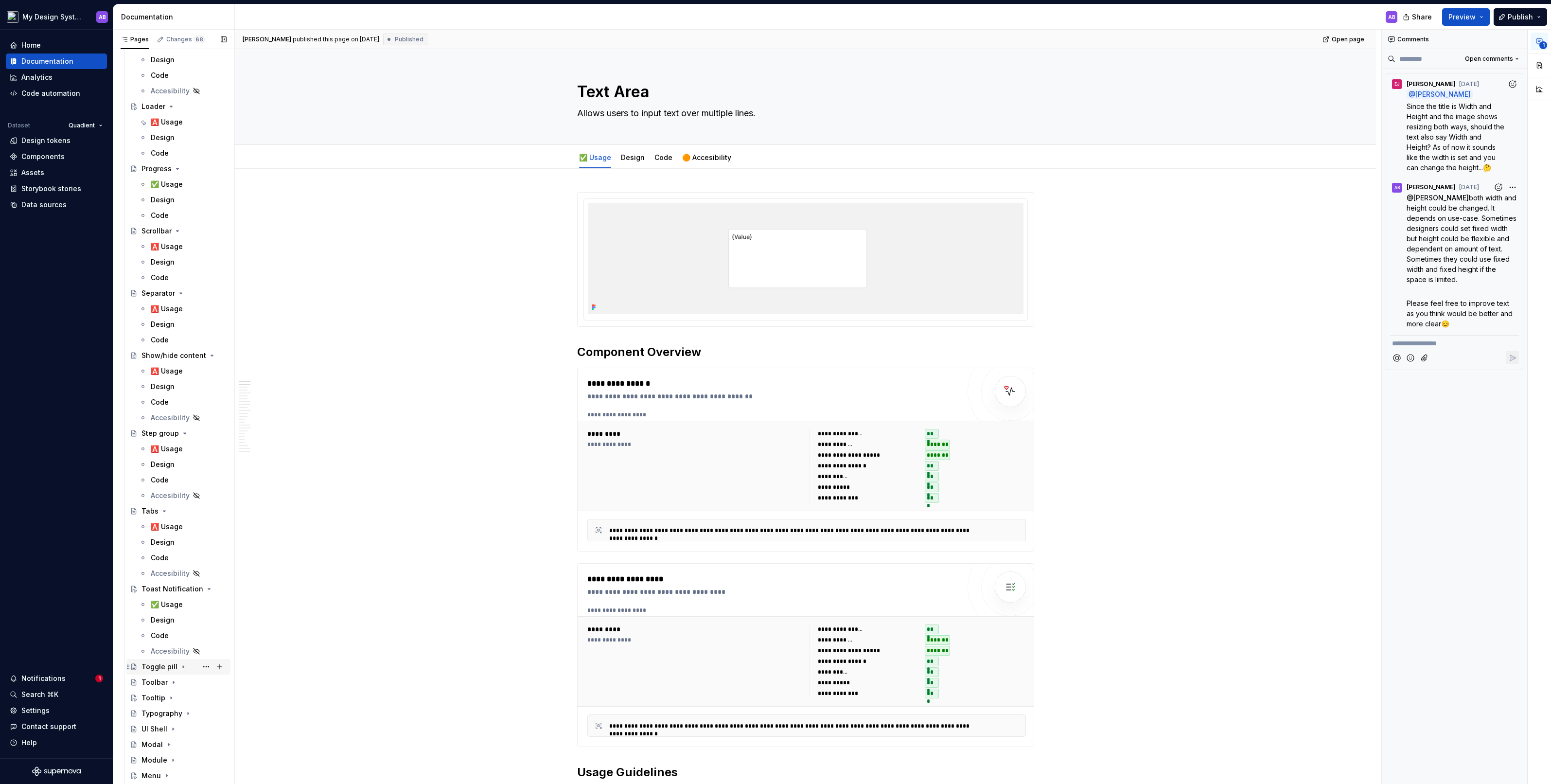
click at [182, 432] on icon "Page tree" at bounding box center [183, 666] width 8 height 8
click at [173, 432] on icon "Page tree" at bounding box center [173, 744] width 8 height 8
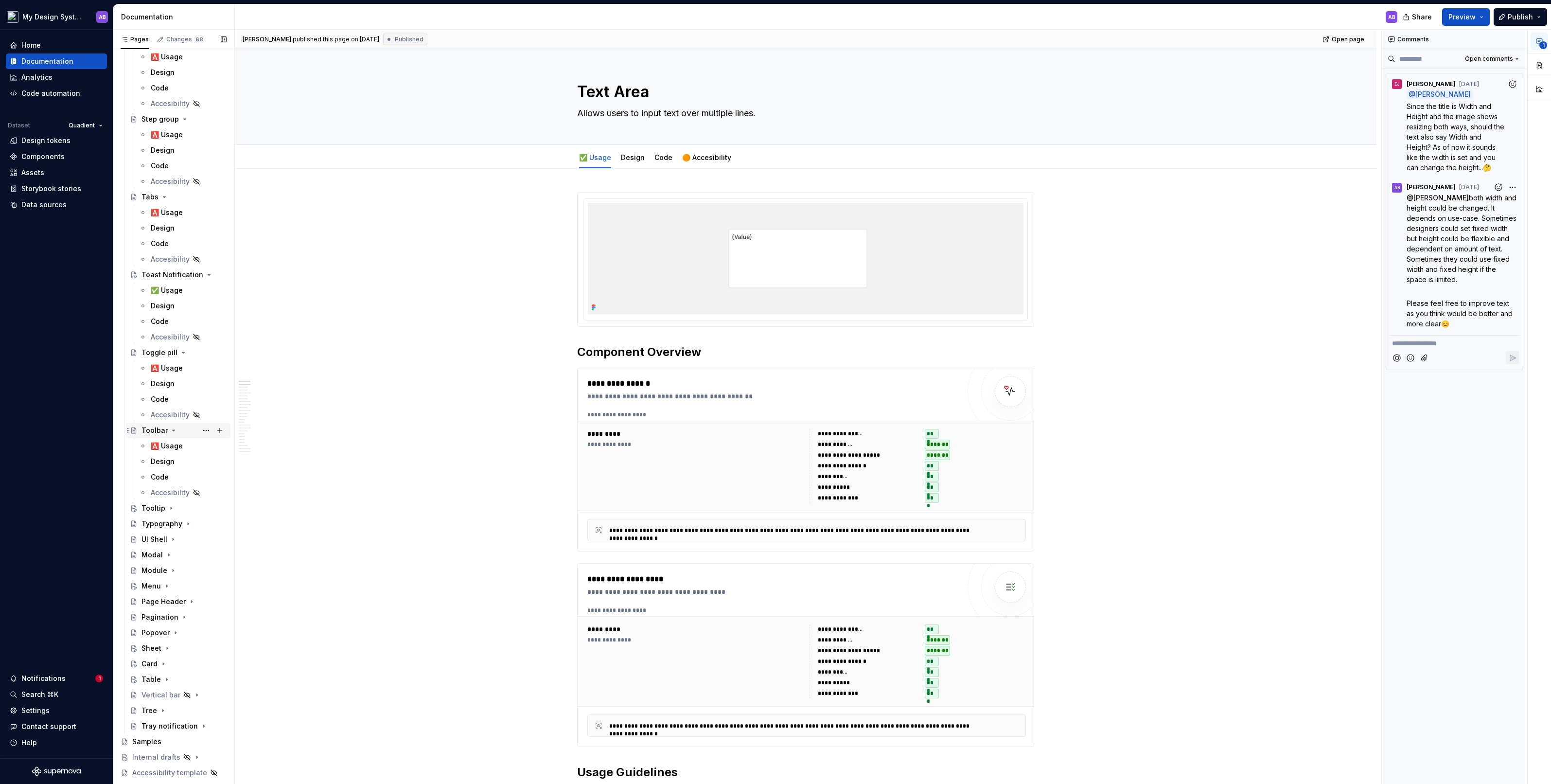
scroll to position [4090, 0]
click at [171, 432] on icon "Page tree" at bounding box center [171, 437] width 8 height 8
click at [185, 432] on icon "Page tree" at bounding box center [188, 515] width 8 height 8
click at [173, 432] on icon "Page tree" at bounding box center [173, 577] width 8 height 8
click at [168, 432] on icon "Page tree" at bounding box center [169, 655] width 8 height 8
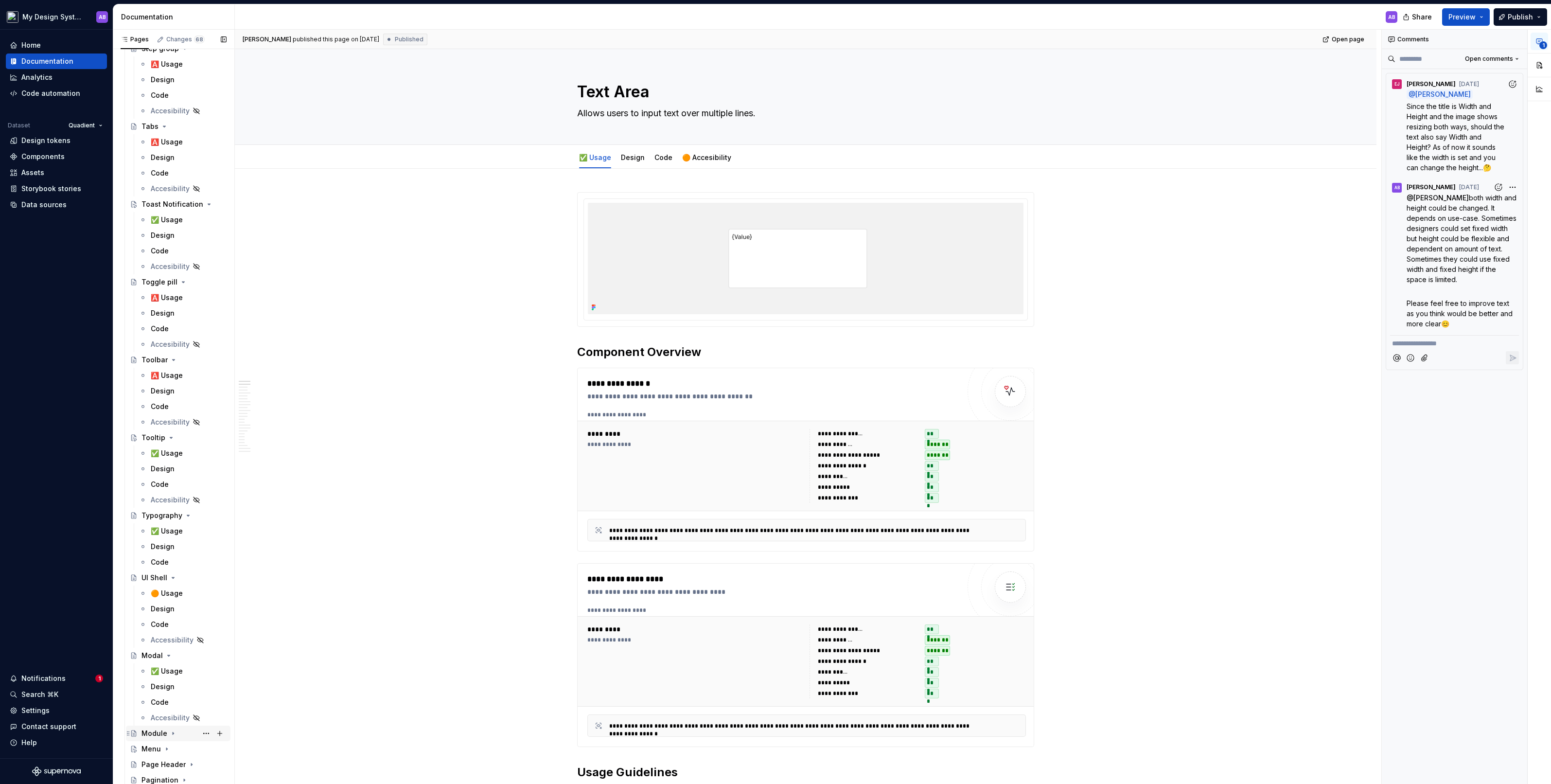
click at [171, 432] on icon "Page tree" at bounding box center [173, 732] width 8 height 8
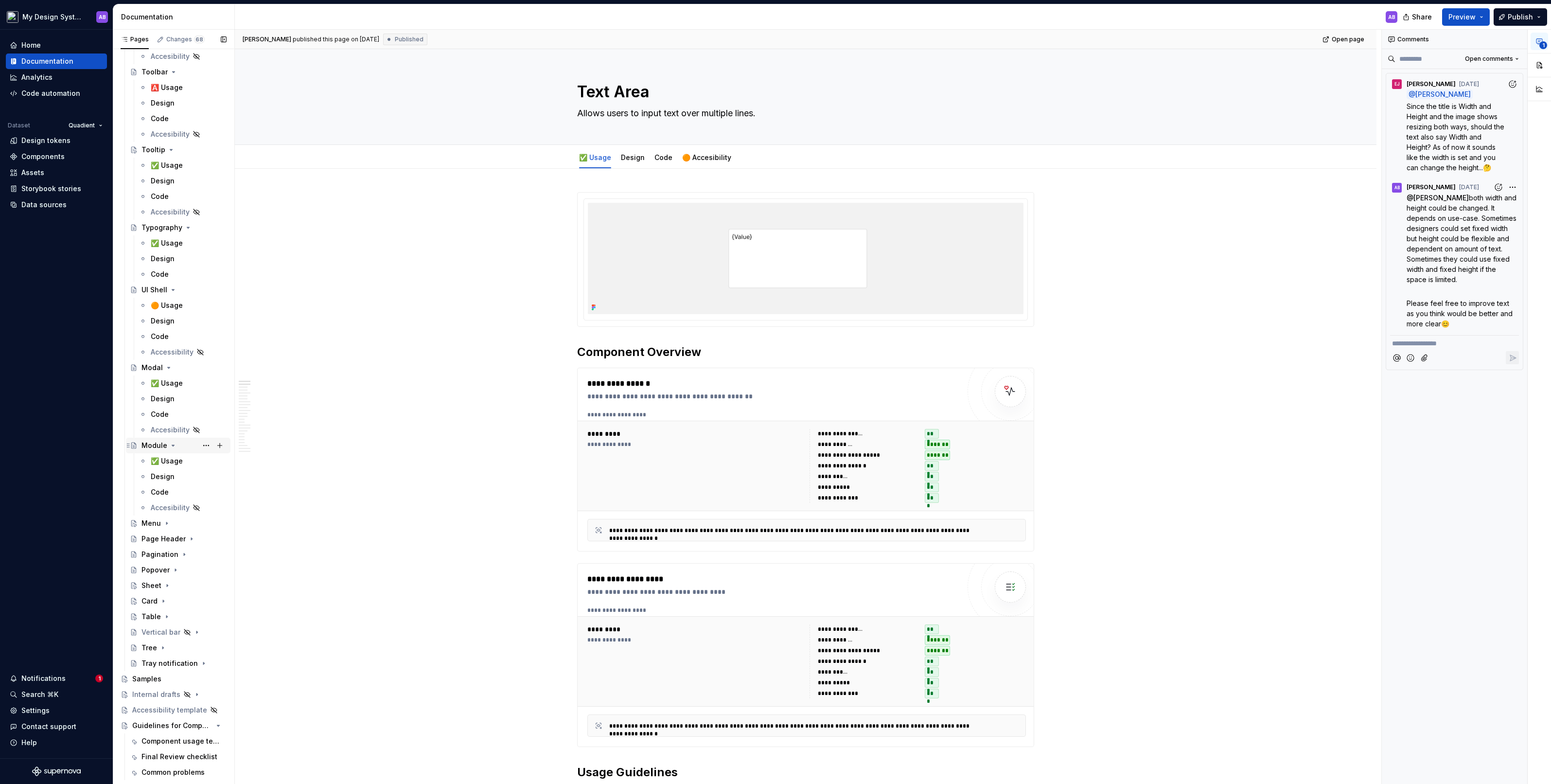
scroll to position [4385, 0]
click at [166, 432] on icon "Page tree" at bounding box center [167, 515] width 8 height 8
click at [189, 432] on icon "Page tree" at bounding box center [191, 593] width 8 height 8
click at [181, 432] on icon "Page tree" at bounding box center [184, 671] width 8 height 8
click at [175, 432] on icon "Page tree" at bounding box center [176, 749] width 8 height 8
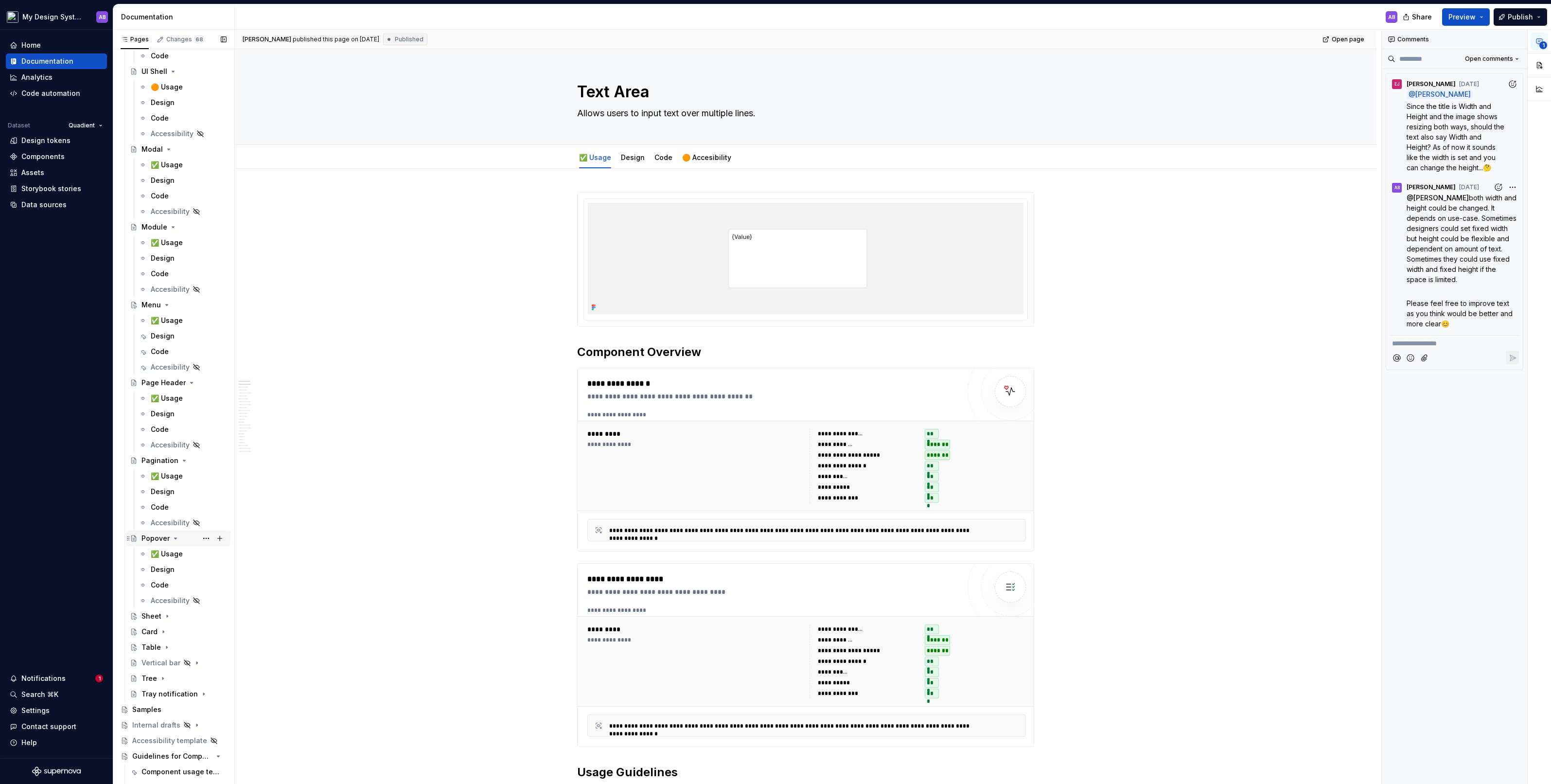
scroll to position [4634, 0]
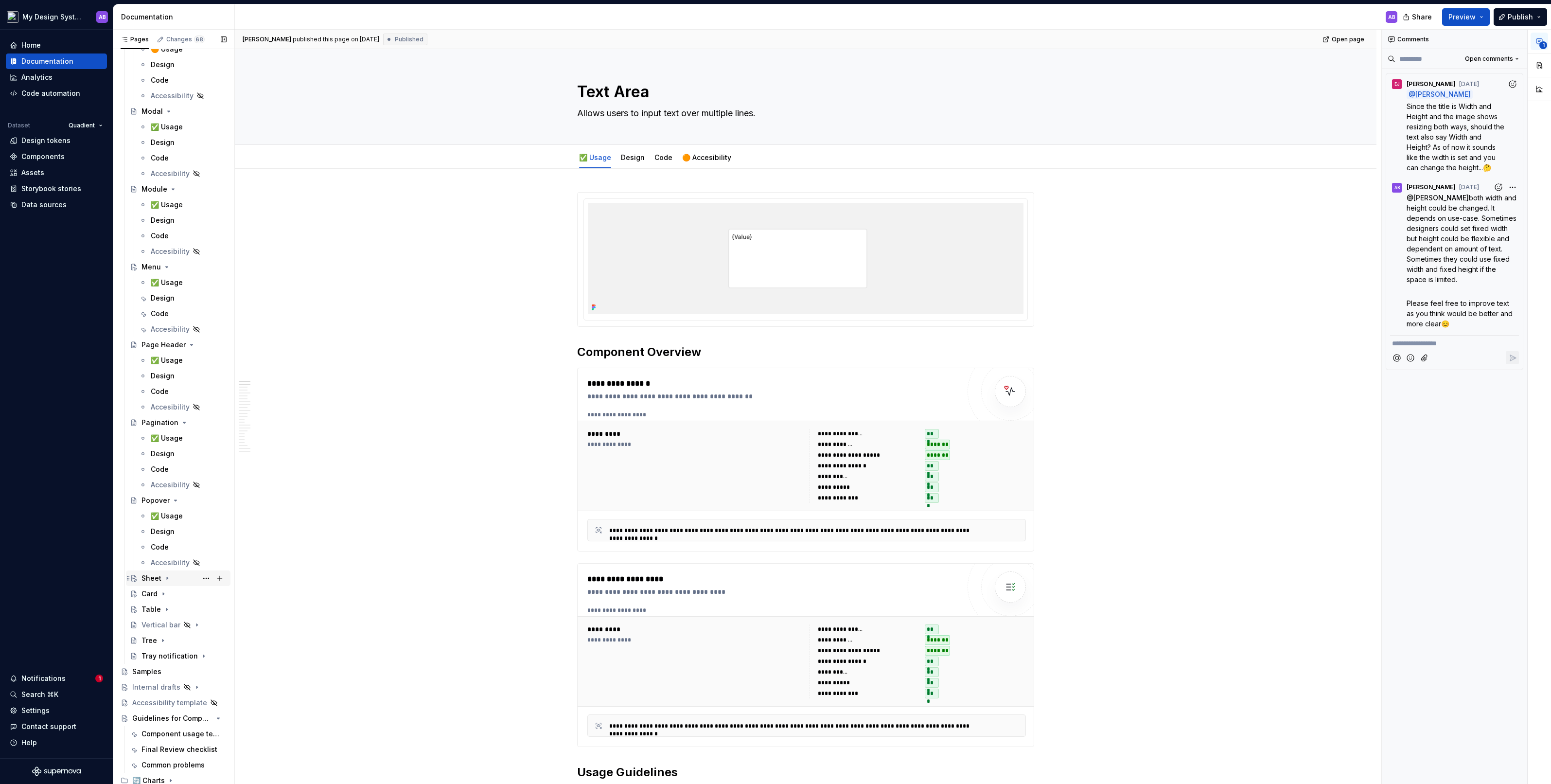
click at [164, 432] on icon "Page tree" at bounding box center [167, 578] width 8 height 8
click at [164, 432] on icon "Page tree" at bounding box center [163, 656] width 8 height 8
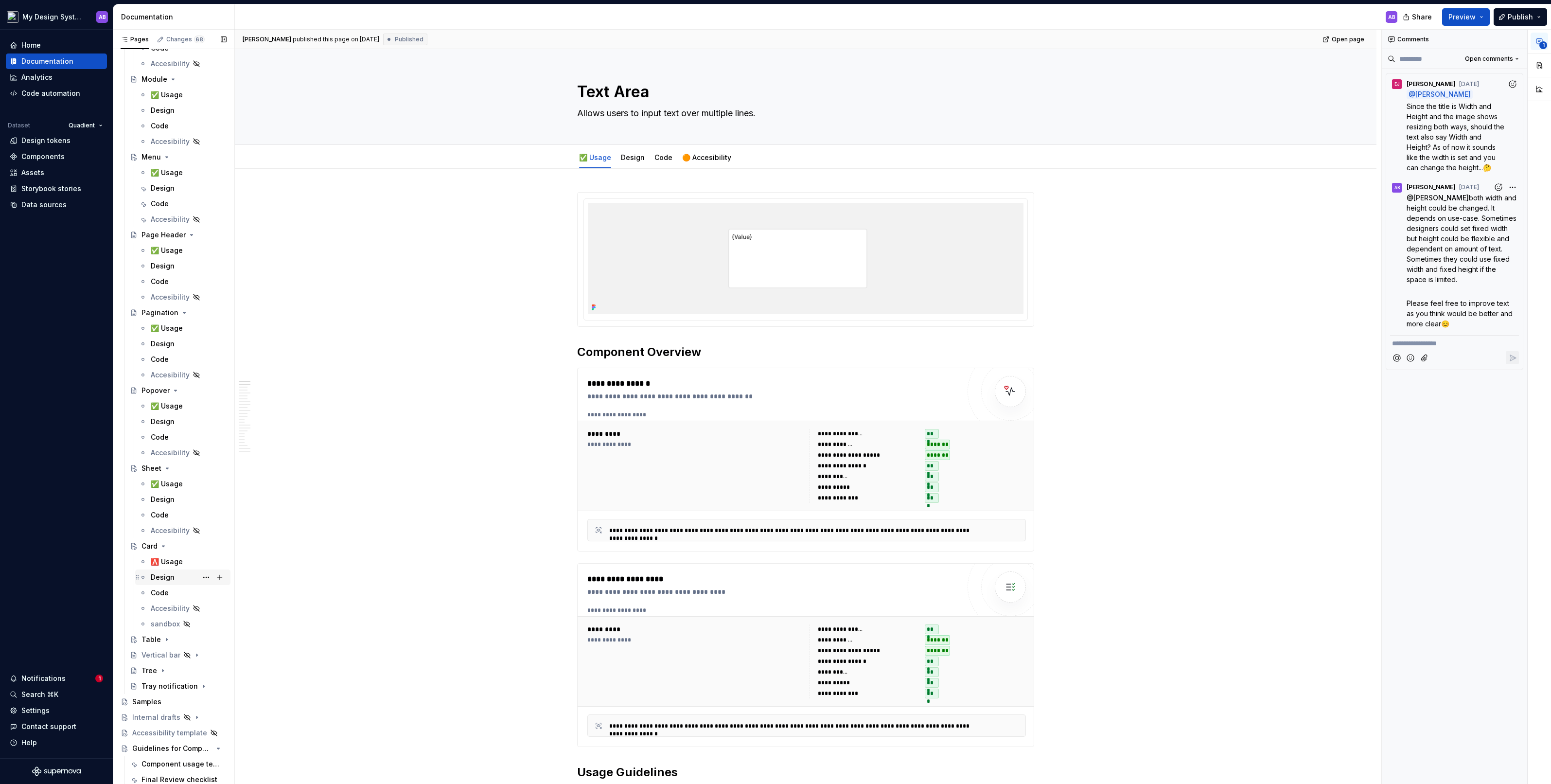
scroll to position [4774, 0]
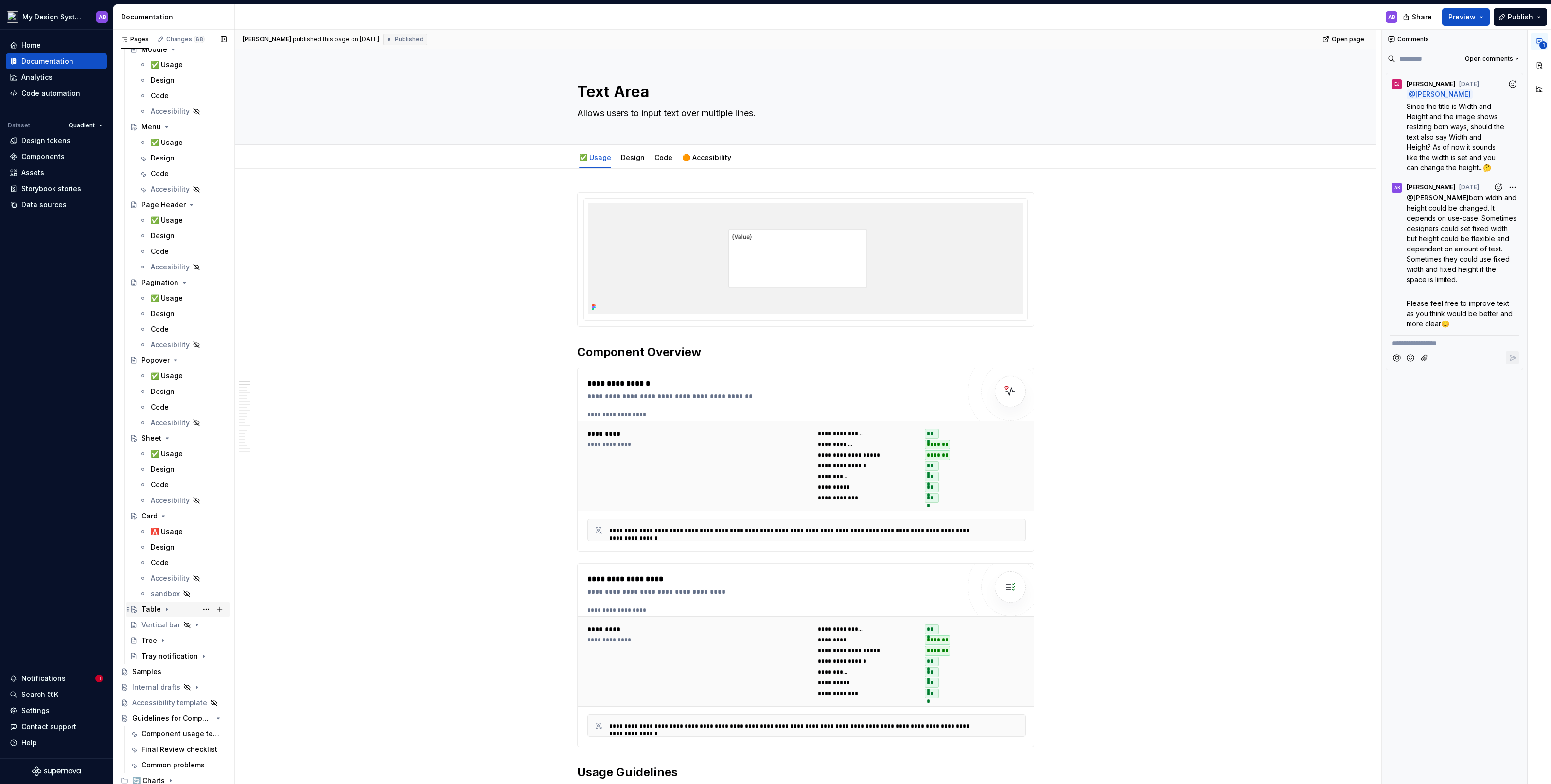
click at [168, 432] on icon "Page tree" at bounding box center [167, 609] width 8 height 8
click at [195, 432] on icon "Page tree" at bounding box center [193, 624] width 8 height 8
click at [162, 432] on icon "Page tree" at bounding box center [162, 640] width 1 height 3
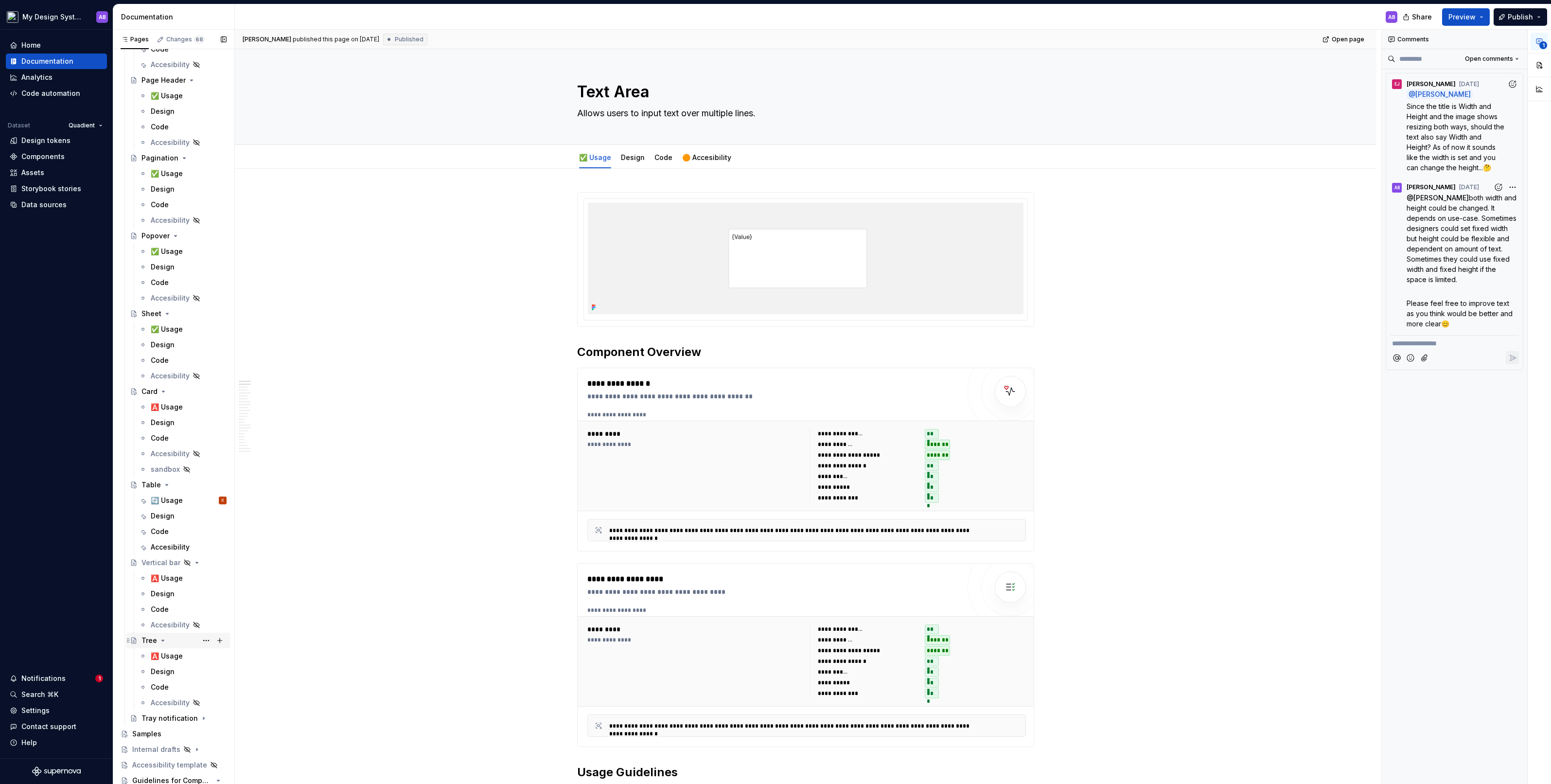
scroll to position [4961, 0]
click at [194, 432] on icon "Page tree" at bounding box center [193, 656] width 1 height 3
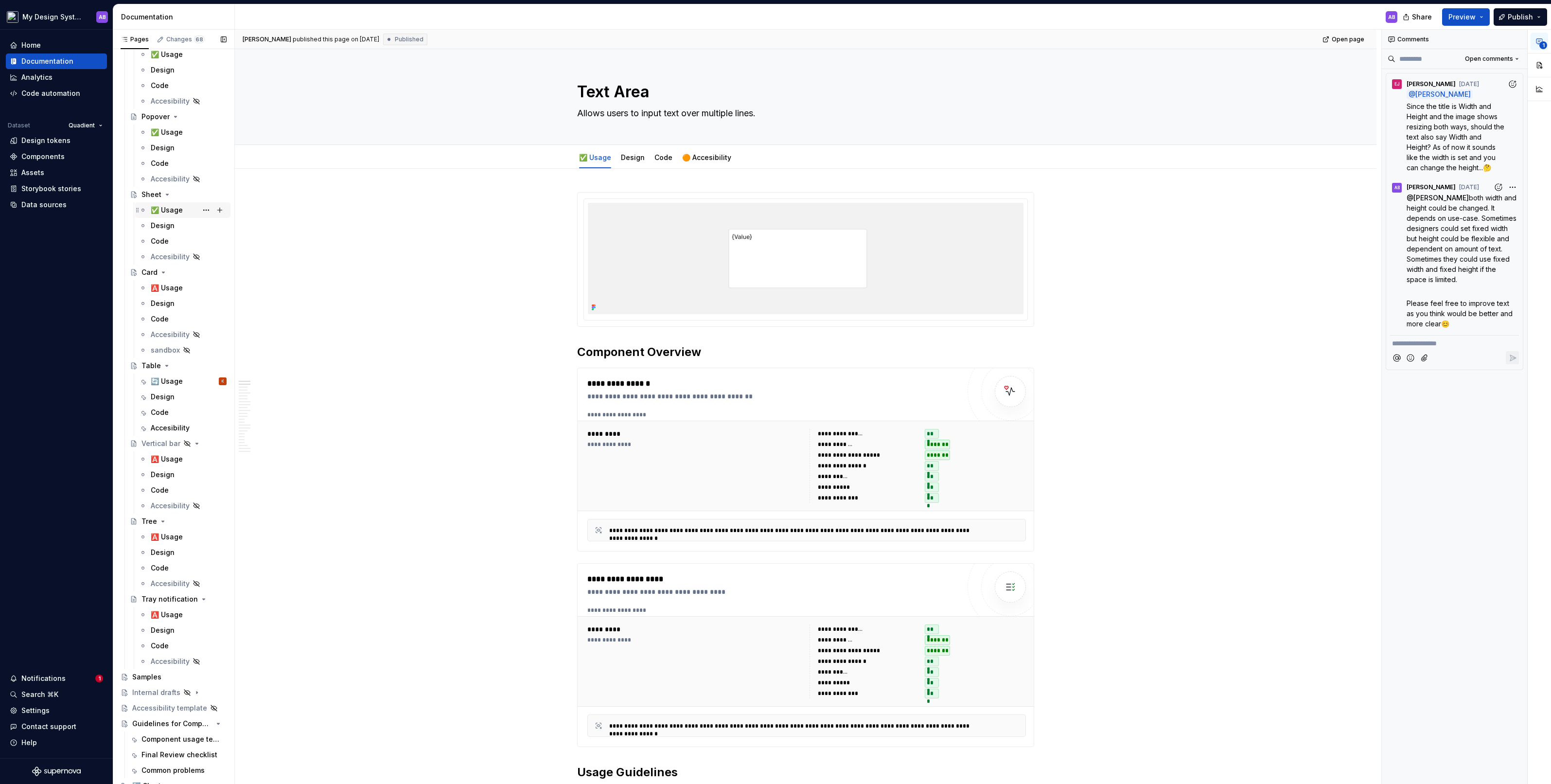
scroll to position [5023, 0]
type textarea "*"
